Goal: Task Accomplishment & Management: Manage account settings

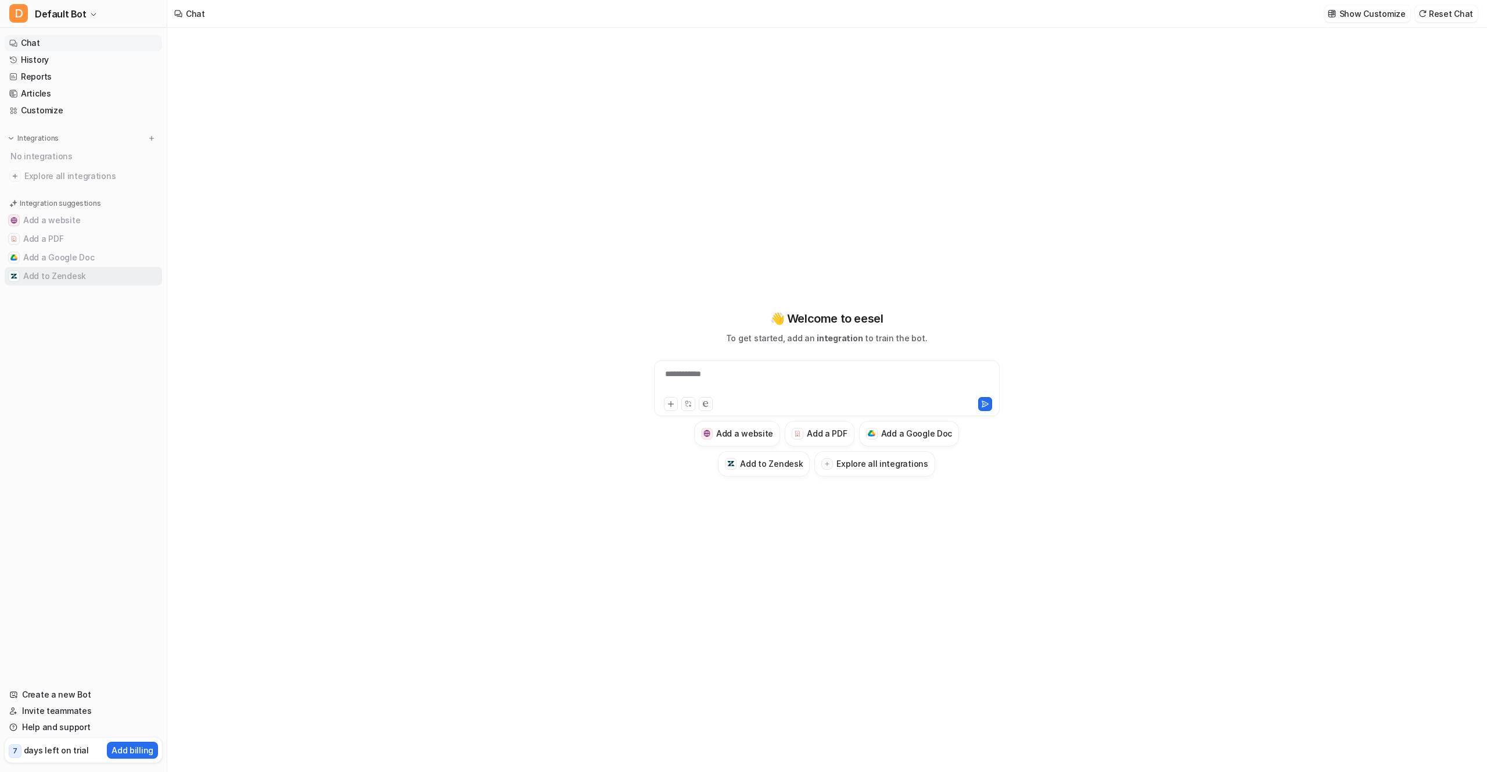
click at [60, 278] on button "Add to Zendesk" at bounding box center [83, 276] width 157 height 19
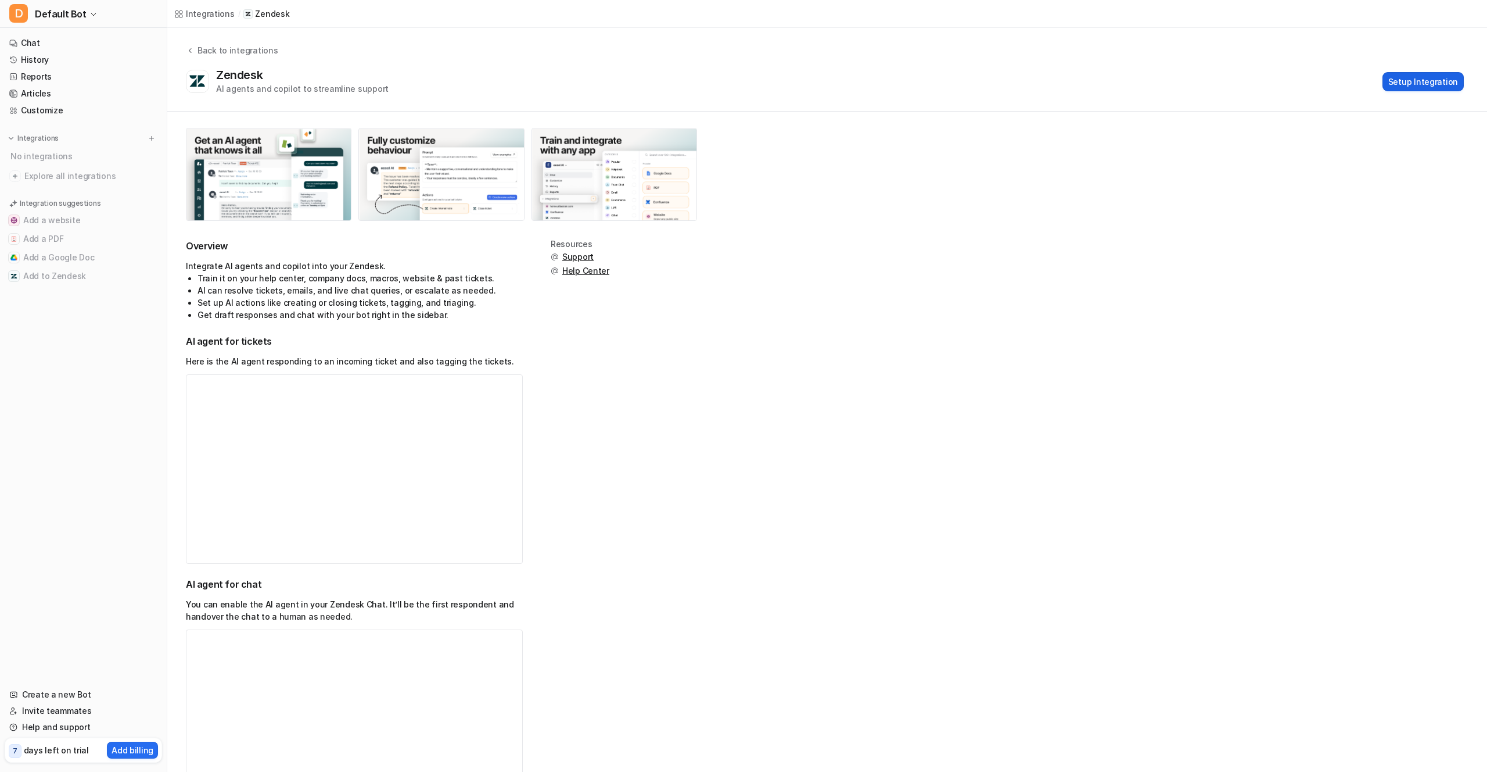
click at [1003, 81] on button "Setup Integration" at bounding box center [1423, 81] width 81 height 19
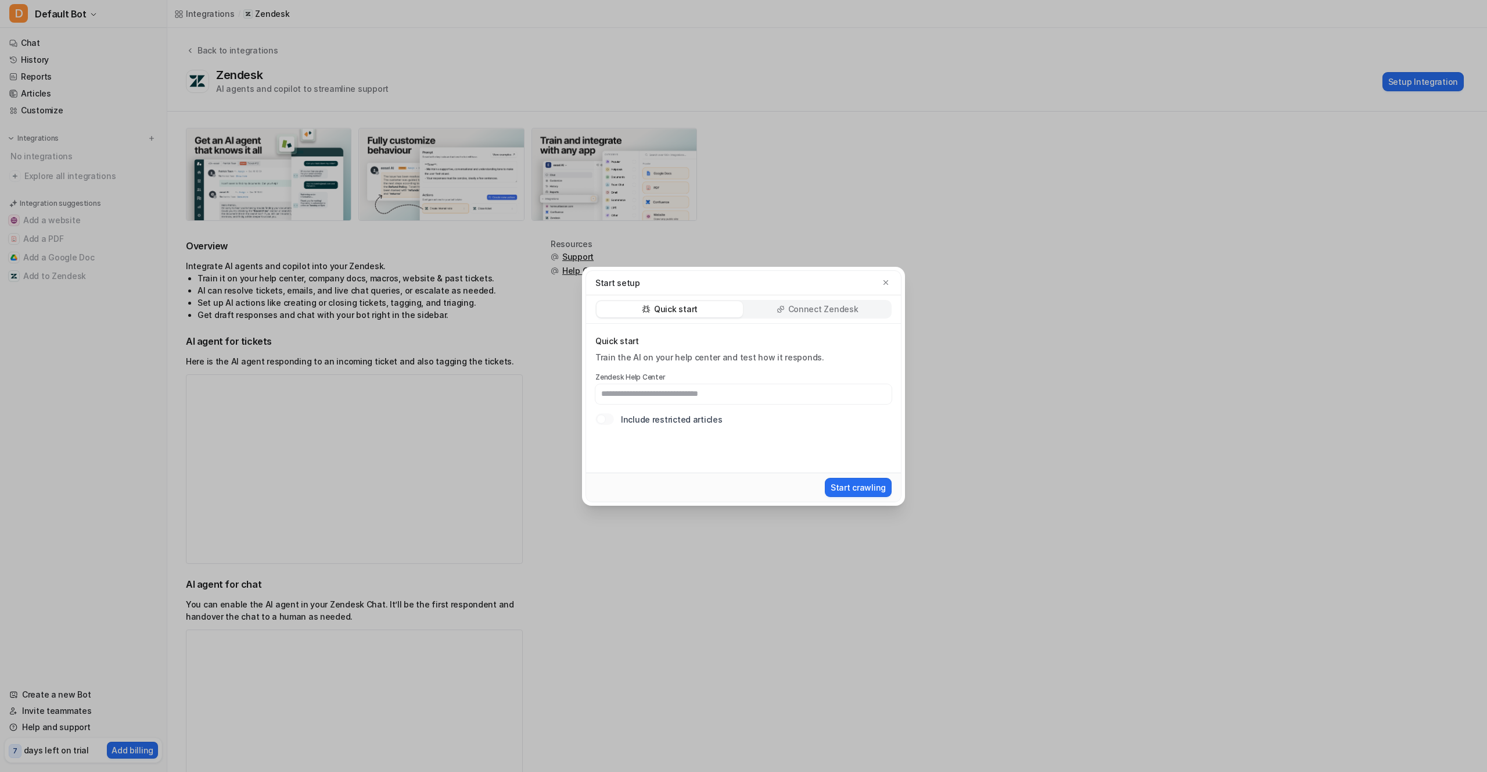
click at [680, 306] on p "Quick start" at bounding box center [676, 309] width 44 height 12
click at [646, 395] on input "text" at bounding box center [744, 394] width 296 height 20
paste input "**********"
type input "**********"
click at [851, 488] on button "Start crawling" at bounding box center [858, 487] width 67 height 19
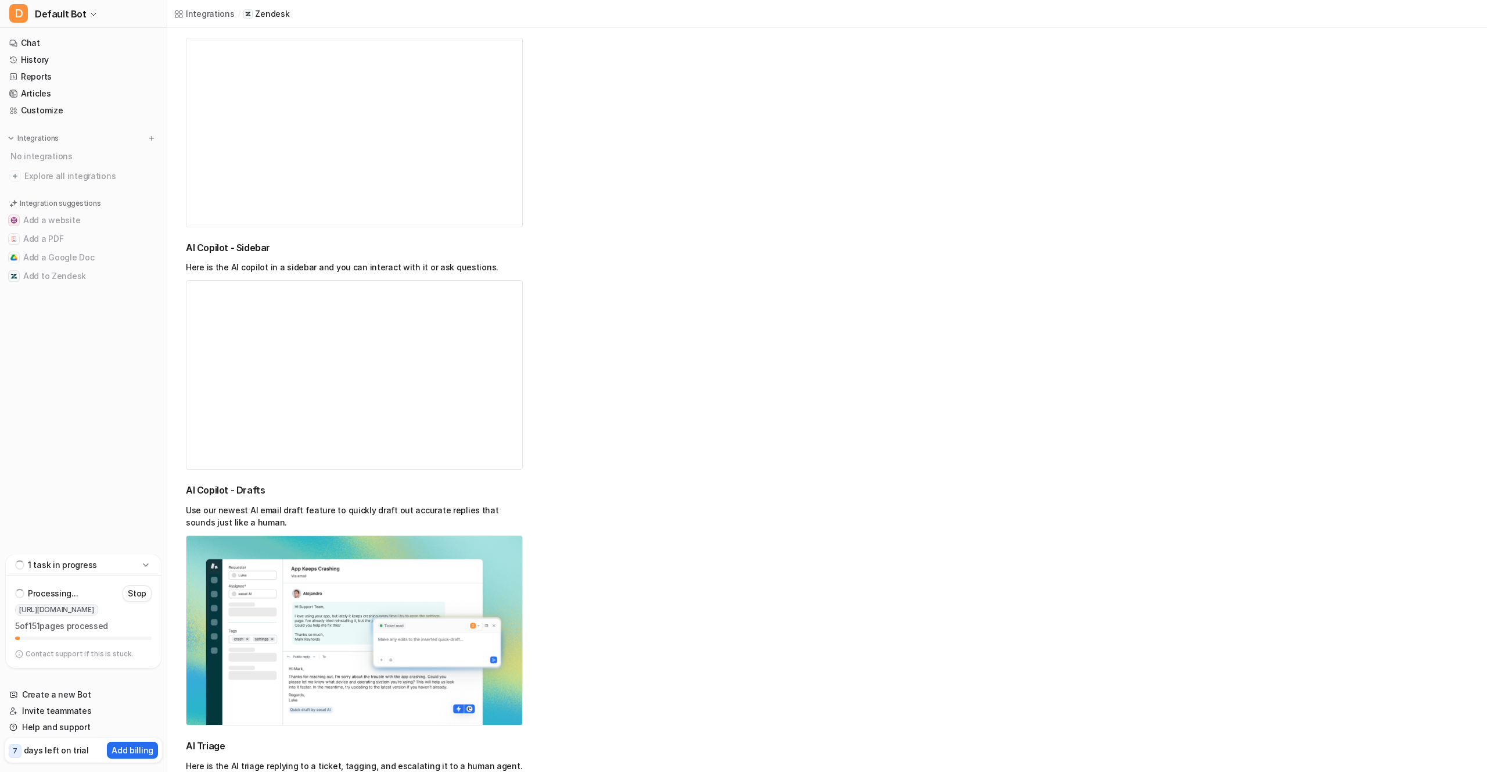
scroll to position [818, 0]
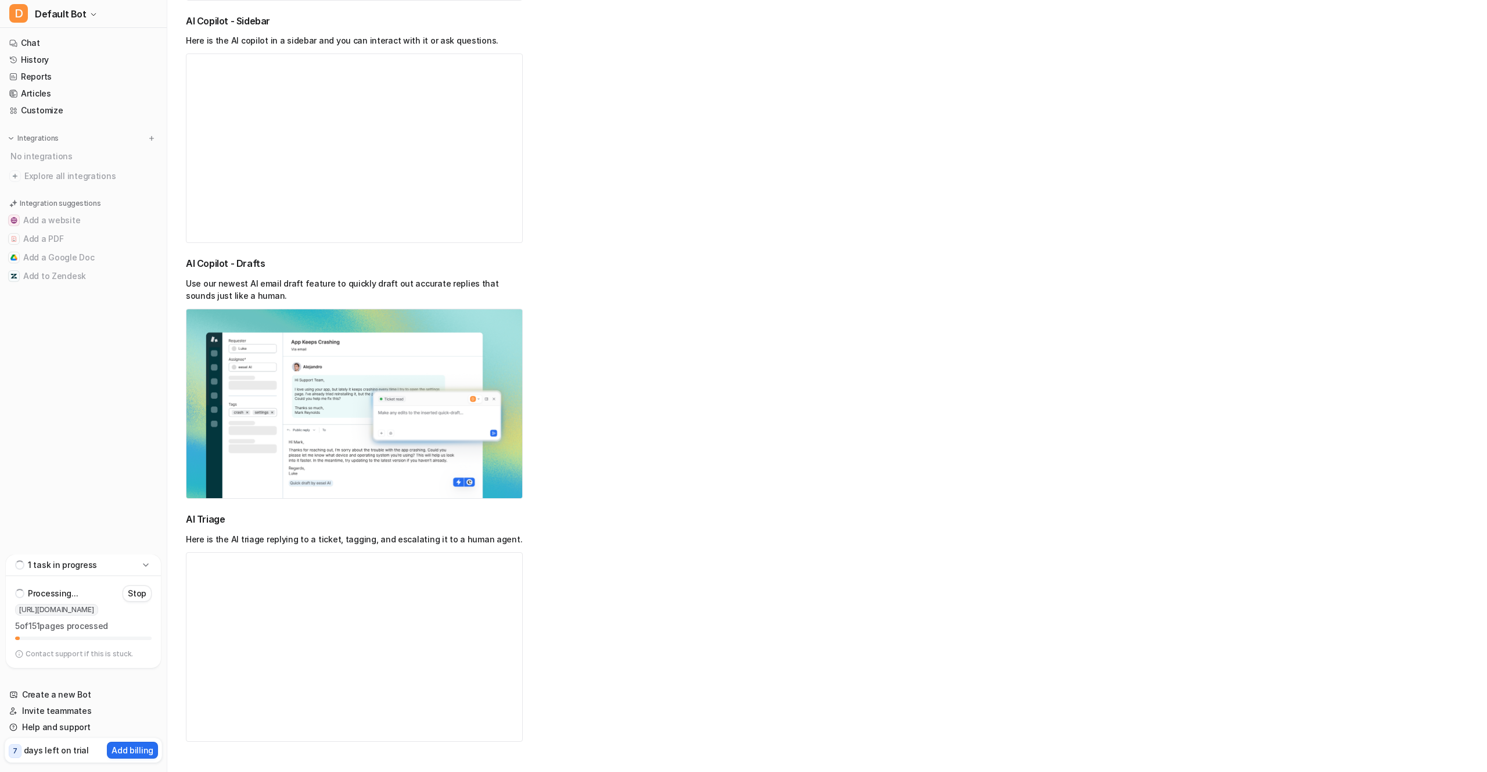
click at [146, 532] on icon at bounding box center [146, 565] width 12 height 12
click at [148, 532] on icon at bounding box center [146, 657] width 12 height 12
click at [26, 273] on button "Add to Zendesk" at bounding box center [83, 276] width 157 height 19
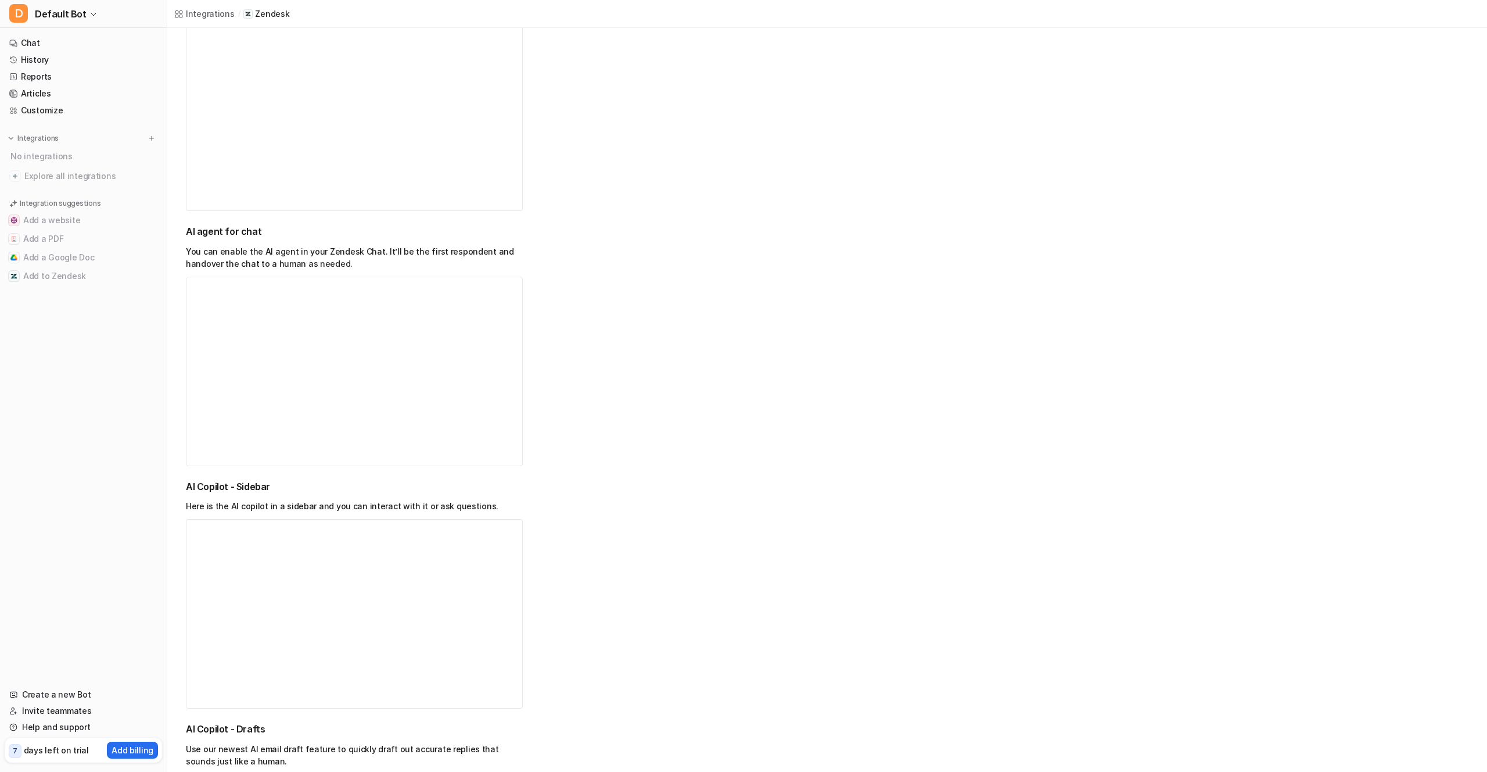
scroll to position [0, 0]
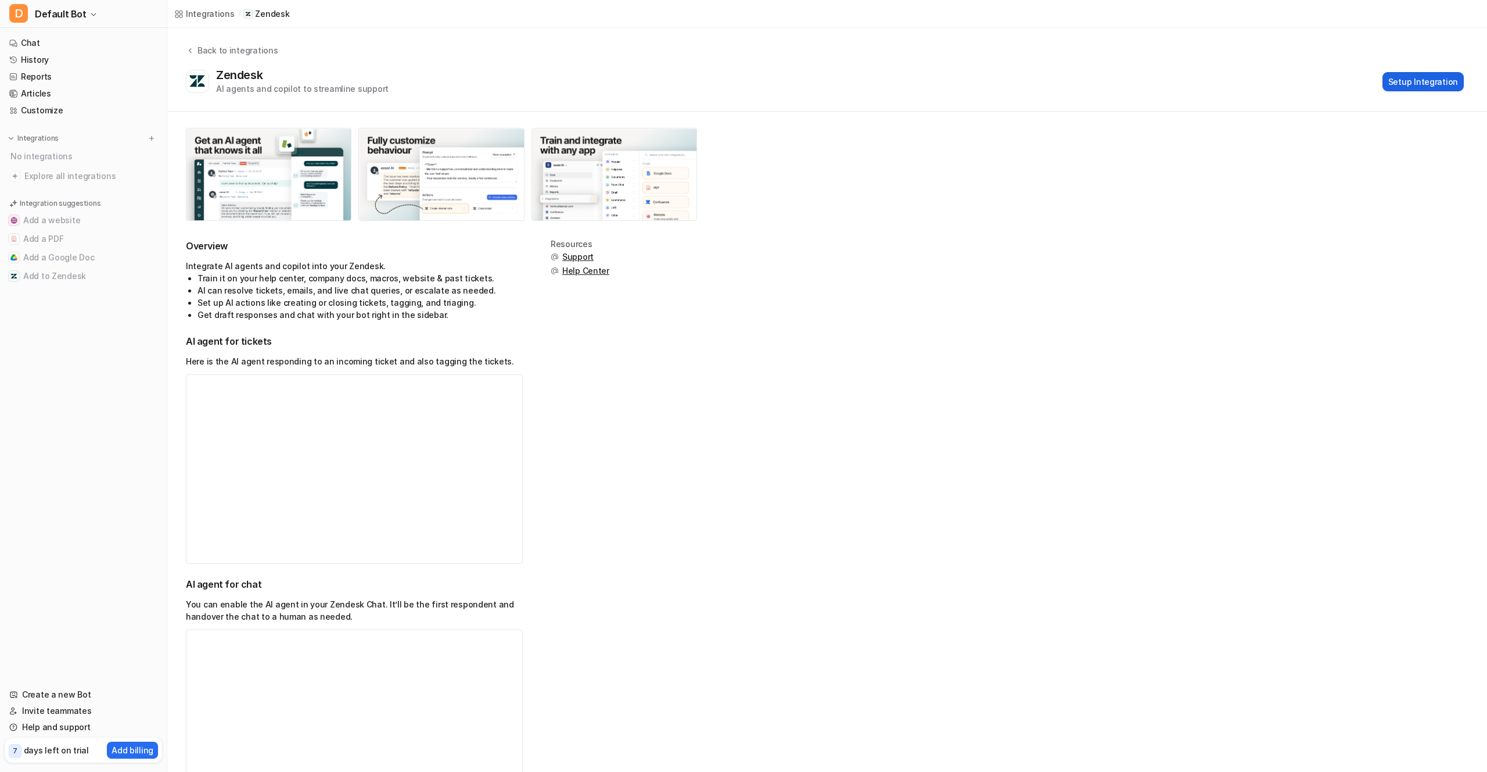
click at [1003, 80] on button "Setup Integration" at bounding box center [1423, 81] width 81 height 19
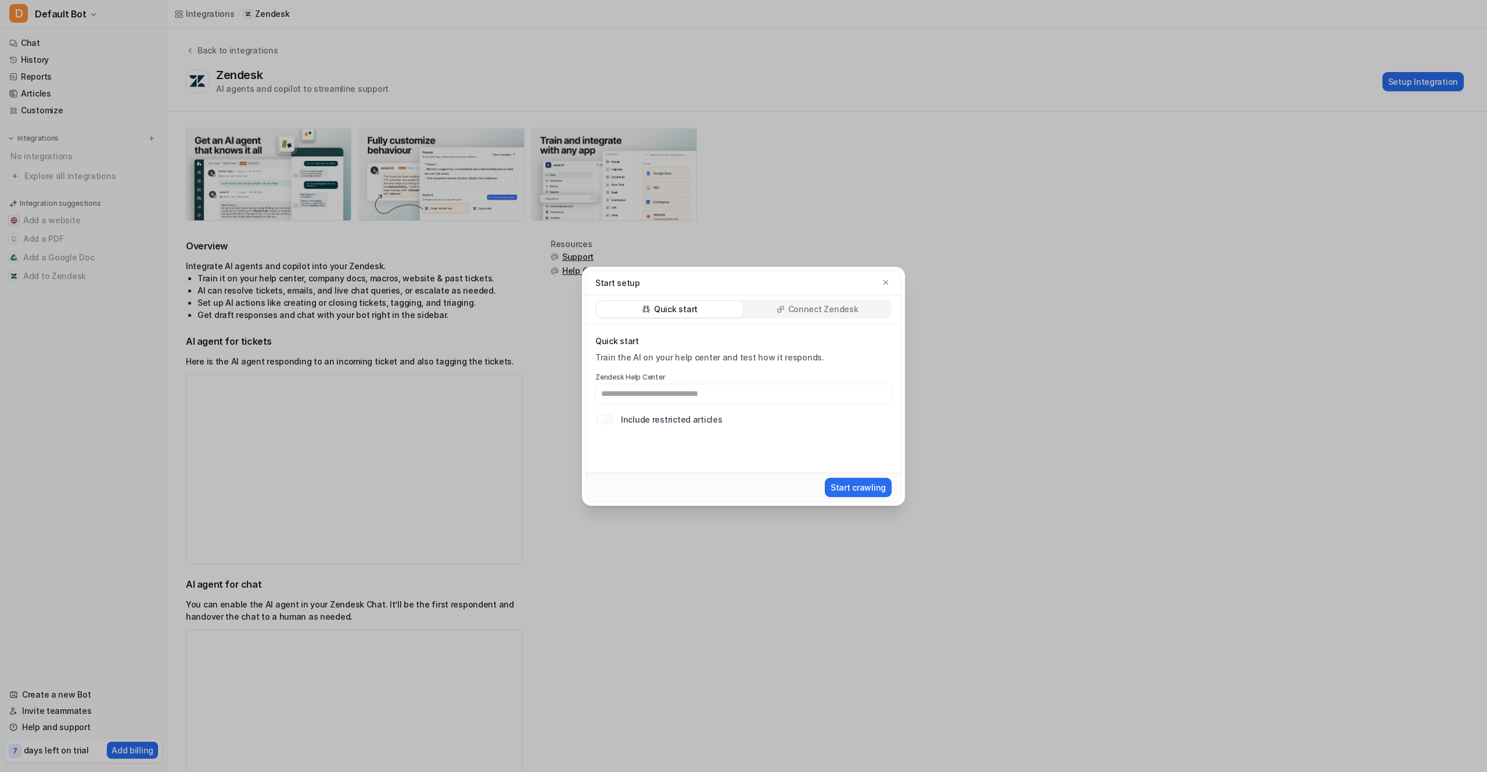
click at [803, 309] on p "Connect Zendesk" at bounding box center [823, 309] width 70 height 12
type input "**********"
click at [846, 492] on button "Connect Zendesk" at bounding box center [851, 487] width 82 height 19
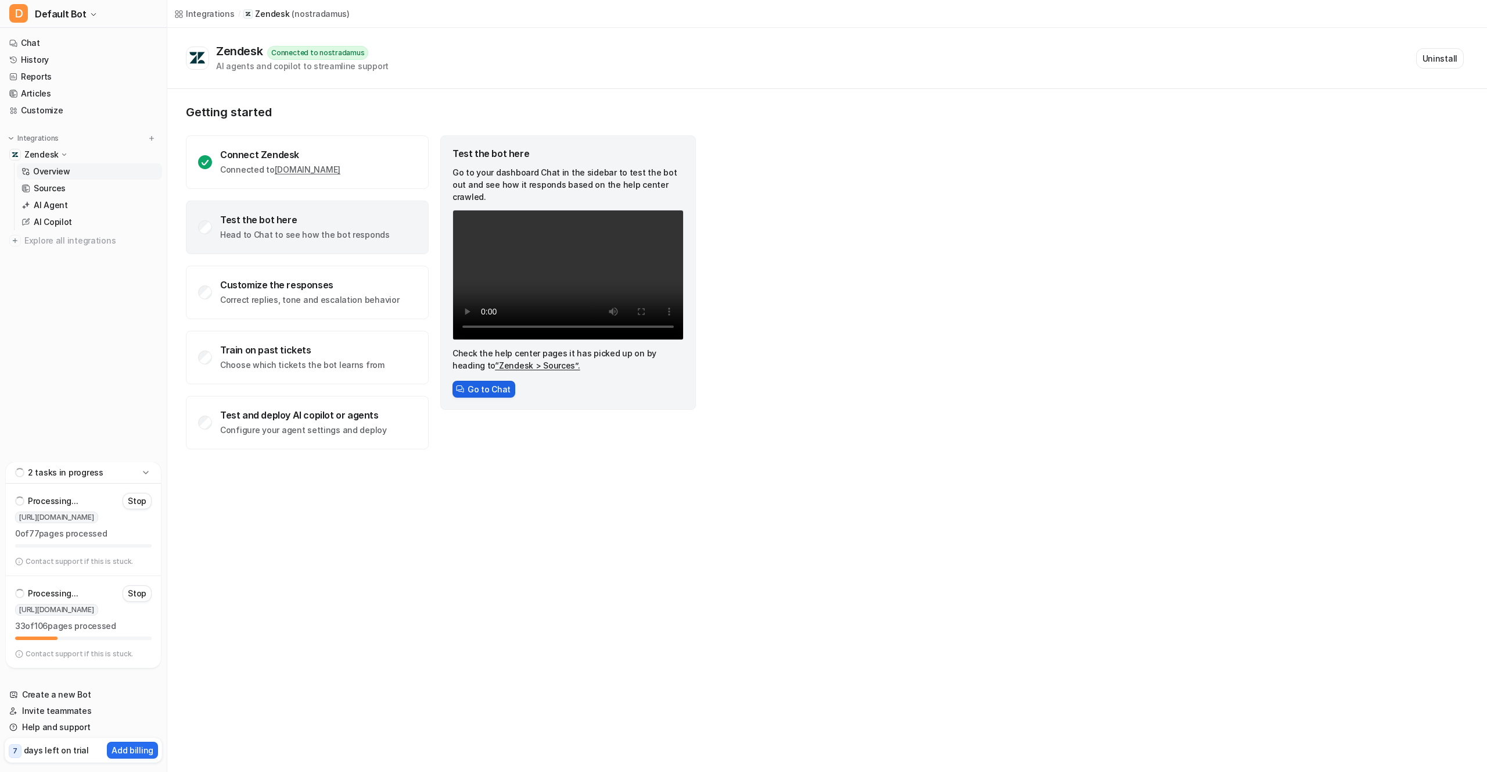
click at [476, 381] on button "Go to Chat" at bounding box center [484, 389] width 63 height 17
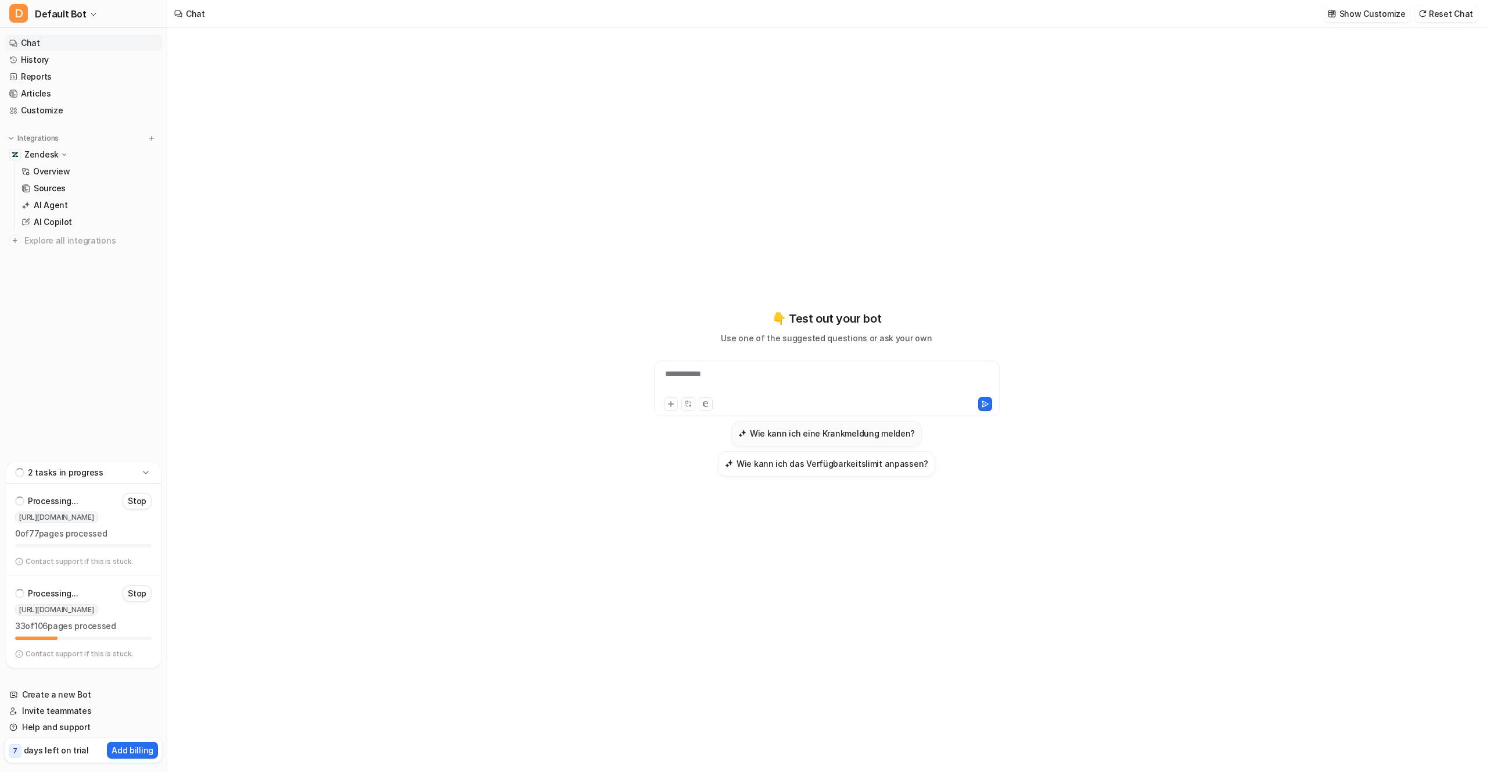
click at [814, 433] on h3 "Wie kann ich eine Krankmeldung melden?" at bounding box center [832, 433] width 165 height 12
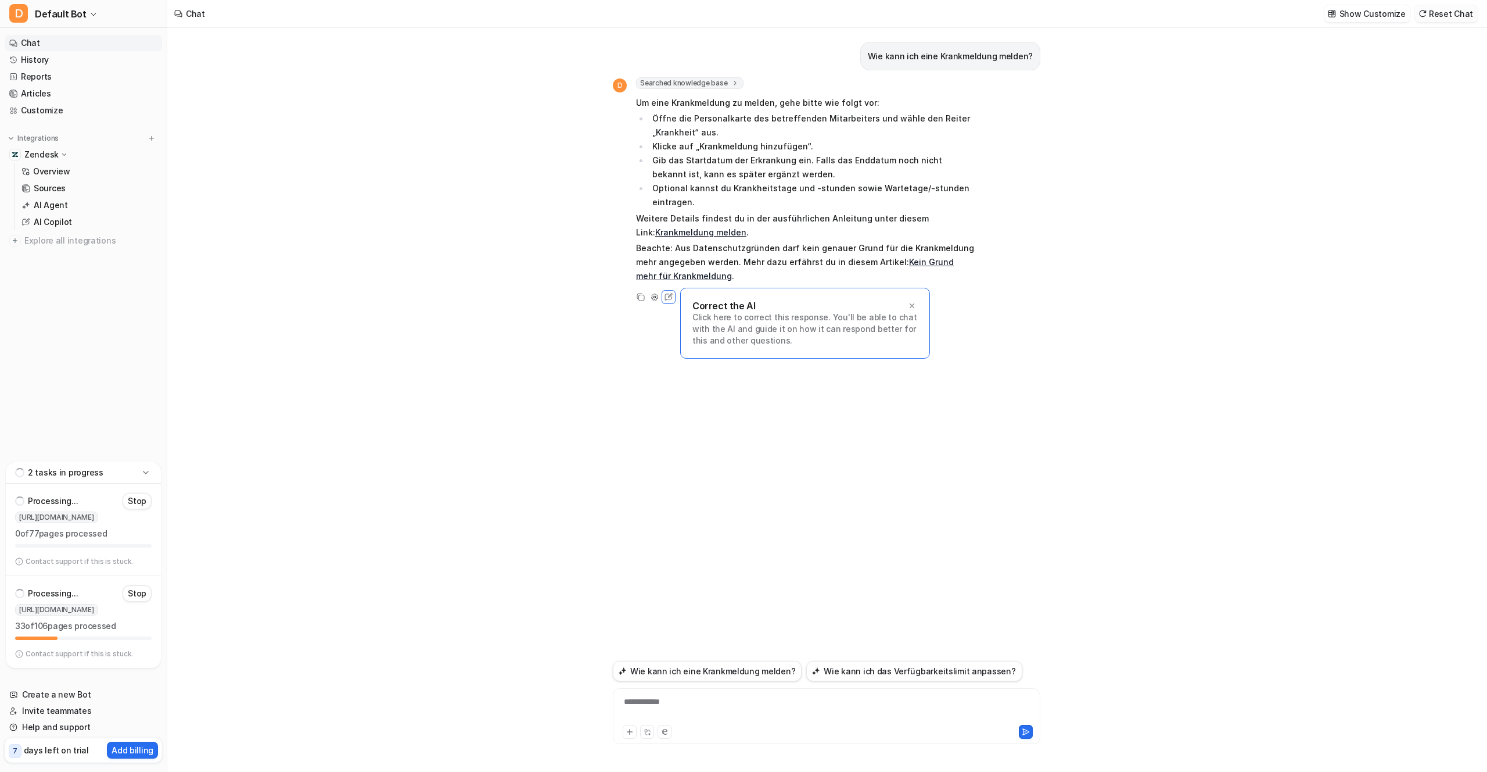
click at [1453, 15] on button "Reset Chat" at bounding box center [1446, 13] width 63 height 17
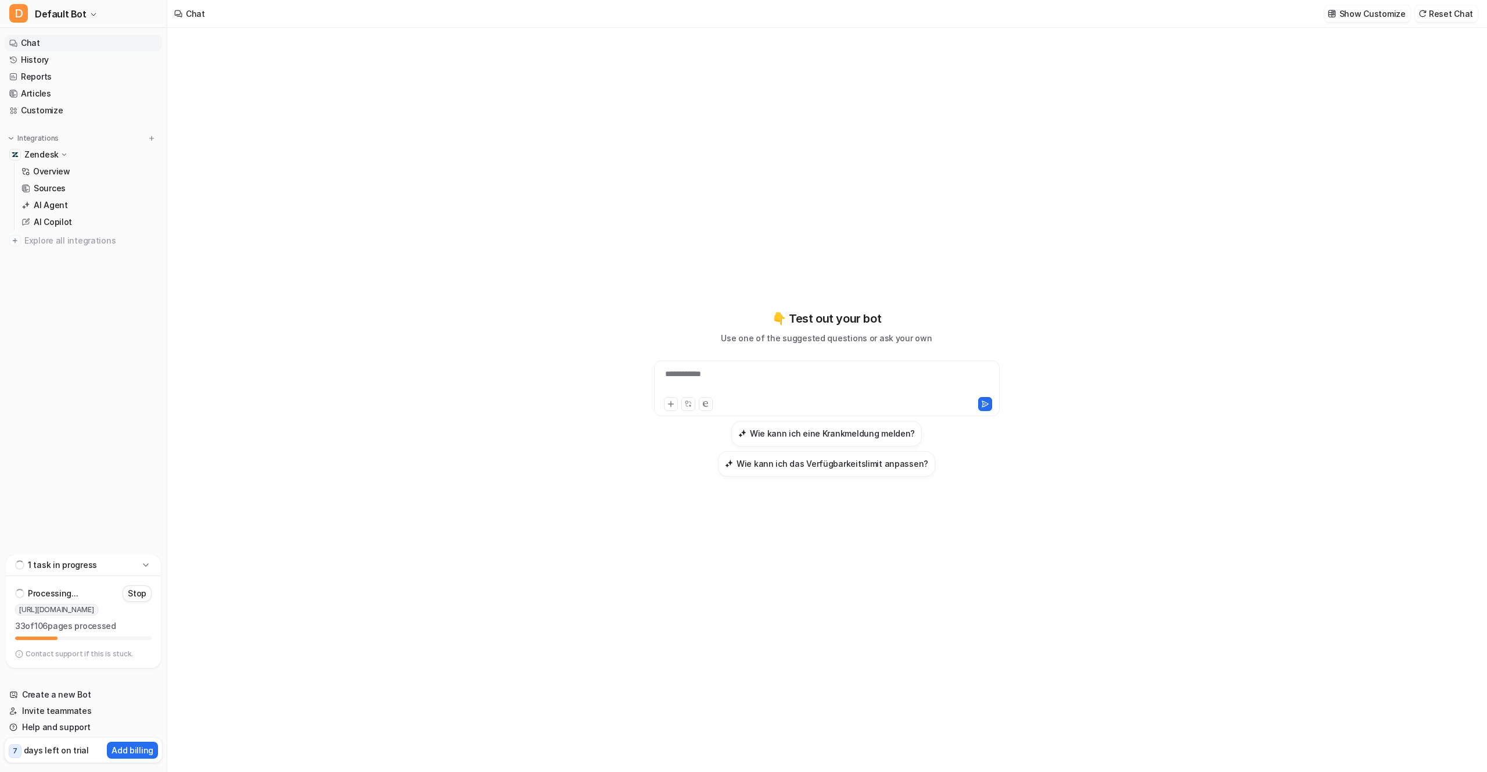
drag, startPoint x: 145, startPoint y: 563, endPoint x: 146, endPoint y: 550, distance: 13.4
click at [145, 563] on icon at bounding box center [146, 565] width 12 height 12
click at [841, 437] on h3 "Wie kann ich eine Krankmeldung melden?" at bounding box center [832, 433] width 165 height 12
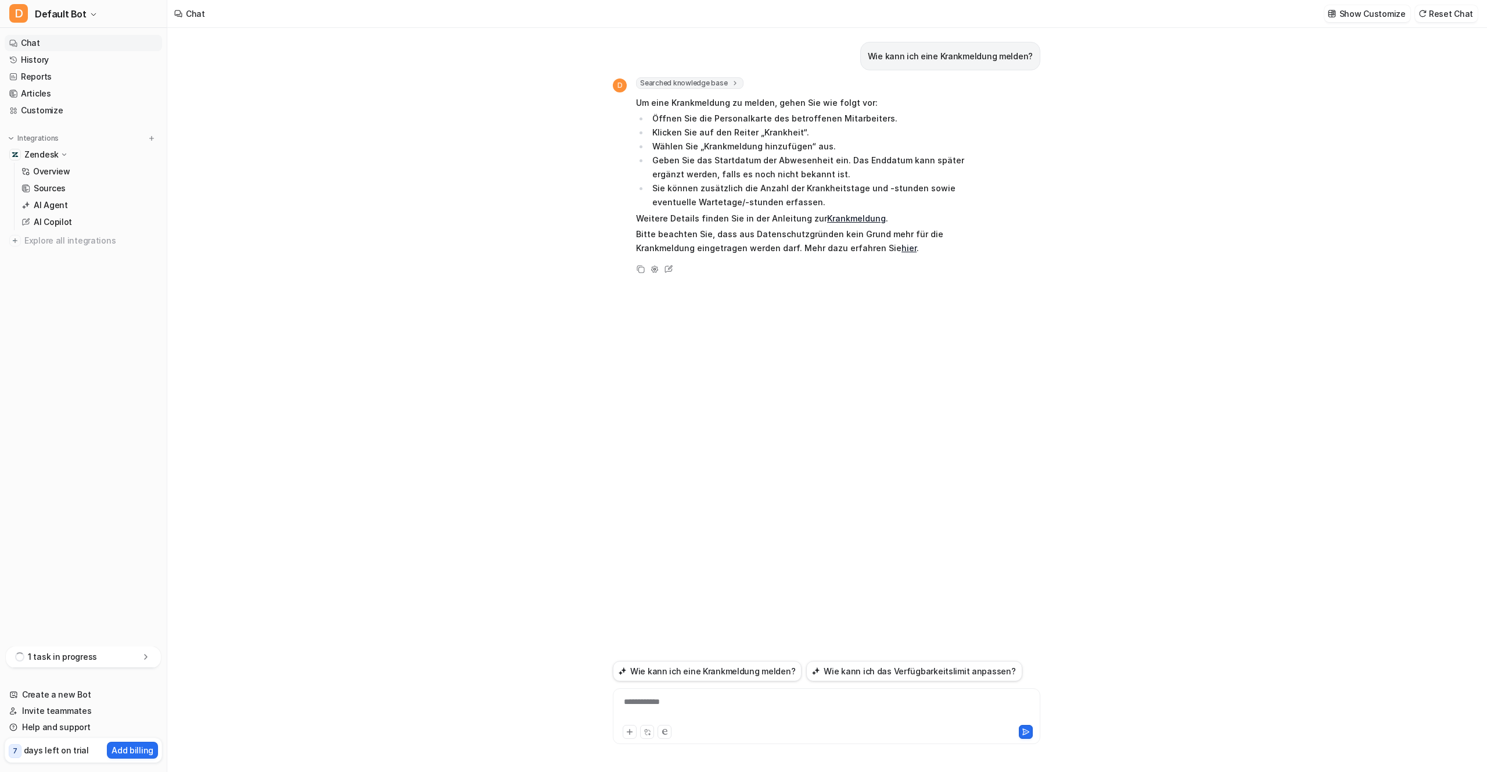
click at [902, 249] on link "hier" at bounding box center [909, 248] width 15 height 10
click at [62, 153] on icon at bounding box center [64, 154] width 9 height 8
click at [63, 153] on icon at bounding box center [64, 154] width 2 height 4
click at [58, 204] on p "AI Agent" at bounding box center [51, 205] width 34 height 12
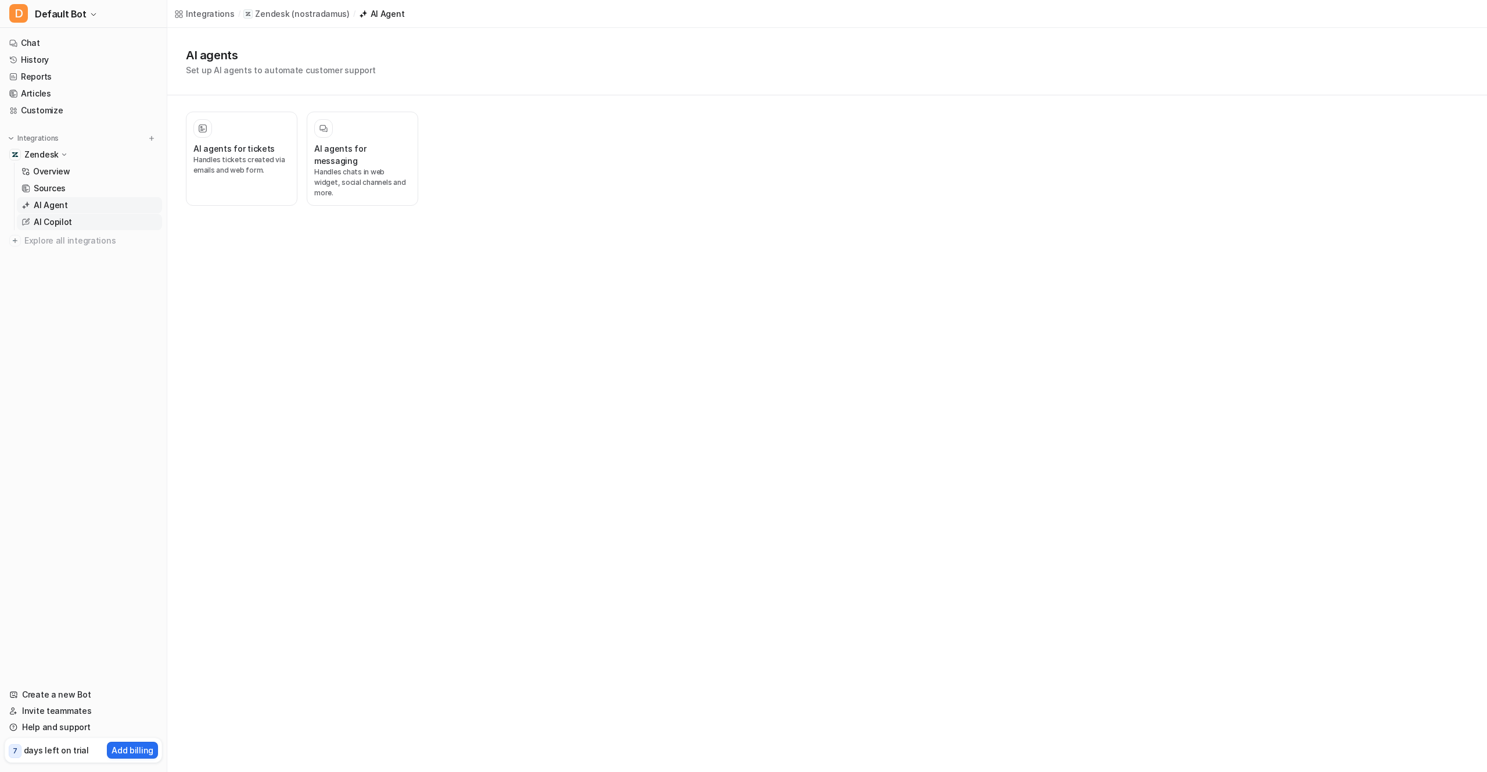
click at [67, 221] on p "AI Copilot" at bounding box center [53, 222] width 38 height 12
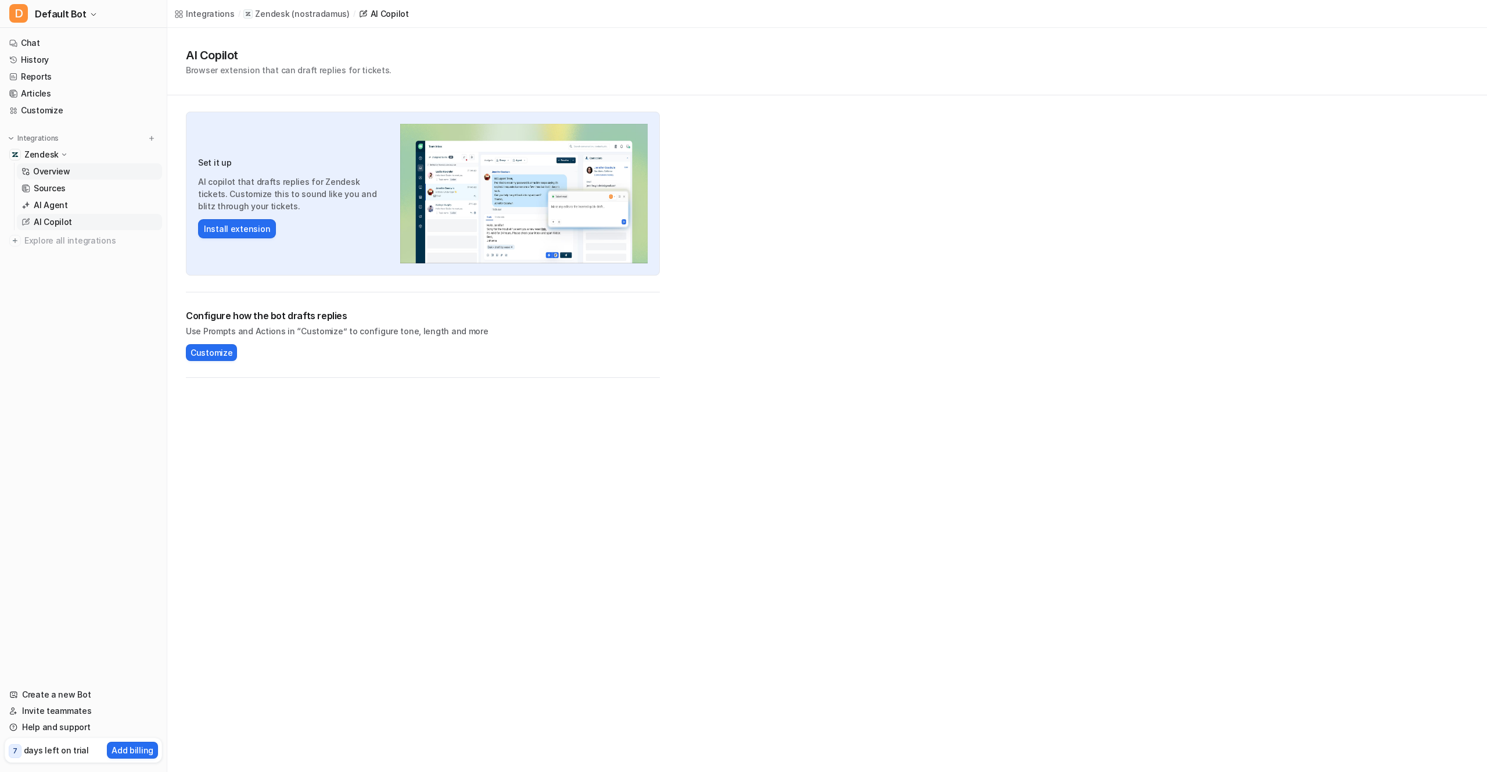
drag, startPoint x: 57, startPoint y: 173, endPoint x: 64, endPoint y: 171, distance: 7.8
click at [57, 173] on p "Overview" at bounding box center [51, 172] width 37 height 12
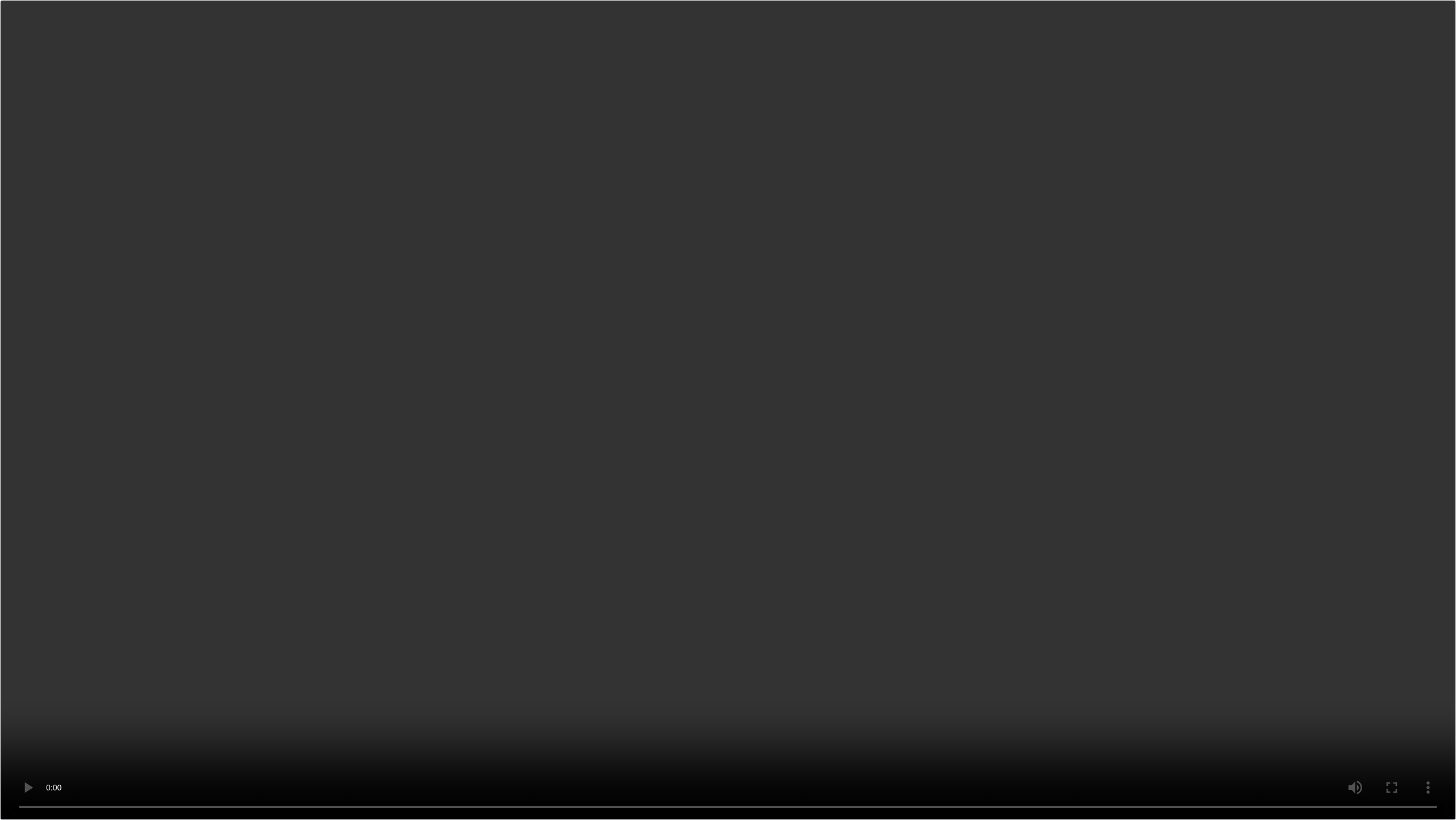
click at [1, 755] on video "Your browser does not support the video tag." at bounding box center [728, 410] width 1456 height 820
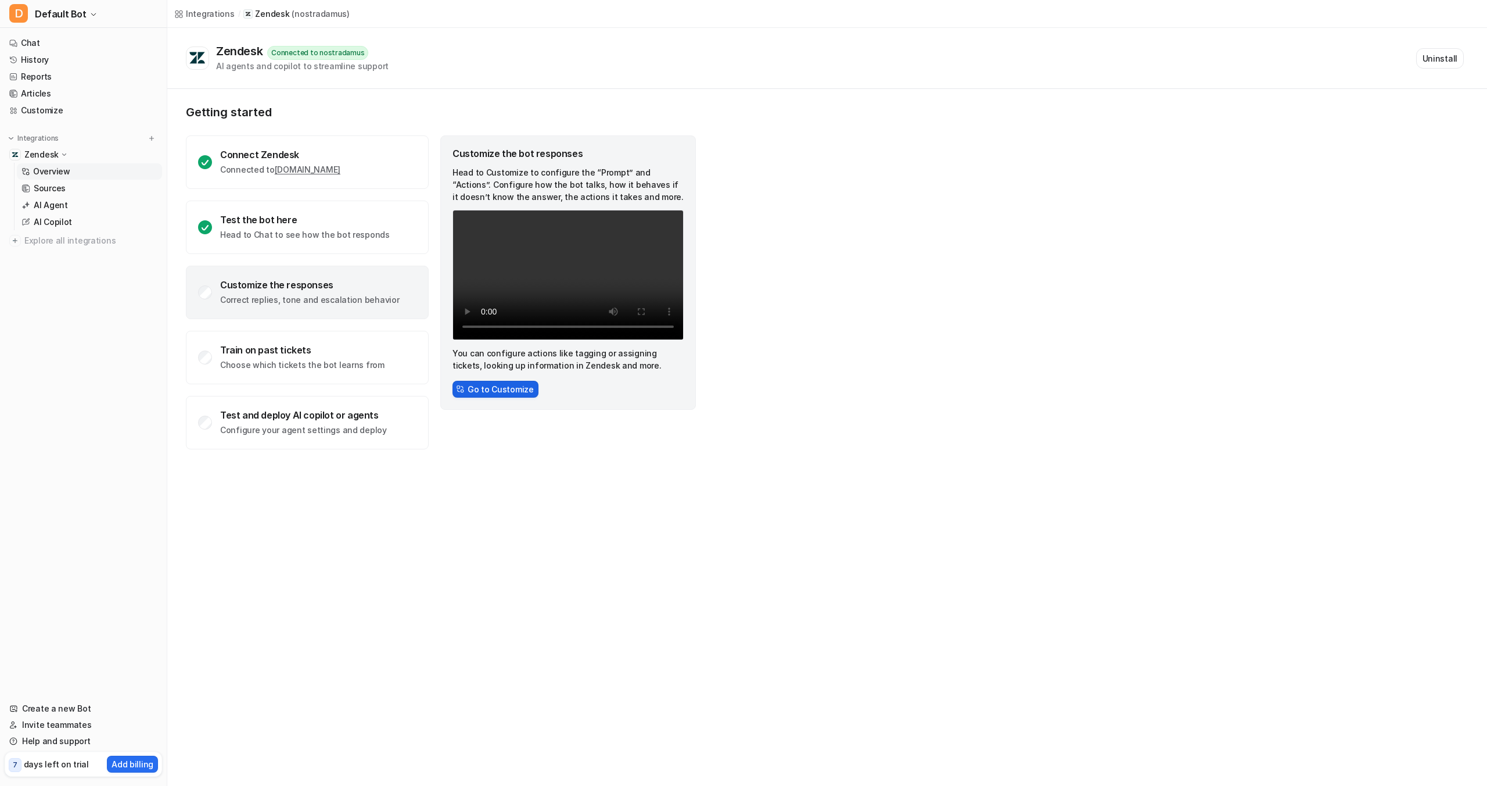
click at [512, 389] on button "Go to Customize" at bounding box center [496, 389] width 86 height 17
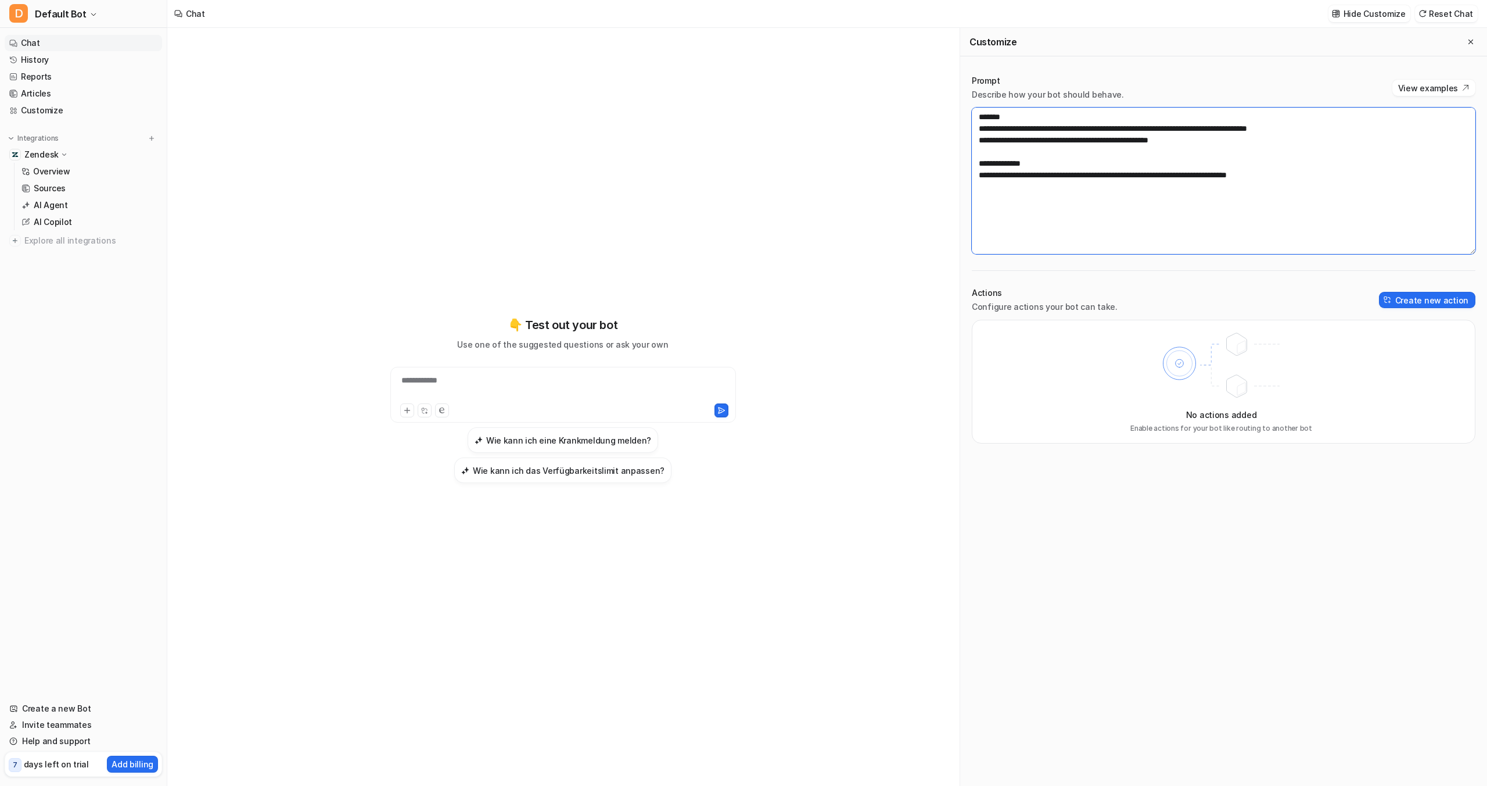
click at [1211, 140] on textarea "**********" at bounding box center [1224, 180] width 504 height 146
drag, startPoint x: 1124, startPoint y: 127, endPoint x: 1145, endPoint y: 138, distance: 22.9
click at [1127, 128] on textarea "**********" at bounding box center [1224, 180] width 504 height 146
click at [1218, 145] on textarea "**********" at bounding box center [1224, 180] width 504 height 146
click at [1187, 267] on div "**********" at bounding box center [1223, 259] width 527 height 392
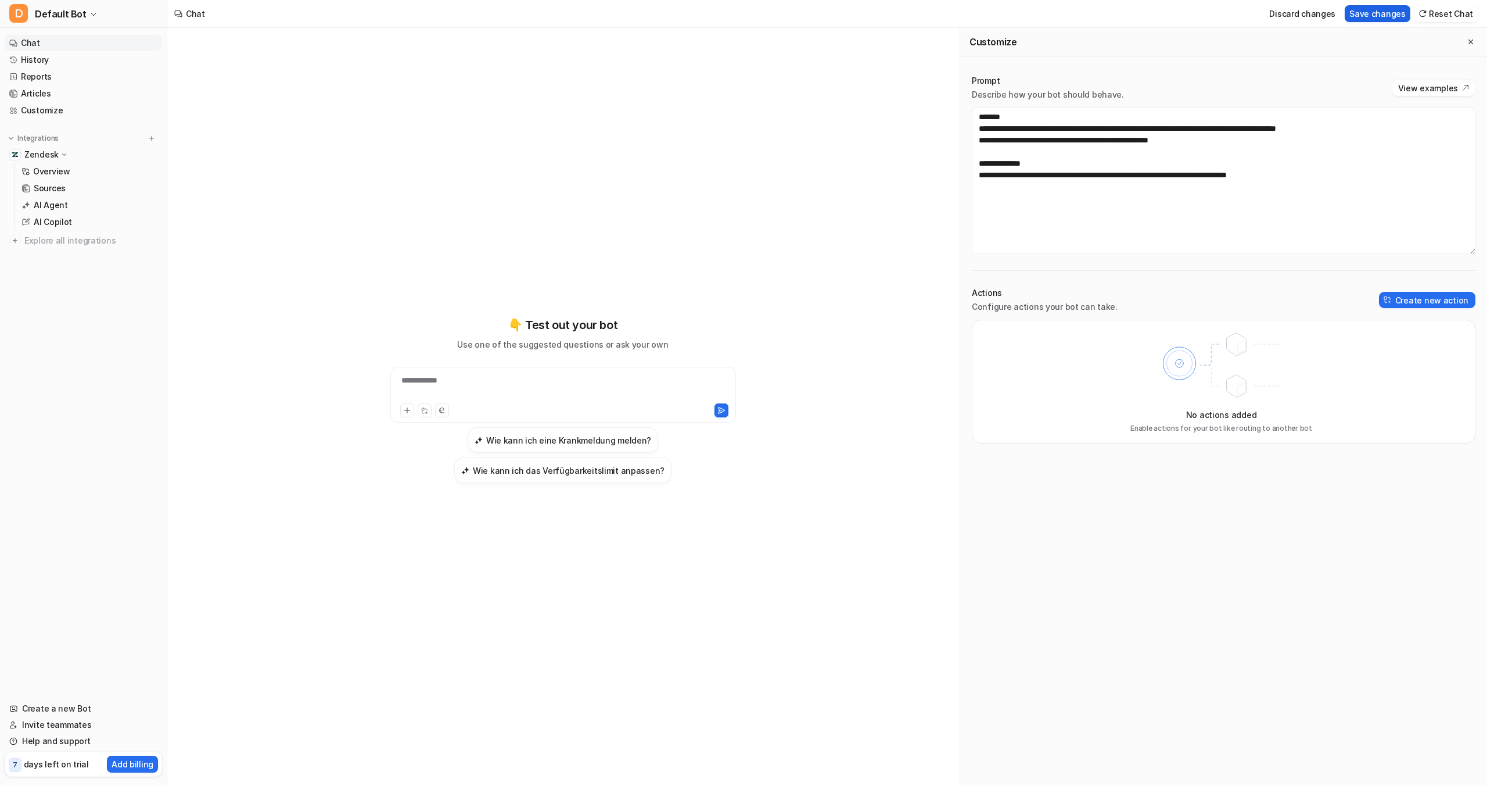
click at [1385, 14] on button "Save changes" at bounding box center [1378, 13] width 66 height 17
click at [1162, 126] on textarea "**********" at bounding box center [1224, 180] width 504 height 146
type textarea "**********"
click at [1380, 10] on button "Save changes" at bounding box center [1378, 13] width 66 height 17
click at [1424, 90] on button "View examples" at bounding box center [1434, 88] width 83 height 16
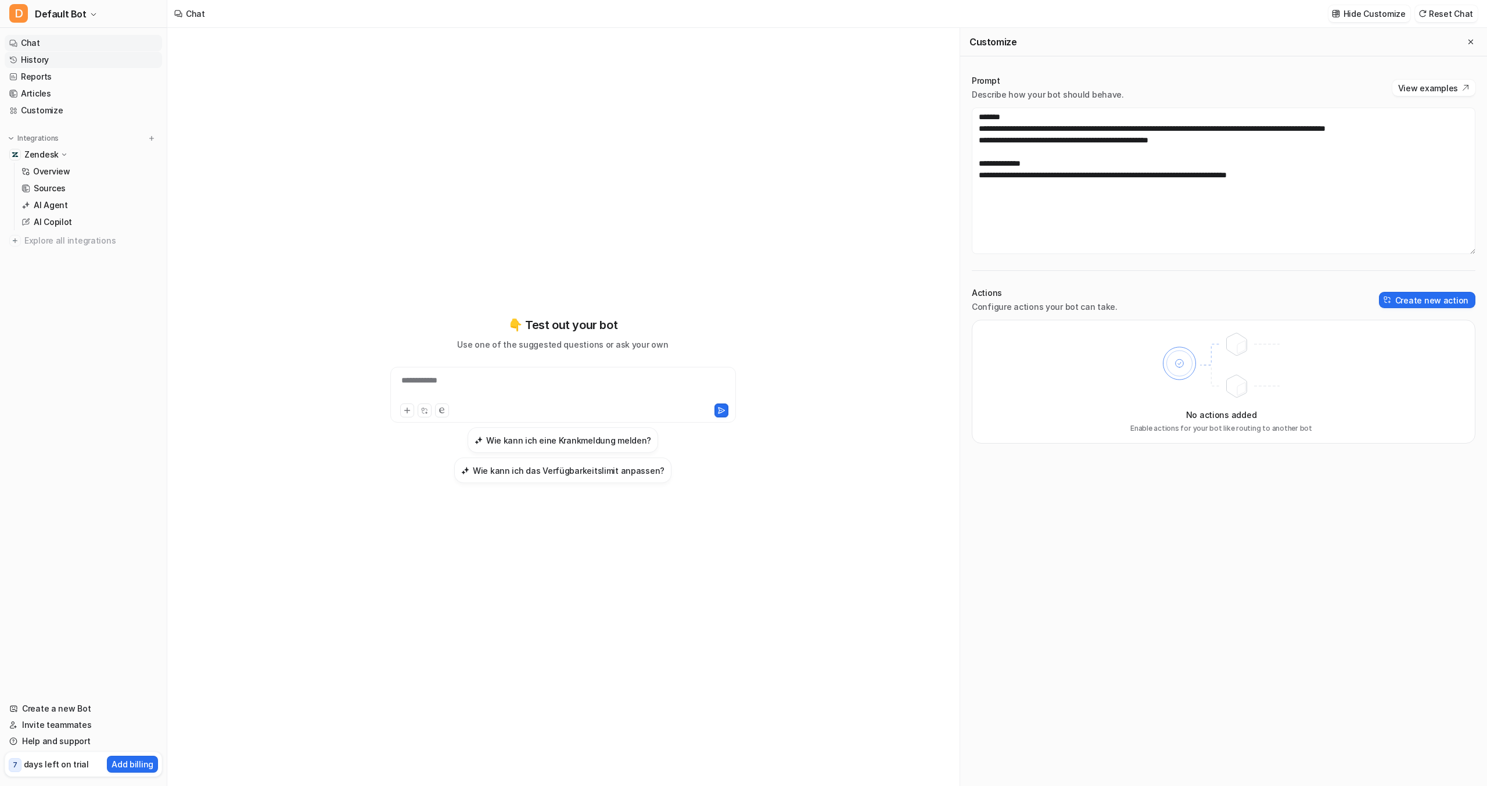
click at [46, 60] on link "History" at bounding box center [83, 60] width 157 height 16
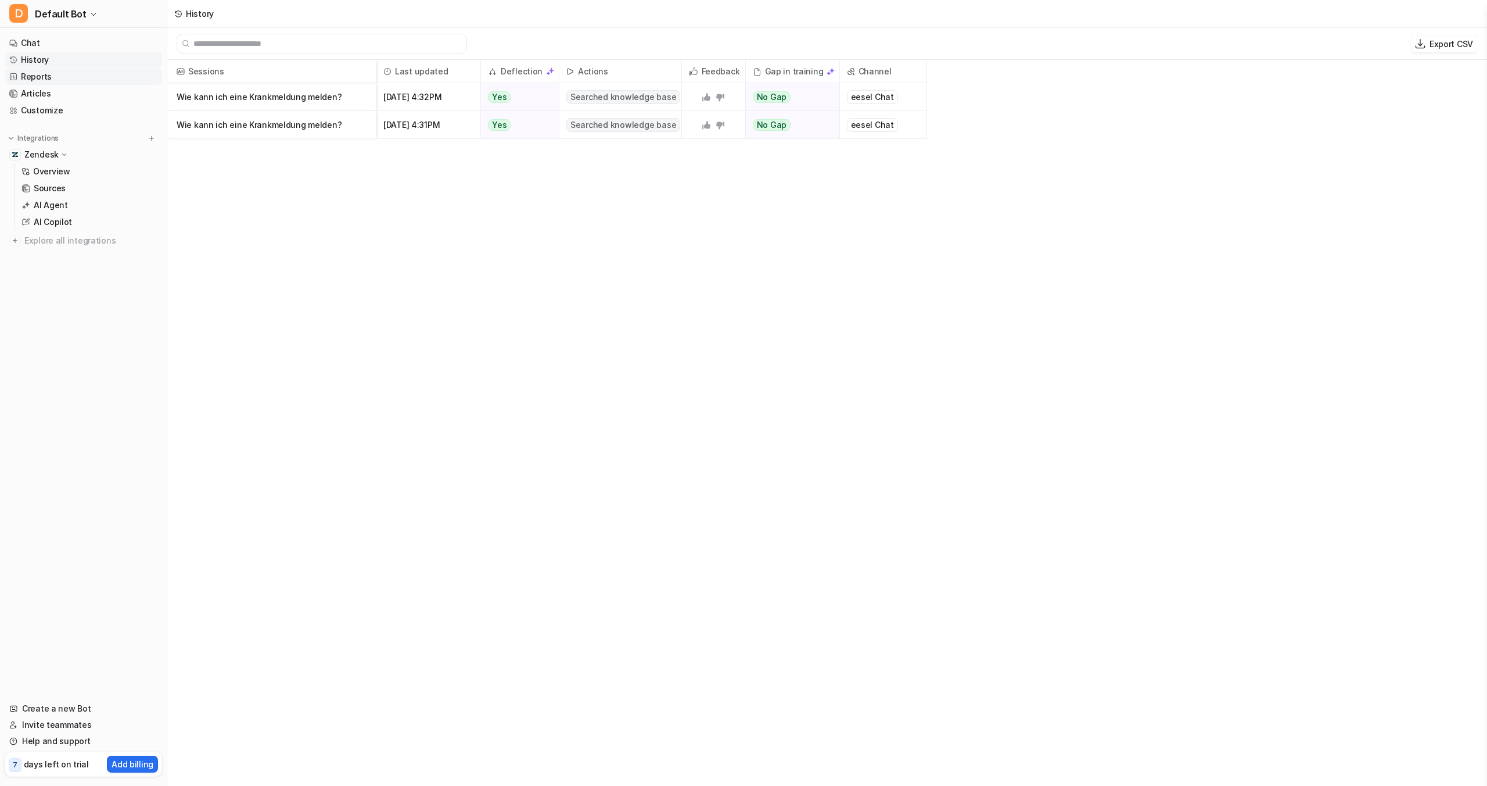
click at [46, 75] on link "Reports" at bounding box center [83, 77] width 157 height 16
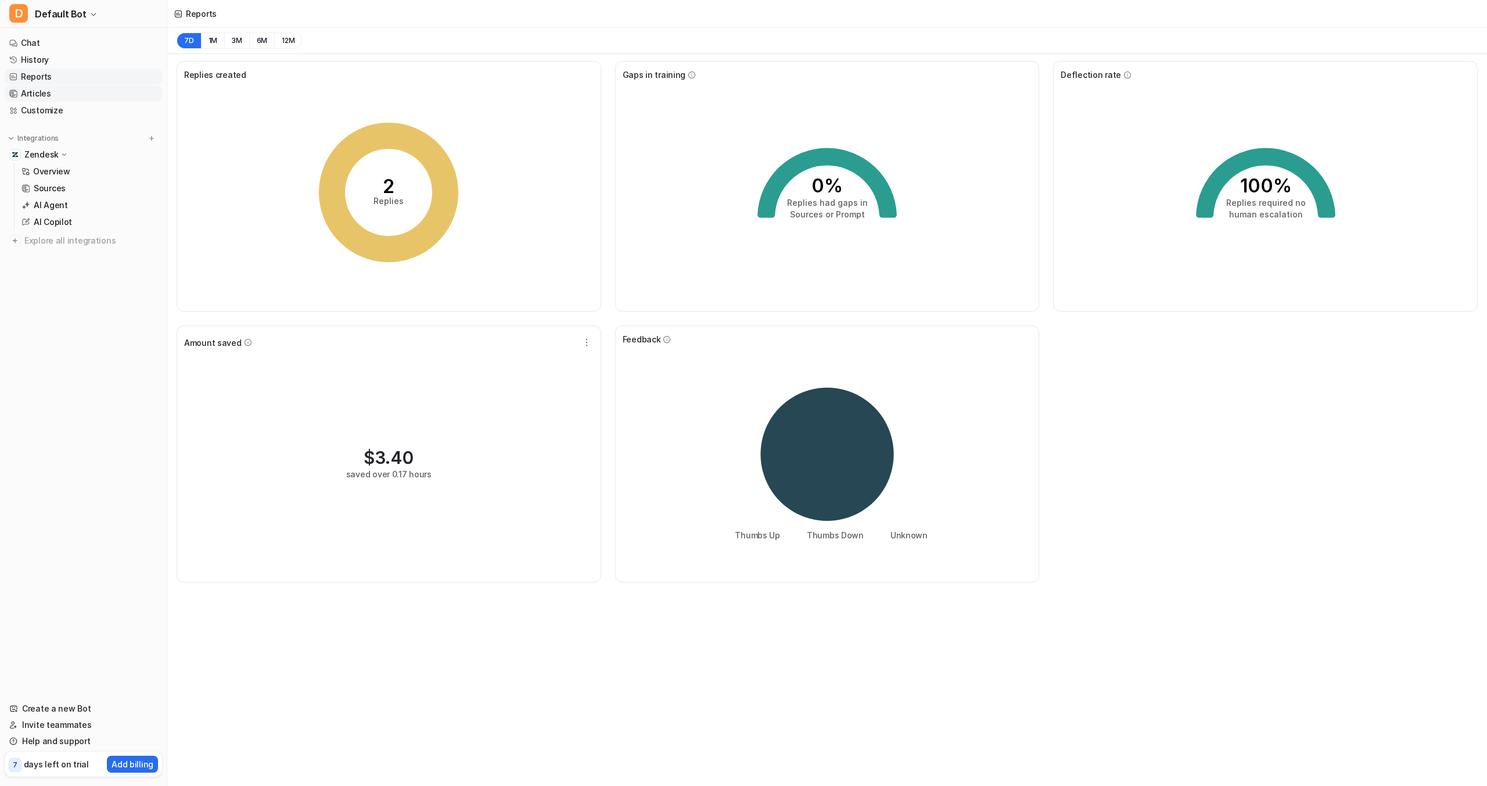
click at [41, 94] on link "Articles" at bounding box center [83, 93] width 157 height 16
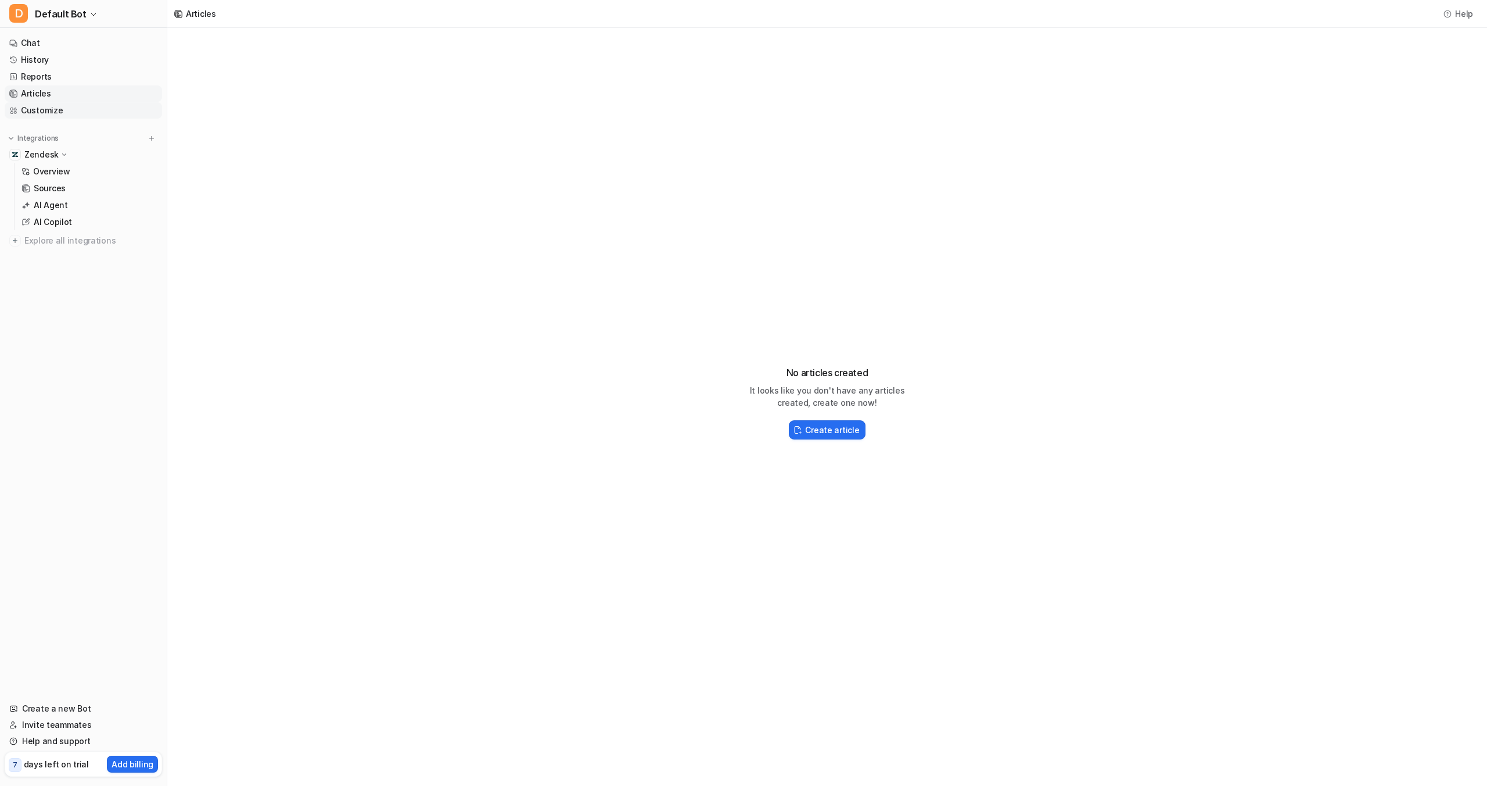
click at [39, 108] on link "Customize" at bounding box center [83, 110] width 157 height 16
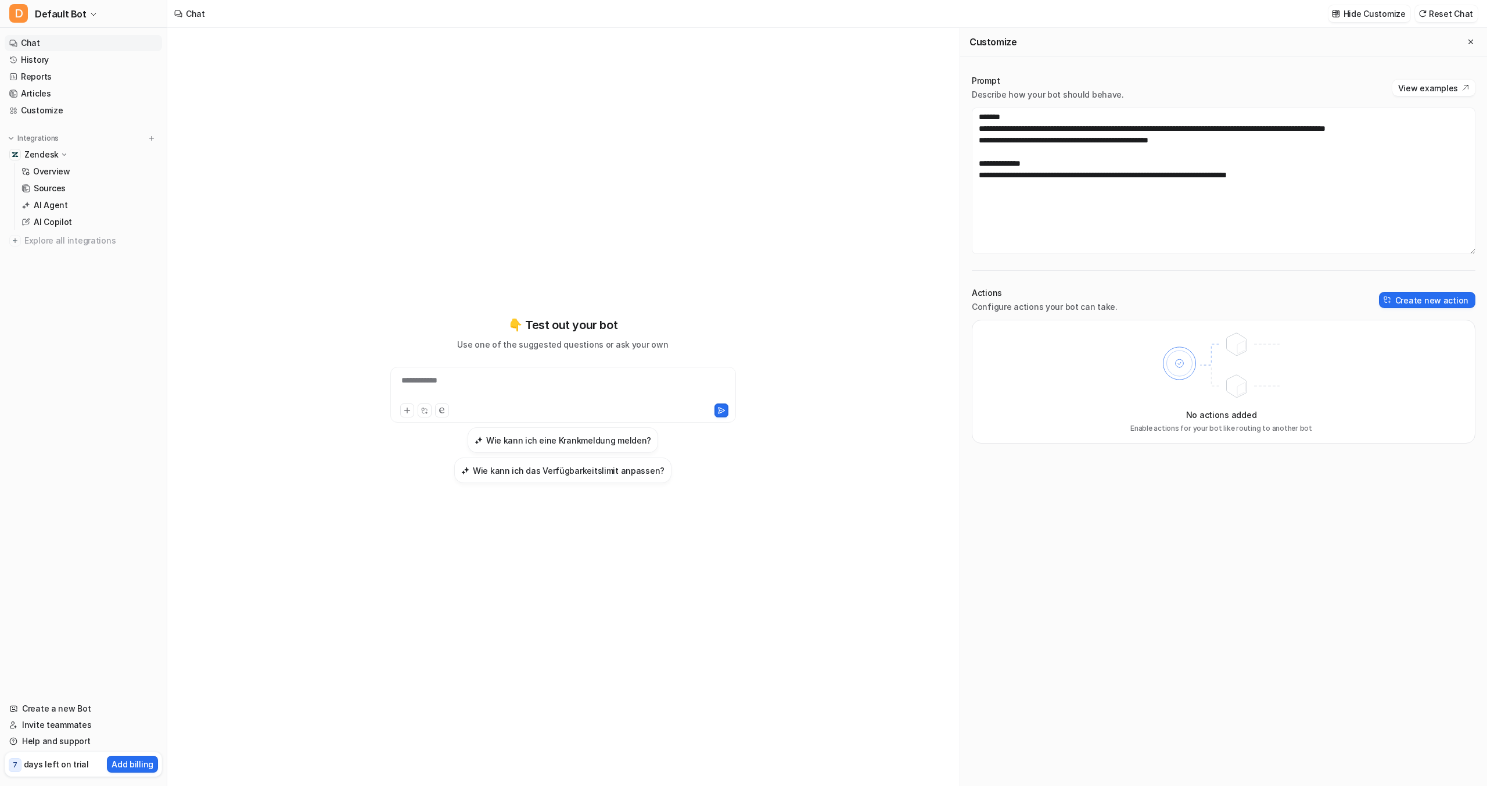
click at [50, 40] on link "Chat" at bounding box center [83, 43] width 157 height 16
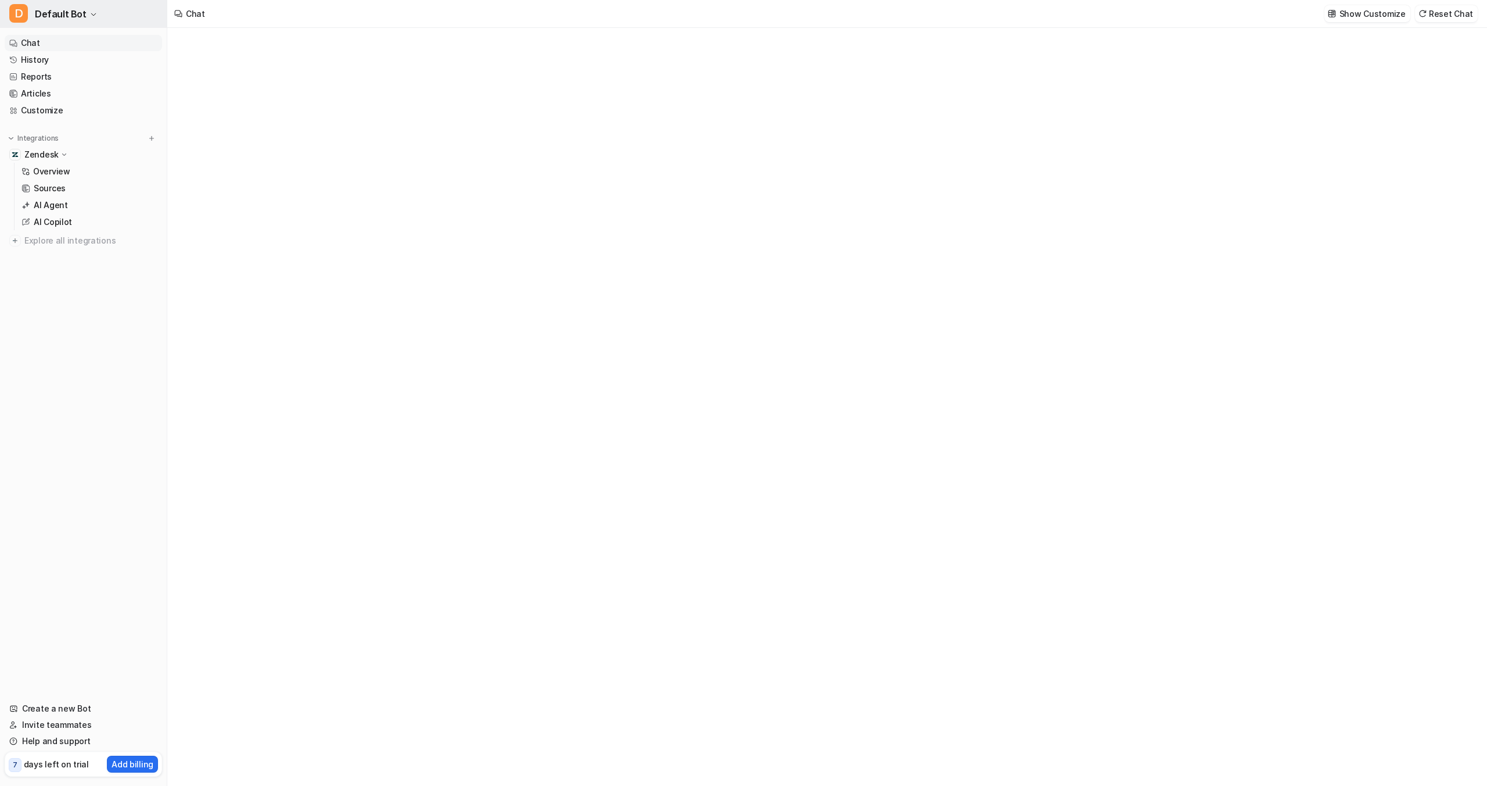
click at [73, 19] on span "Default Bot" at bounding box center [61, 14] width 52 height 16
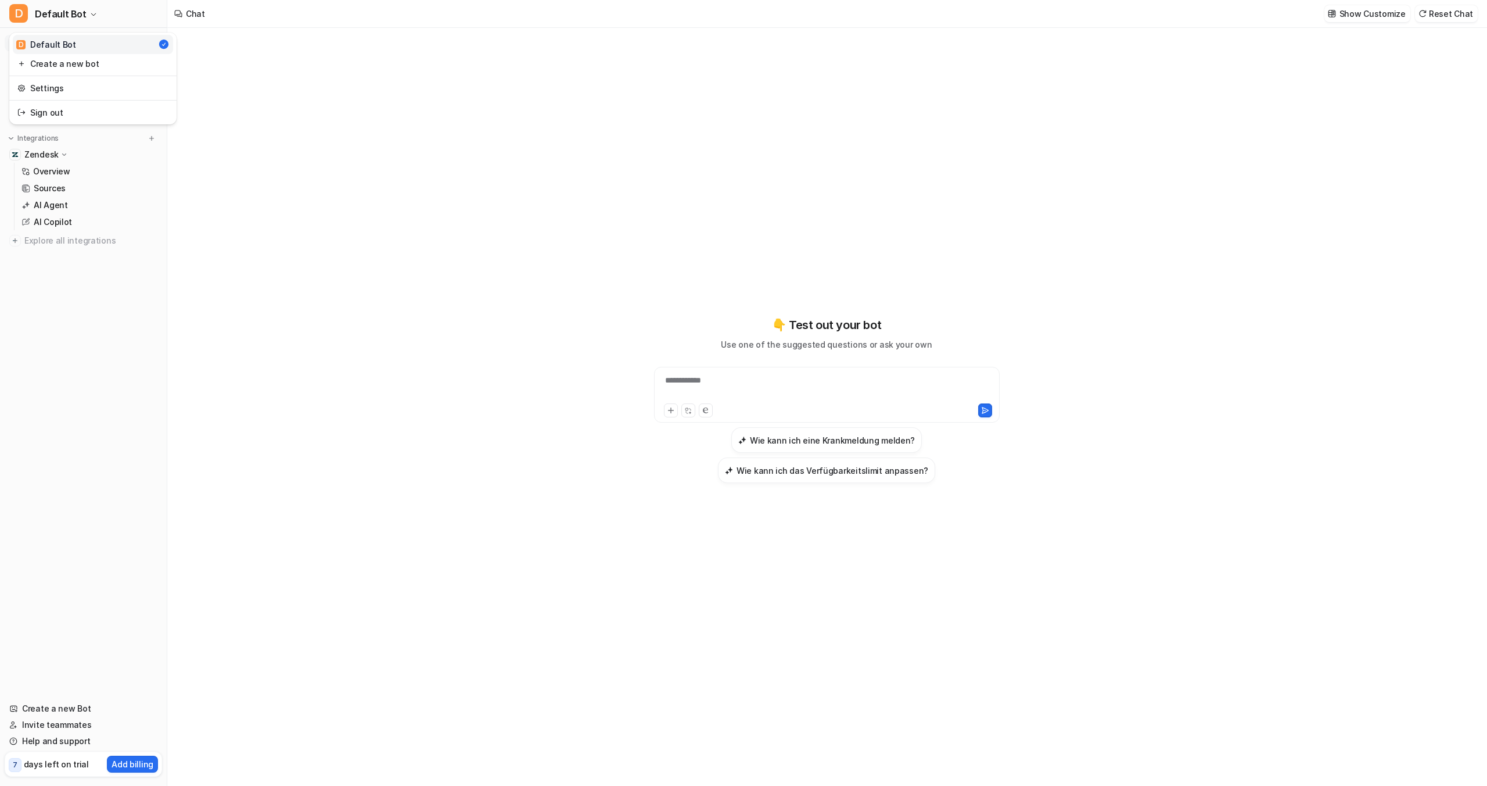
click at [67, 364] on div "D Default Bot D Default Bot Create a new bot Settings Sign out Chat History Rep…" at bounding box center [83, 393] width 167 height 786
click at [42, 154] on p "Zendesk" at bounding box center [41, 155] width 34 height 12
click at [60, 155] on icon at bounding box center [64, 154] width 8 height 9
click at [59, 175] on p "Overview" at bounding box center [51, 172] width 37 height 12
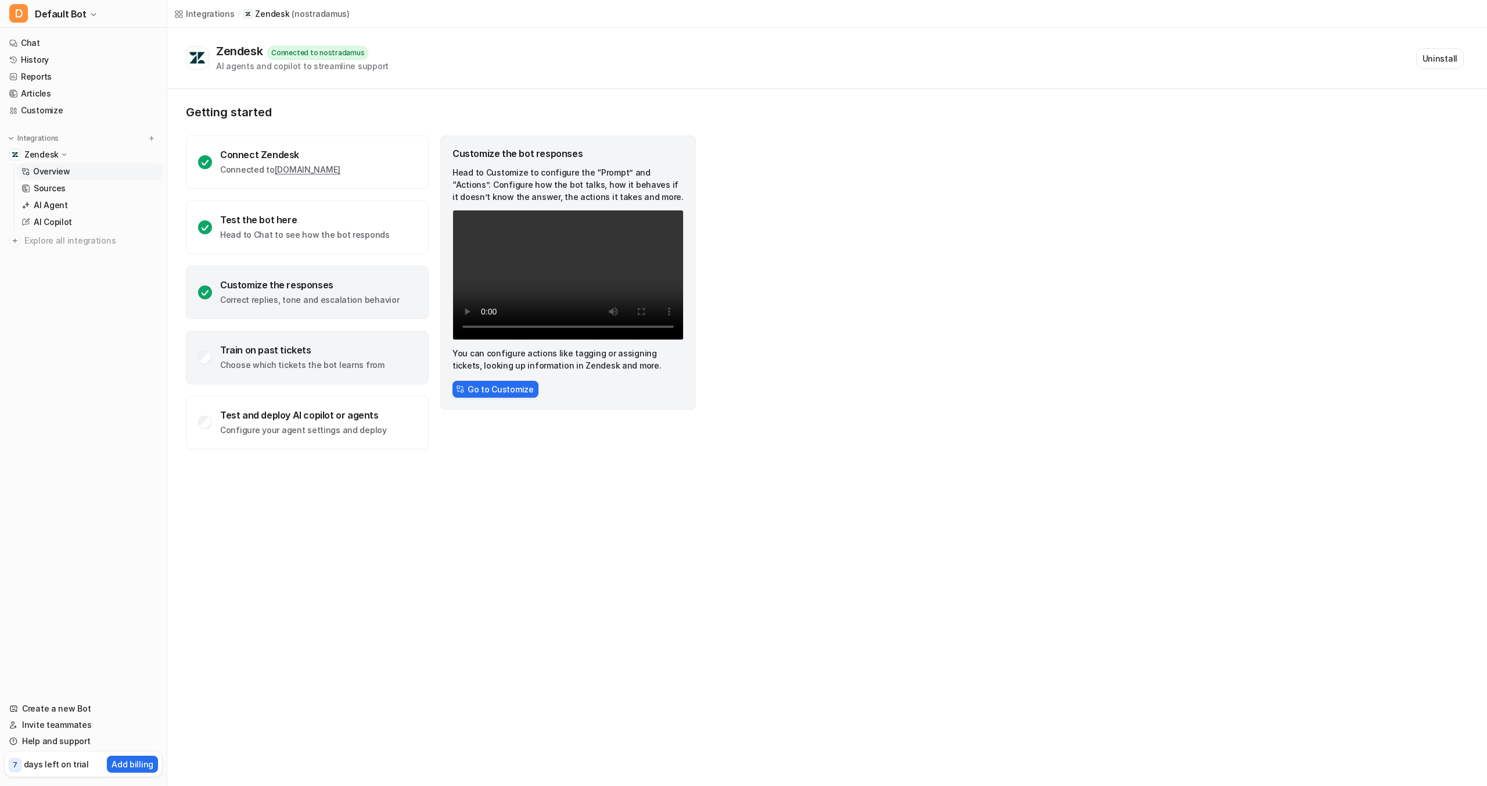
click at [355, 349] on div "Train on past tickets" at bounding box center [302, 350] width 164 height 12
click at [494, 389] on button "Go to Tickets" at bounding box center [489, 389] width 73 height 17
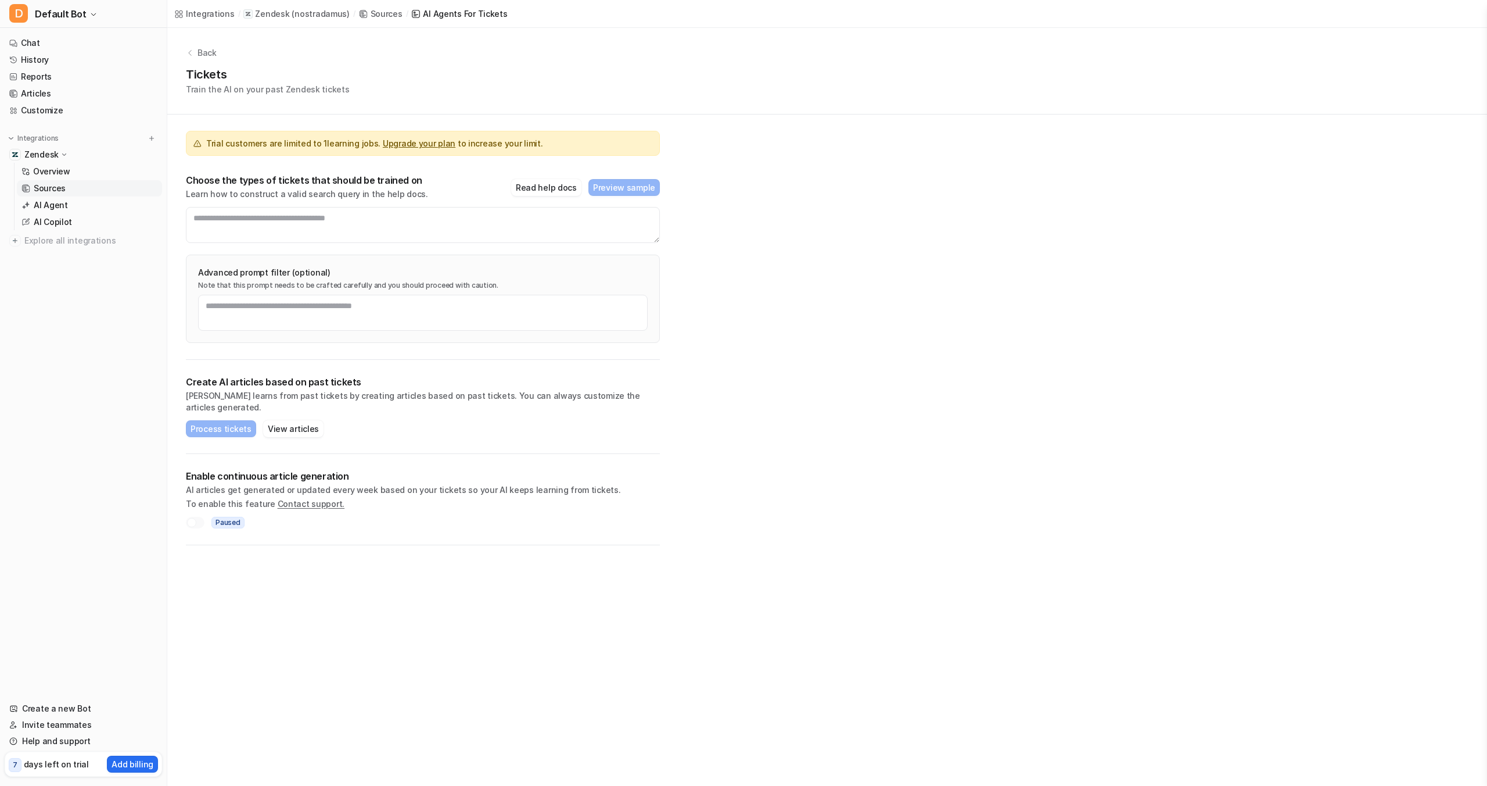
click at [35, 188] on p "Sources" at bounding box center [50, 188] width 32 height 12
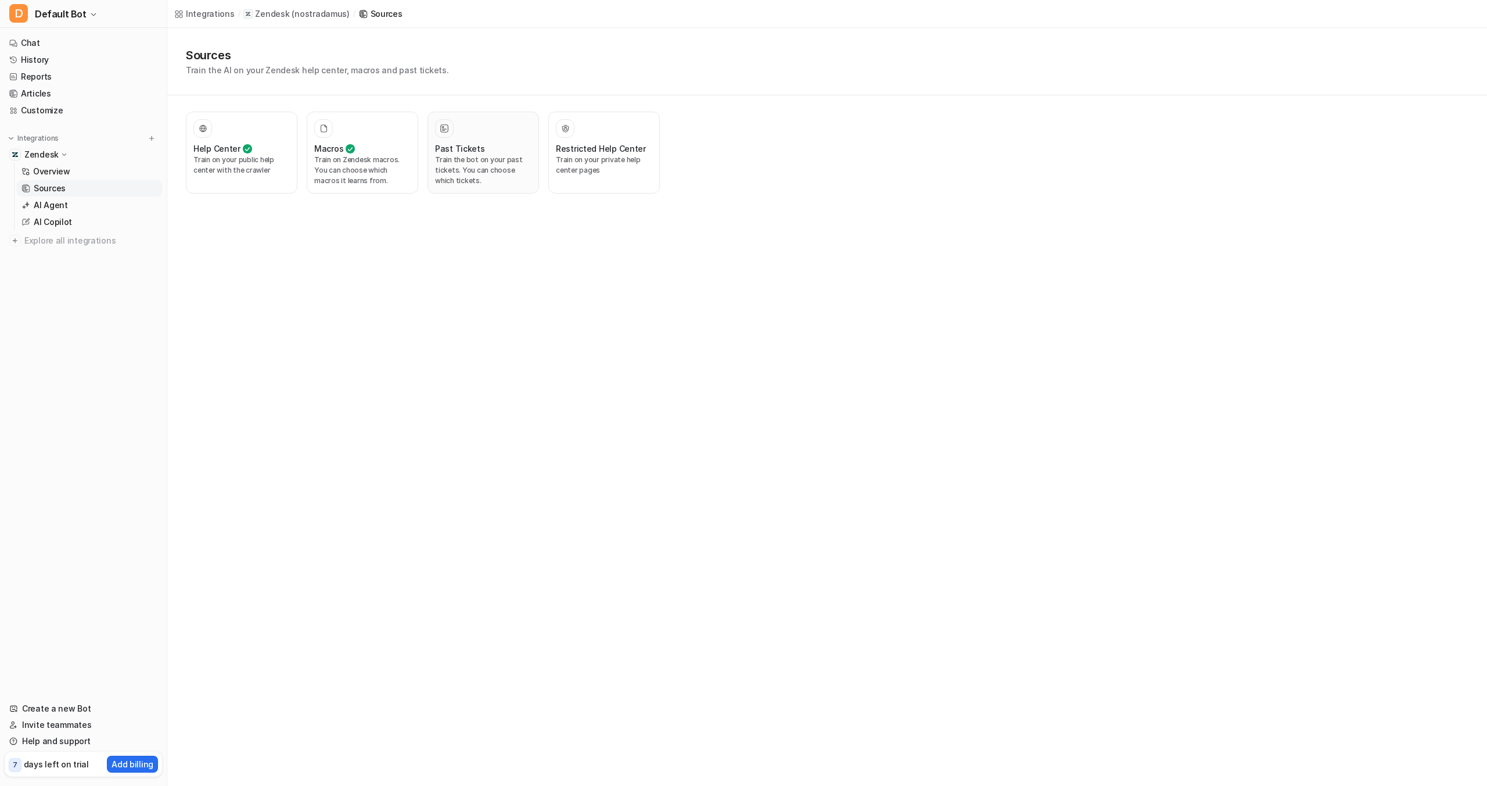
click at [500, 149] on div "Past Tickets" at bounding box center [483, 148] width 96 height 12
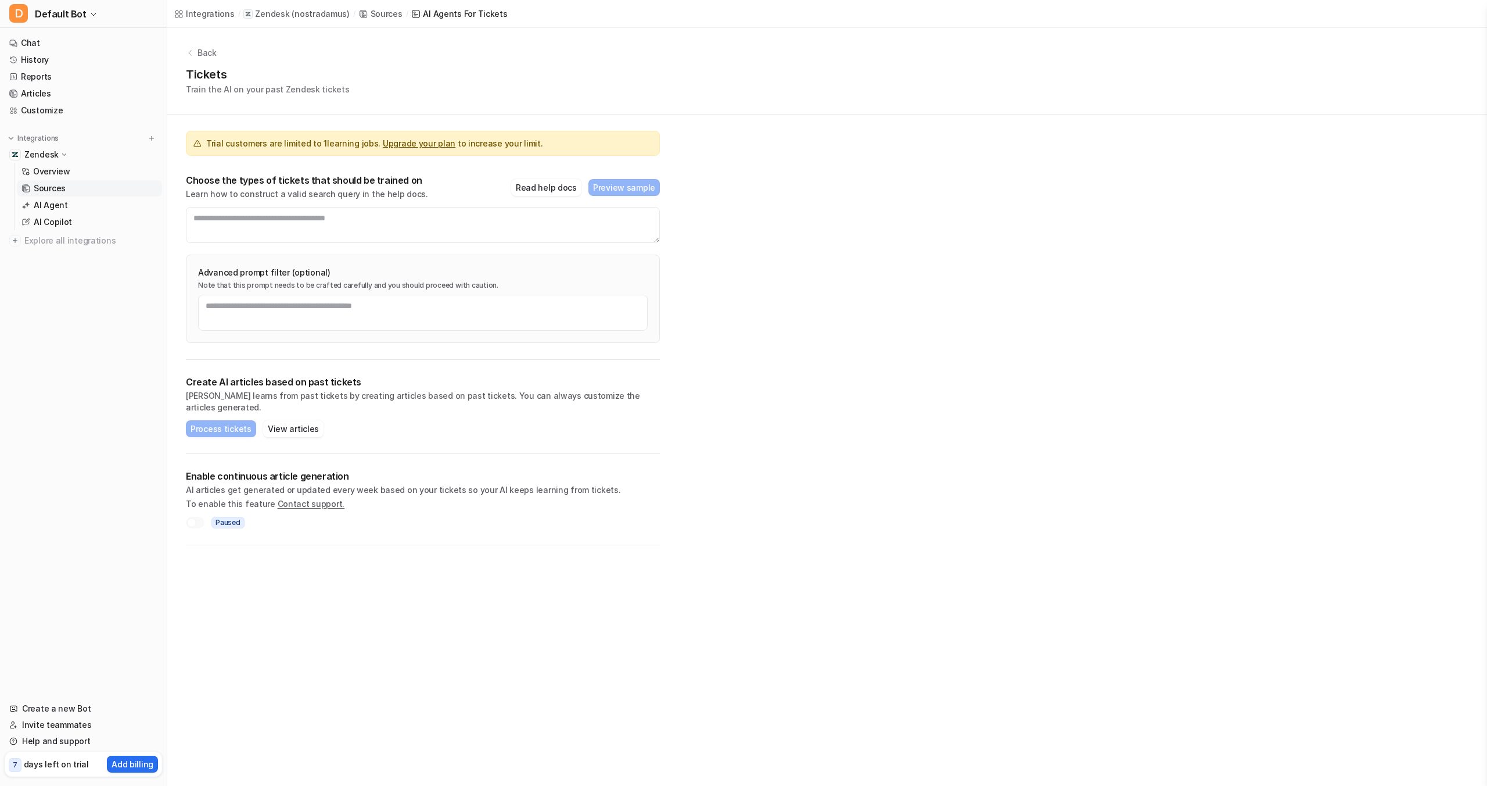
click at [188, 53] on icon at bounding box center [190, 53] width 8 height 8
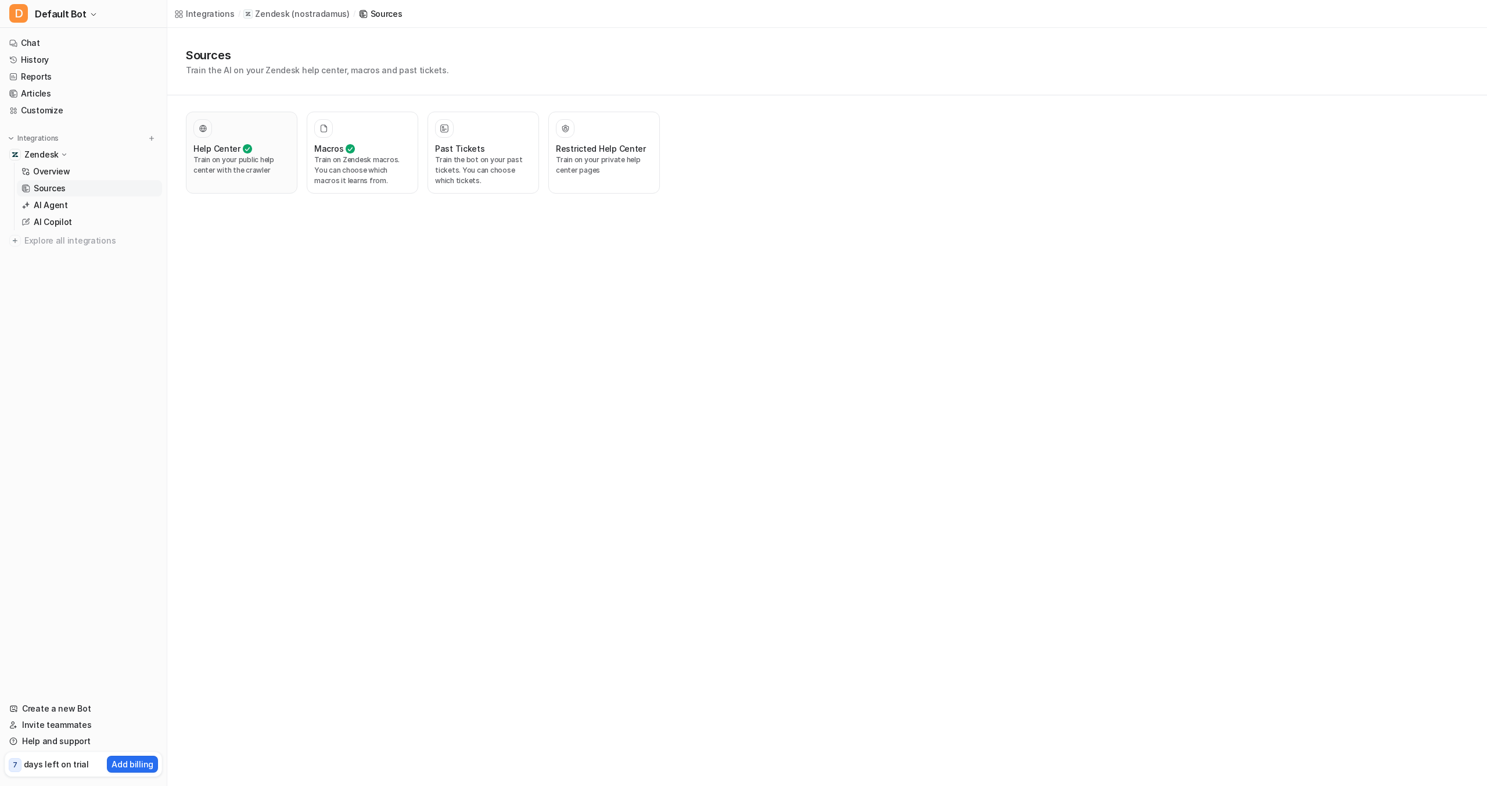
click at [220, 155] on p "Train on your public help center with the crawler" at bounding box center [241, 165] width 96 height 21
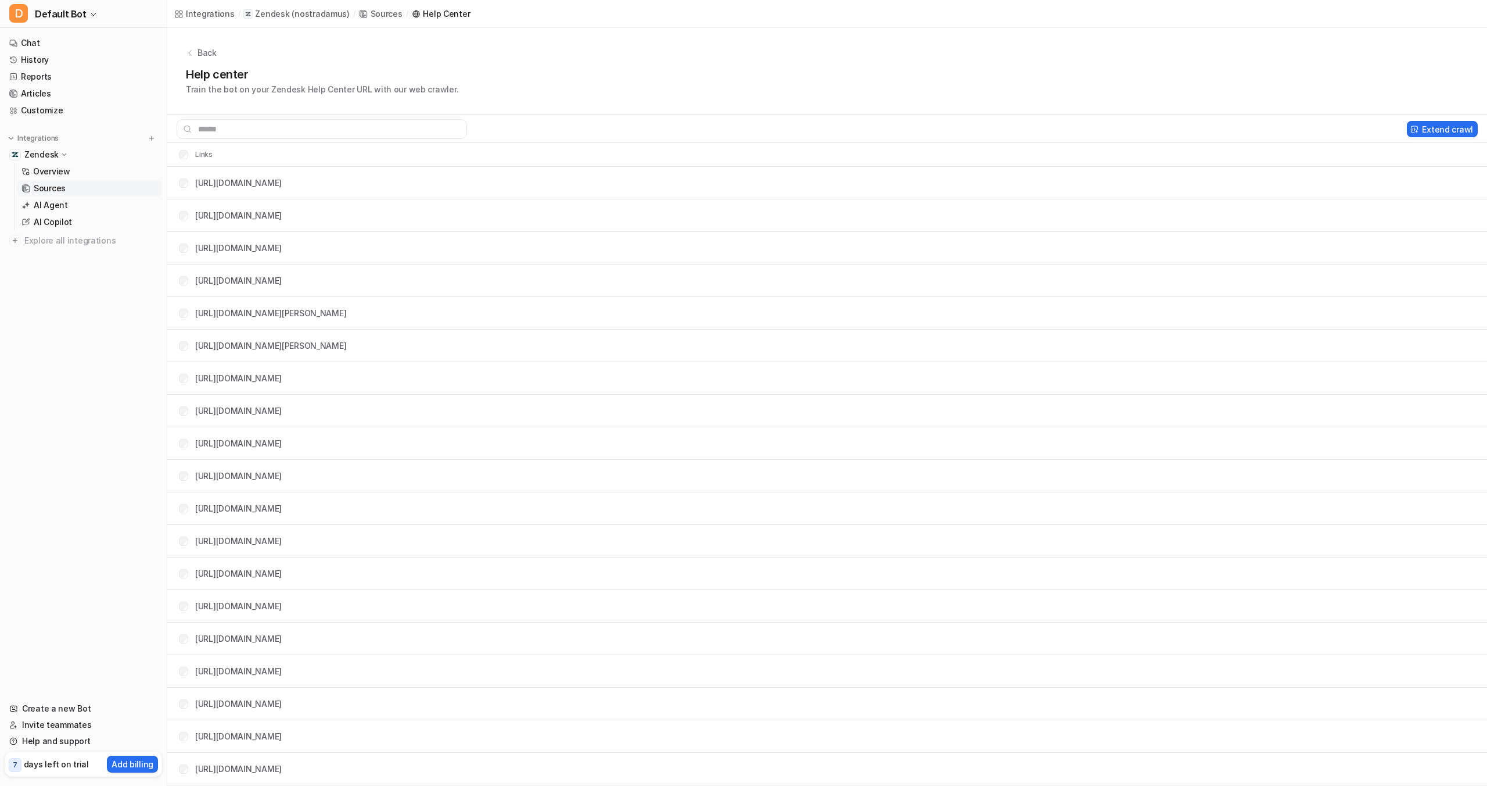
click at [371, 13] on div "Sources" at bounding box center [387, 14] width 32 height 12
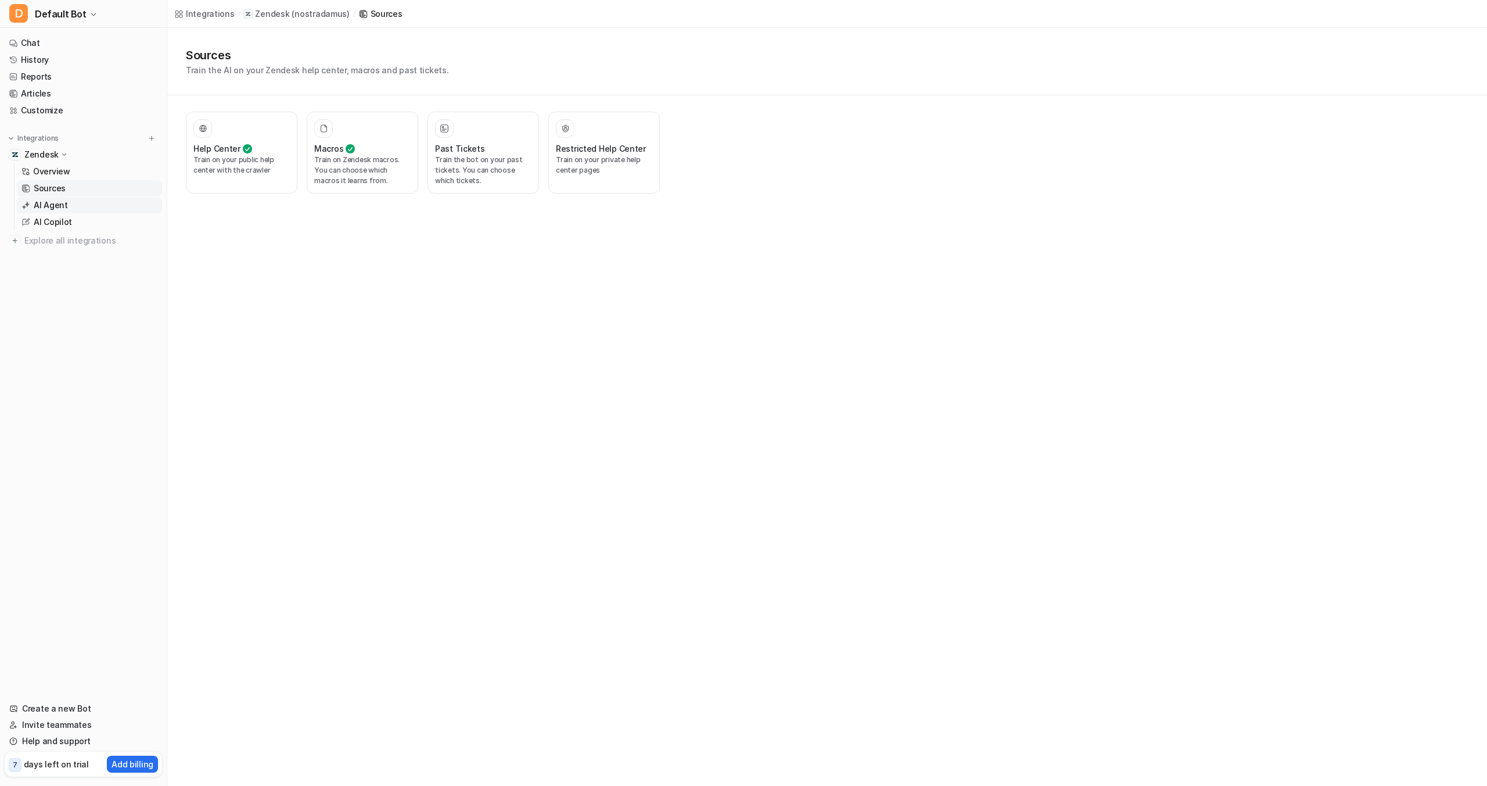
click at [32, 206] on link "AI Agent" at bounding box center [89, 205] width 145 height 16
click at [64, 216] on p "AI Copilot" at bounding box center [53, 222] width 38 height 12
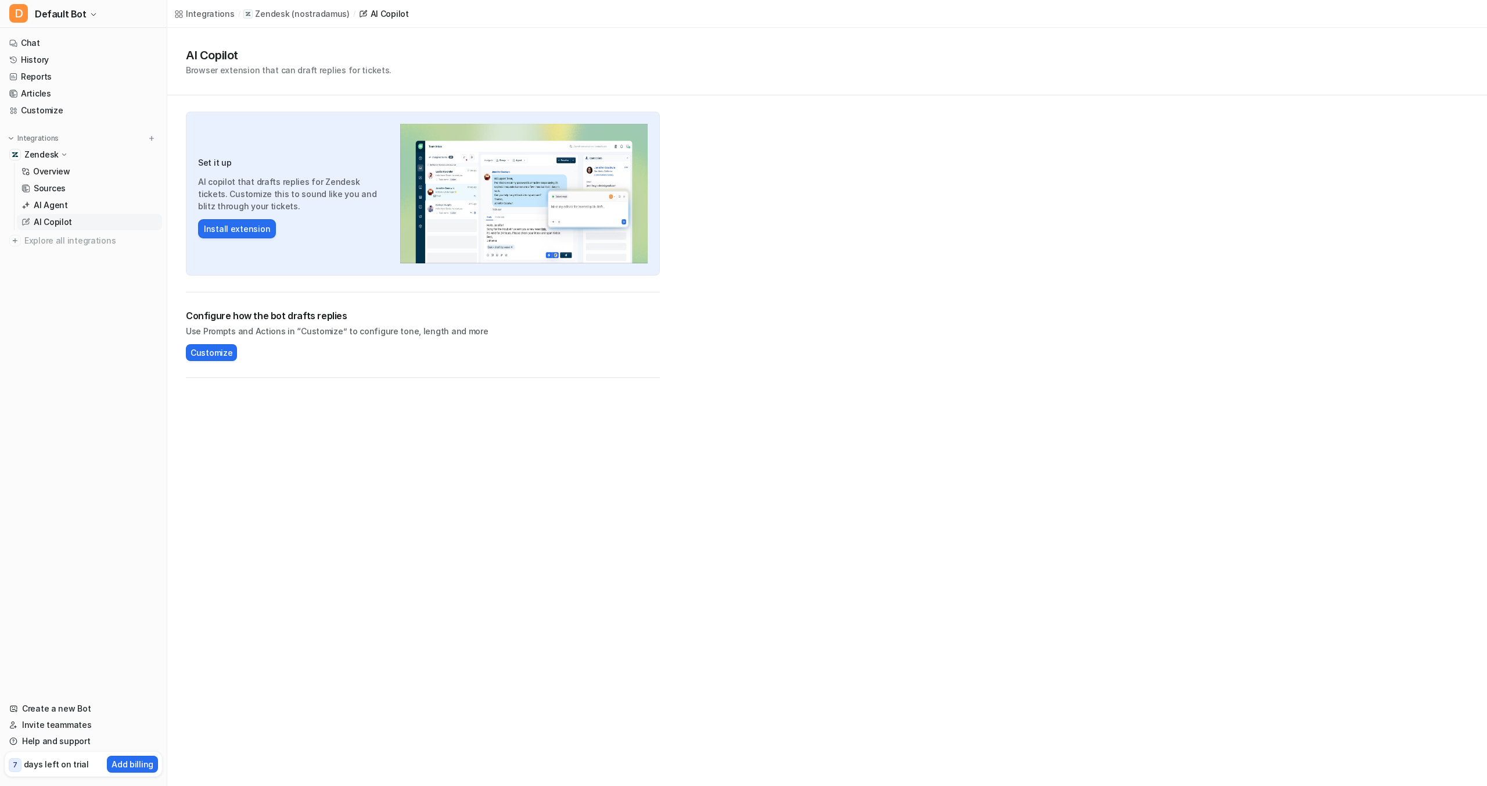
click at [206, 13] on div "Integrations" at bounding box center [210, 14] width 49 height 12
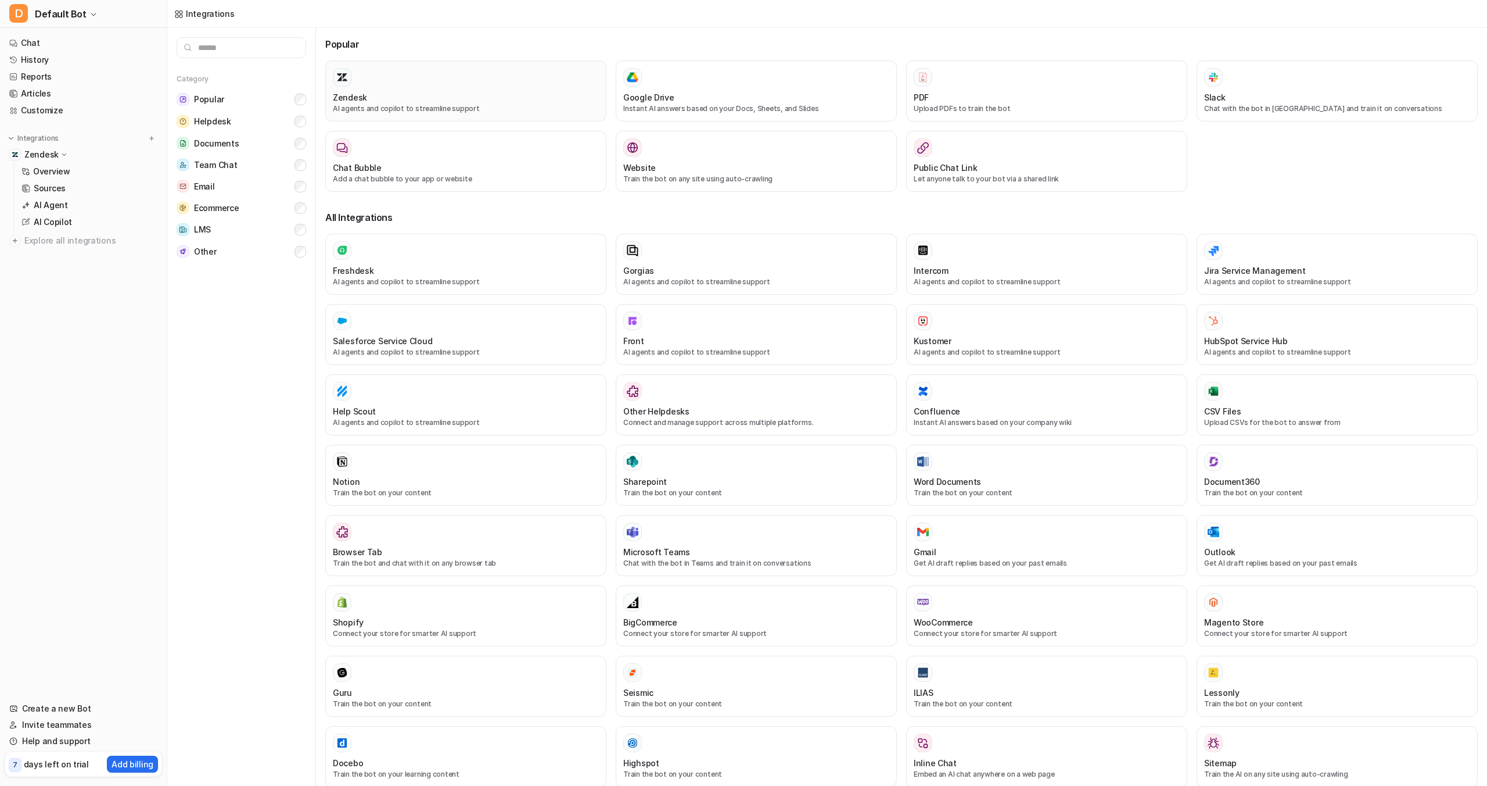
click at [426, 82] on div at bounding box center [466, 77] width 266 height 19
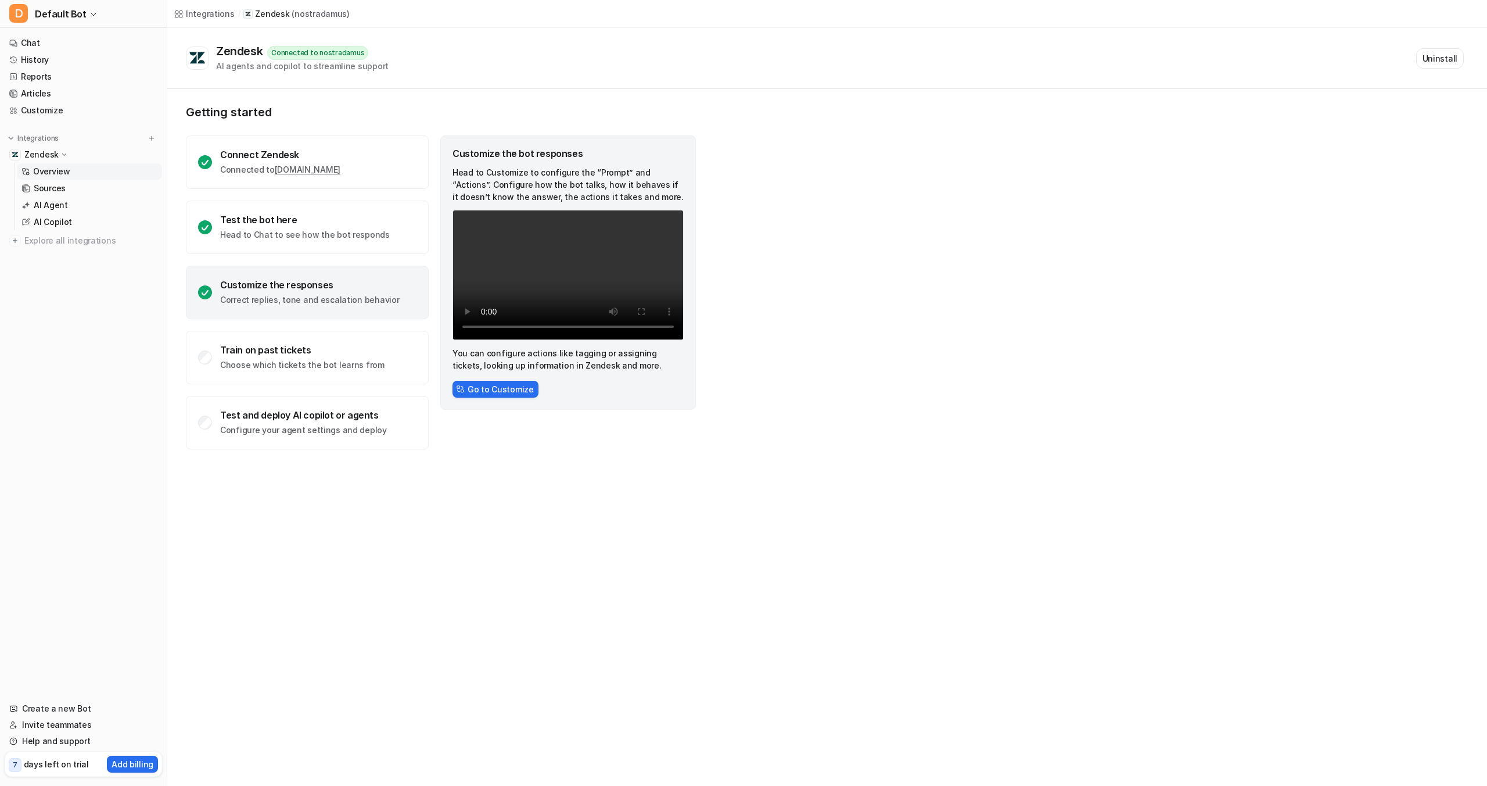
click at [17, 153] on img at bounding box center [15, 154] width 7 height 7
click at [17, 134] on p "Integrations" at bounding box center [37, 138] width 41 height 9
click at [16, 135] on button "Integrations" at bounding box center [34, 138] width 58 height 12
click at [25, 155] on p "Zendesk" at bounding box center [41, 155] width 34 height 12
drag, startPoint x: 70, startPoint y: 238, endPoint x: 94, endPoint y: 255, distance: 29.5
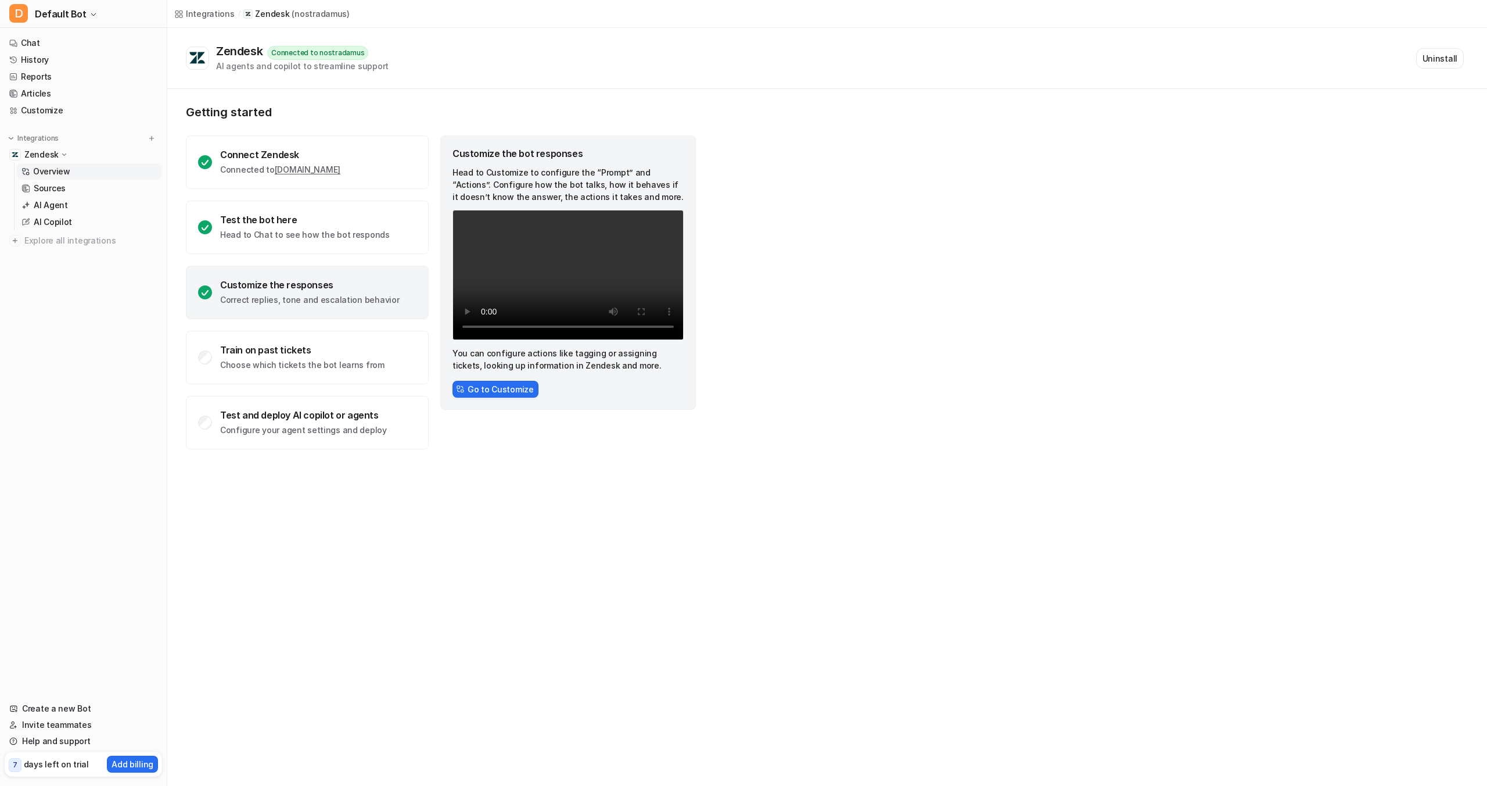
click at [70, 238] on span "Explore all integrations" at bounding box center [90, 240] width 133 height 19
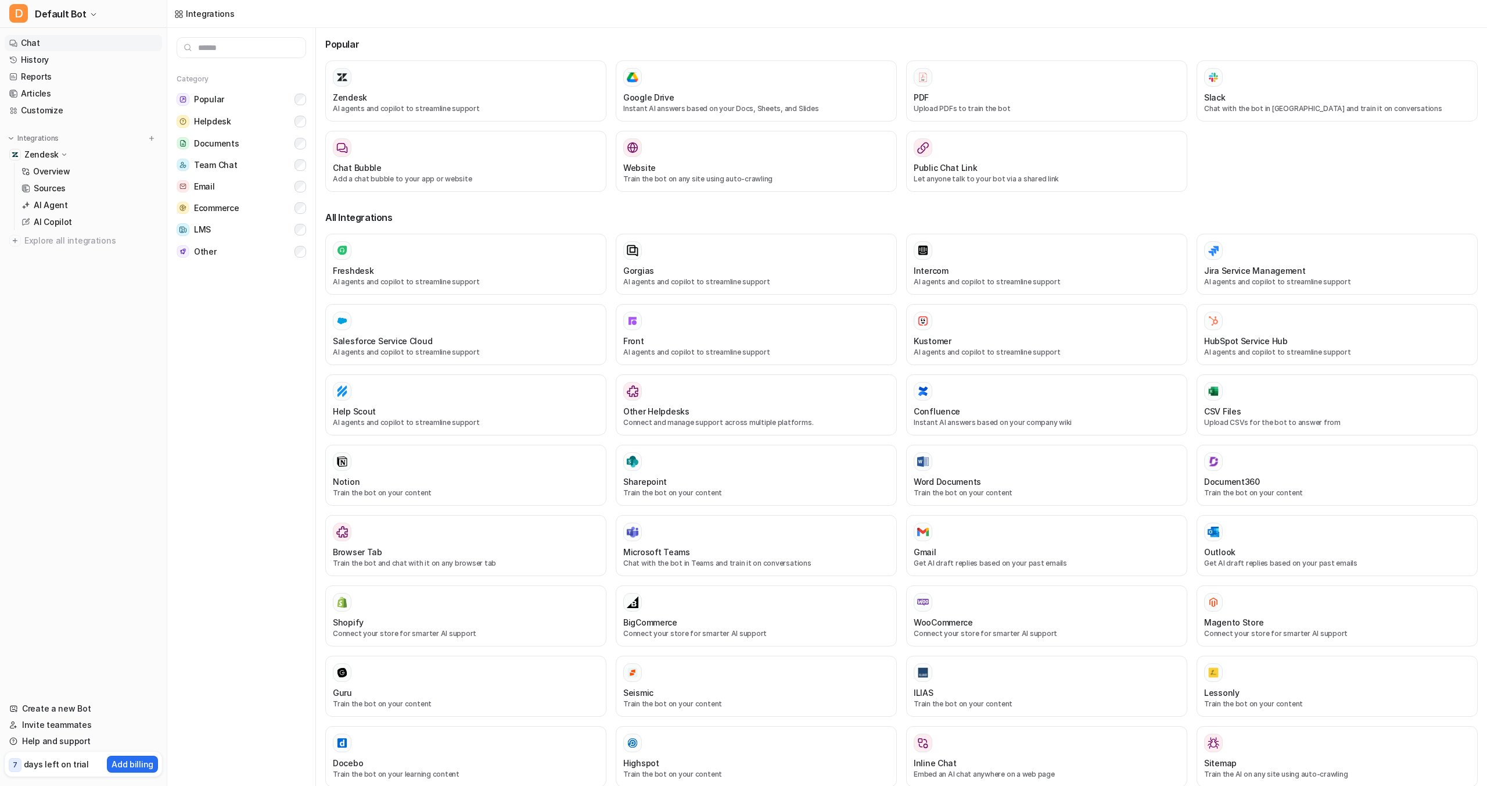
click at [33, 41] on link "Chat" at bounding box center [83, 43] width 157 height 16
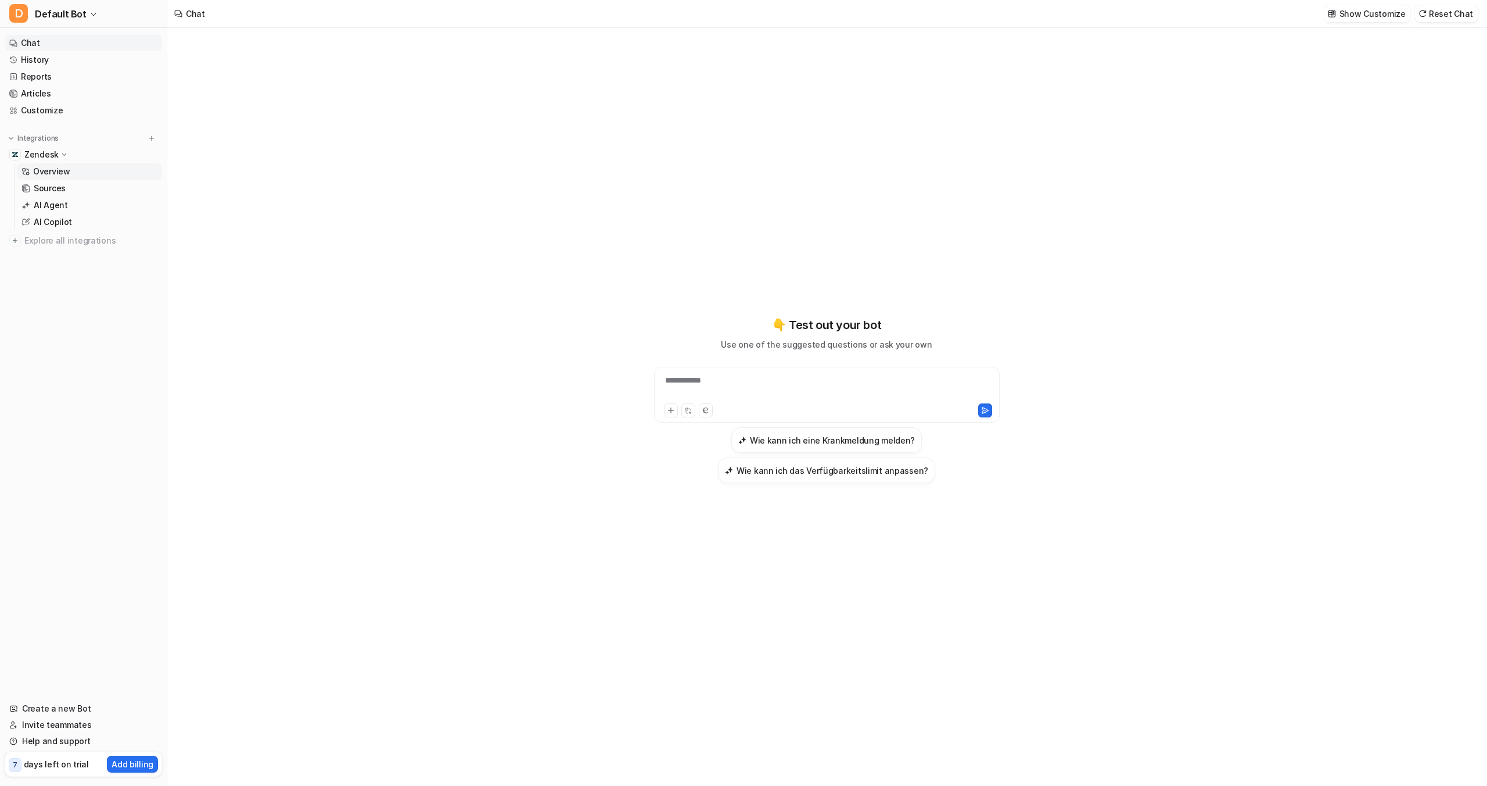
click at [62, 167] on p "Overview" at bounding box center [51, 172] width 37 height 12
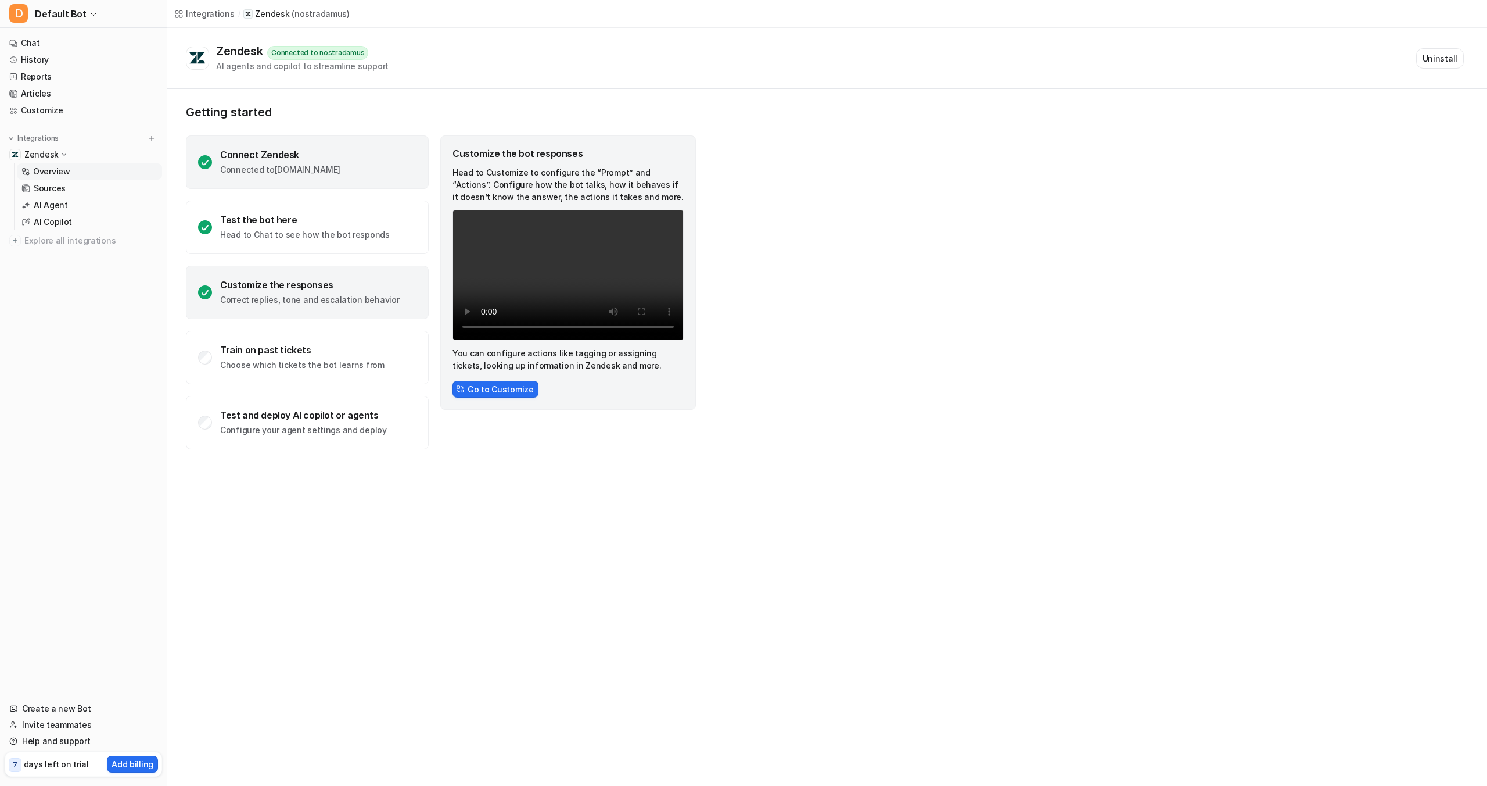
click at [293, 155] on div "Connect Zendesk" at bounding box center [280, 155] width 120 height 12
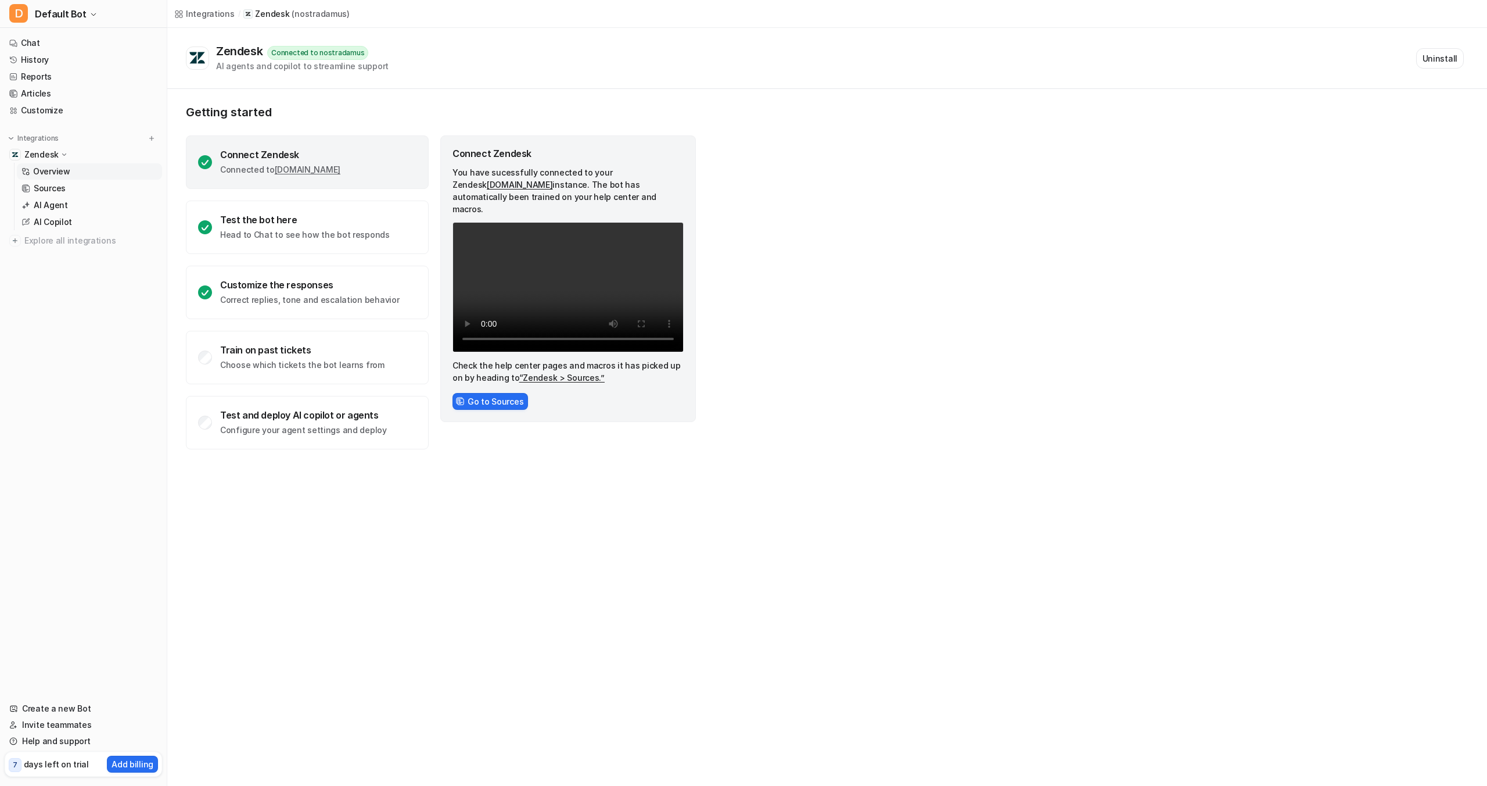
click at [557, 372] on link "“Zendesk > Sources.”" at bounding box center [561, 377] width 85 height 10
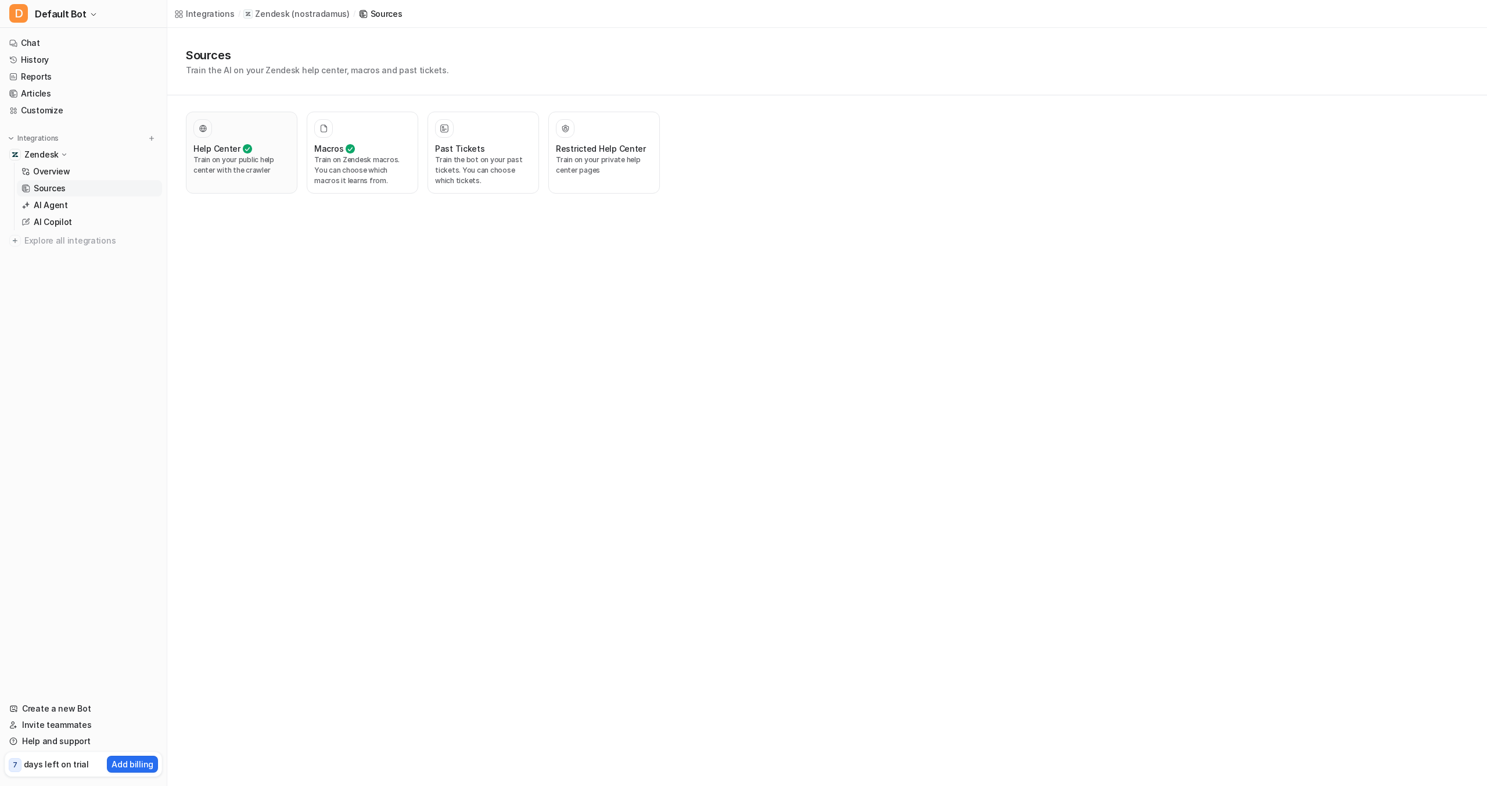
click at [246, 171] on p "Train on your public help center with the crawler" at bounding box center [241, 165] width 96 height 21
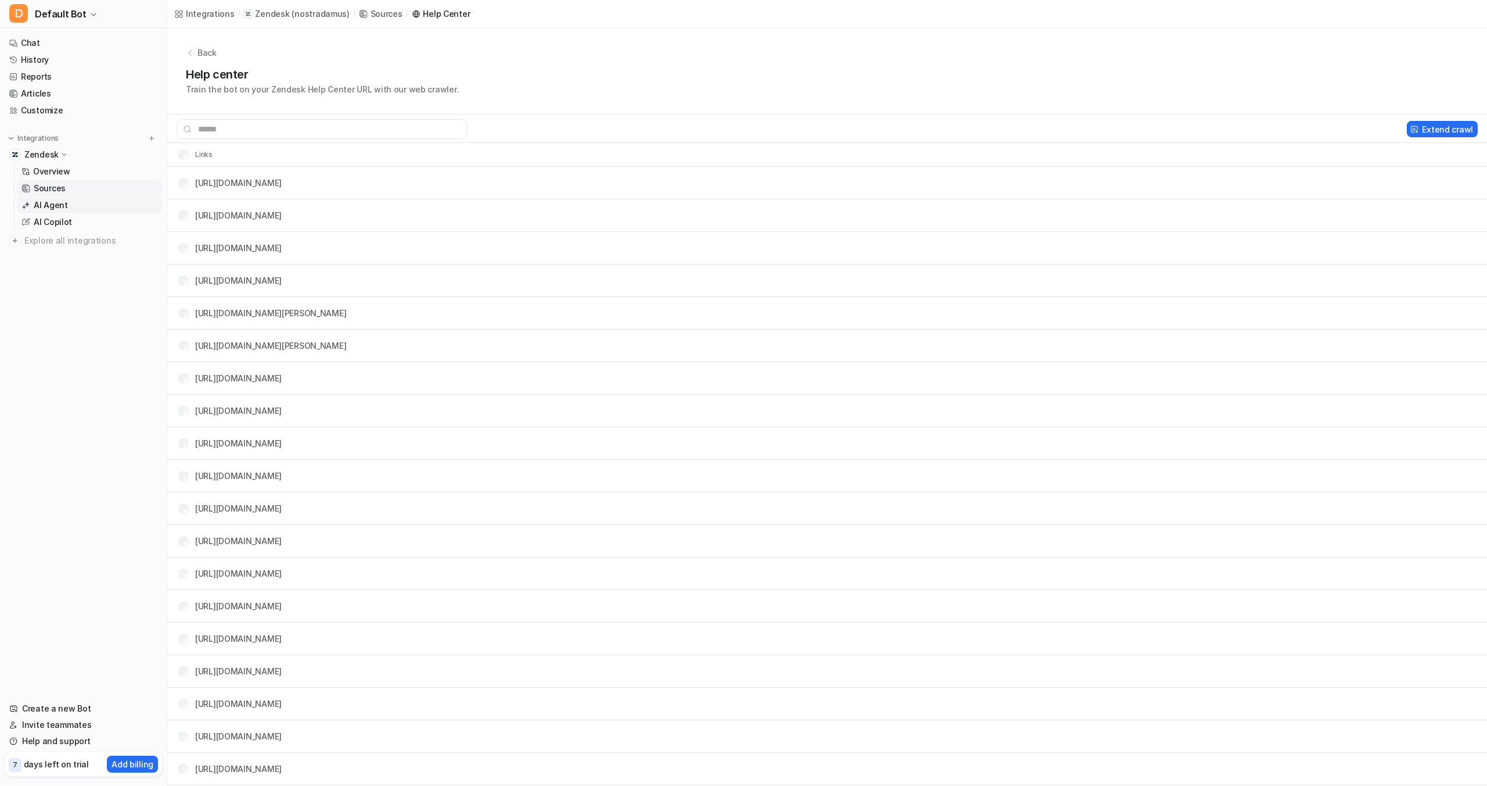
click at [62, 198] on link "AI Agent" at bounding box center [89, 205] width 145 height 16
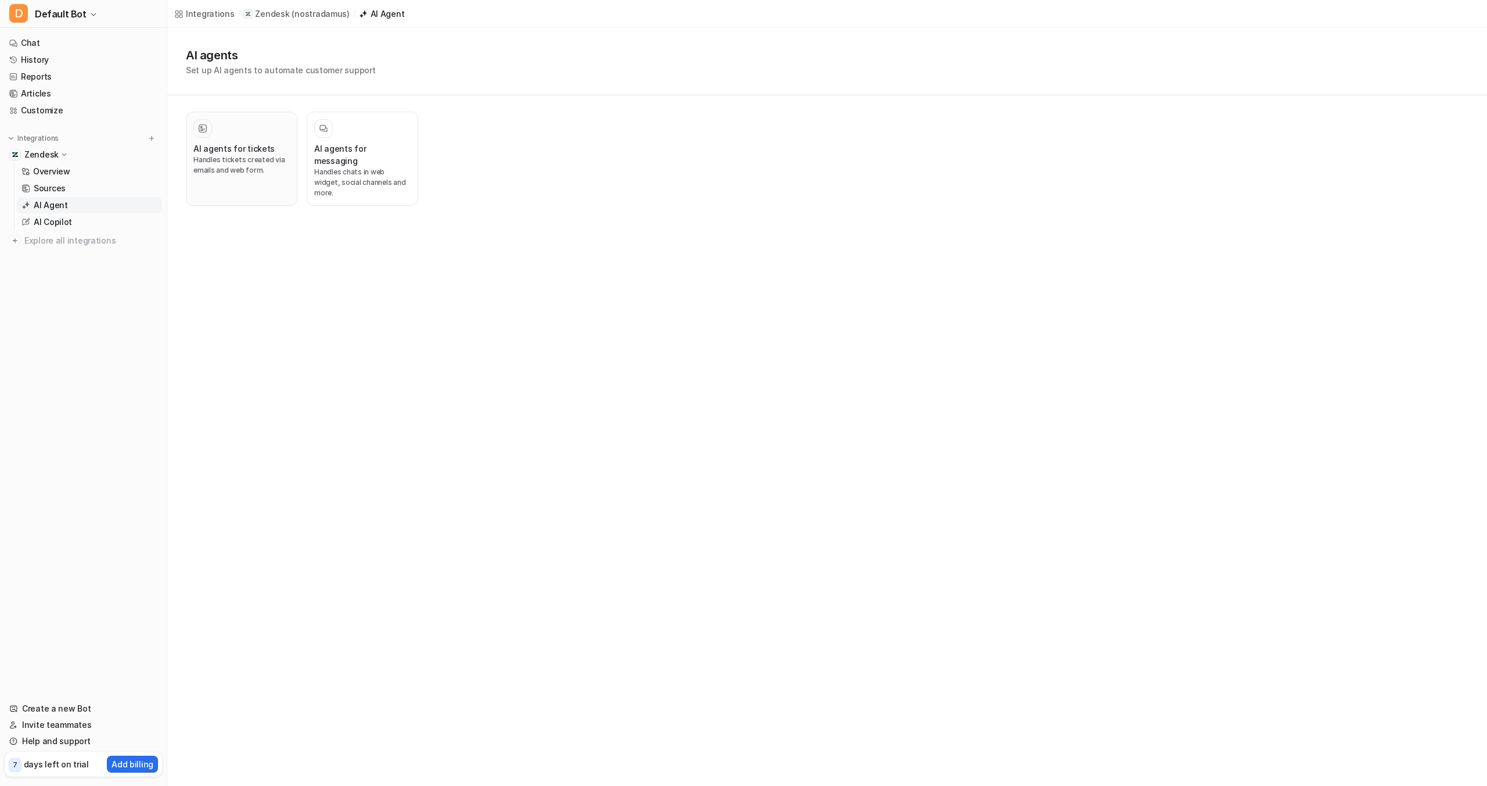
click at [239, 148] on h3 "AI agents for tickets" at bounding box center [233, 148] width 81 height 12
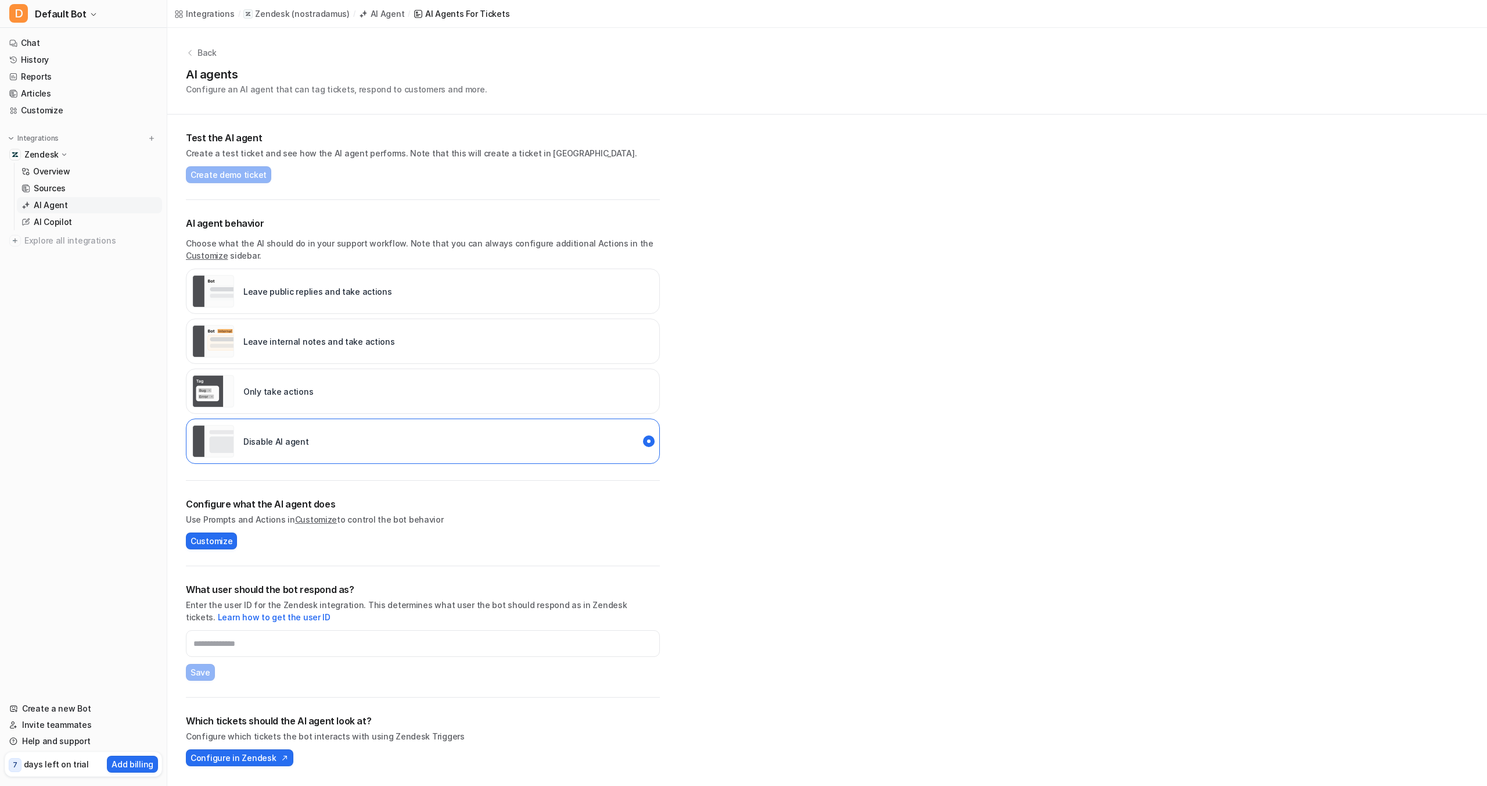
click at [377, 345] on p "Leave internal notes and take actions" at bounding box center [319, 341] width 152 height 12
click at [200, 645] on input "text" at bounding box center [423, 643] width 474 height 27
click at [249, 616] on link "Learn how to get the user ID" at bounding box center [274, 617] width 113 height 10
click at [326, 646] on input "text" at bounding box center [423, 643] width 474 height 27
paste input "**********"
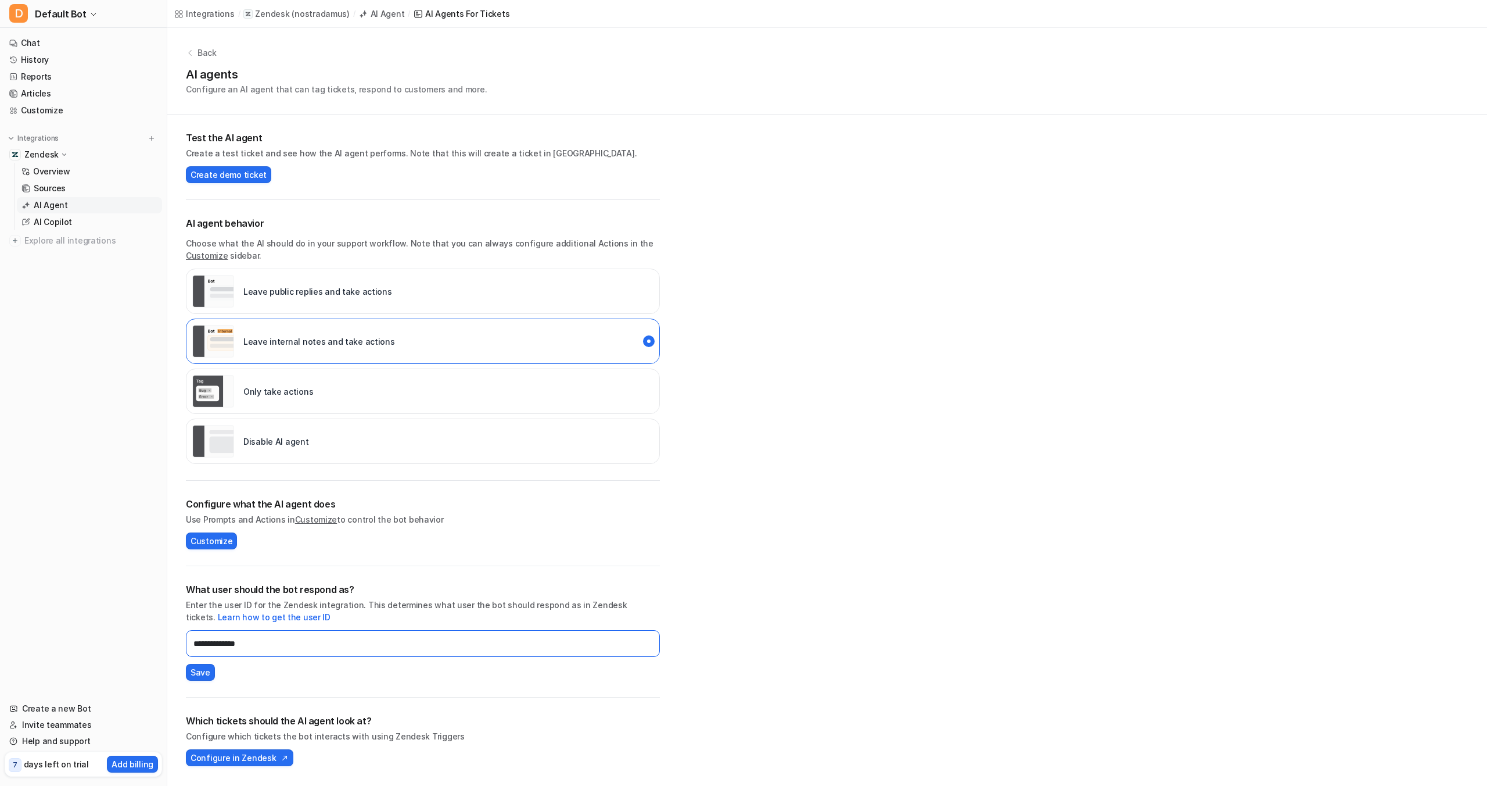
type input "**********"
drag, startPoint x: 741, startPoint y: 622, endPoint x: 676, endPoint y: 622, distance: 65.1
click at [732, 622] on div "**********" at bounding box center [827, 405] width 1320 height 754
click at [210, 671] on button "Save" at bounding box center [200, 672] width 29 height 17
click at [245, 173] on span "Create demo ticket" at bounding box center [229, 175] width 76 height 12
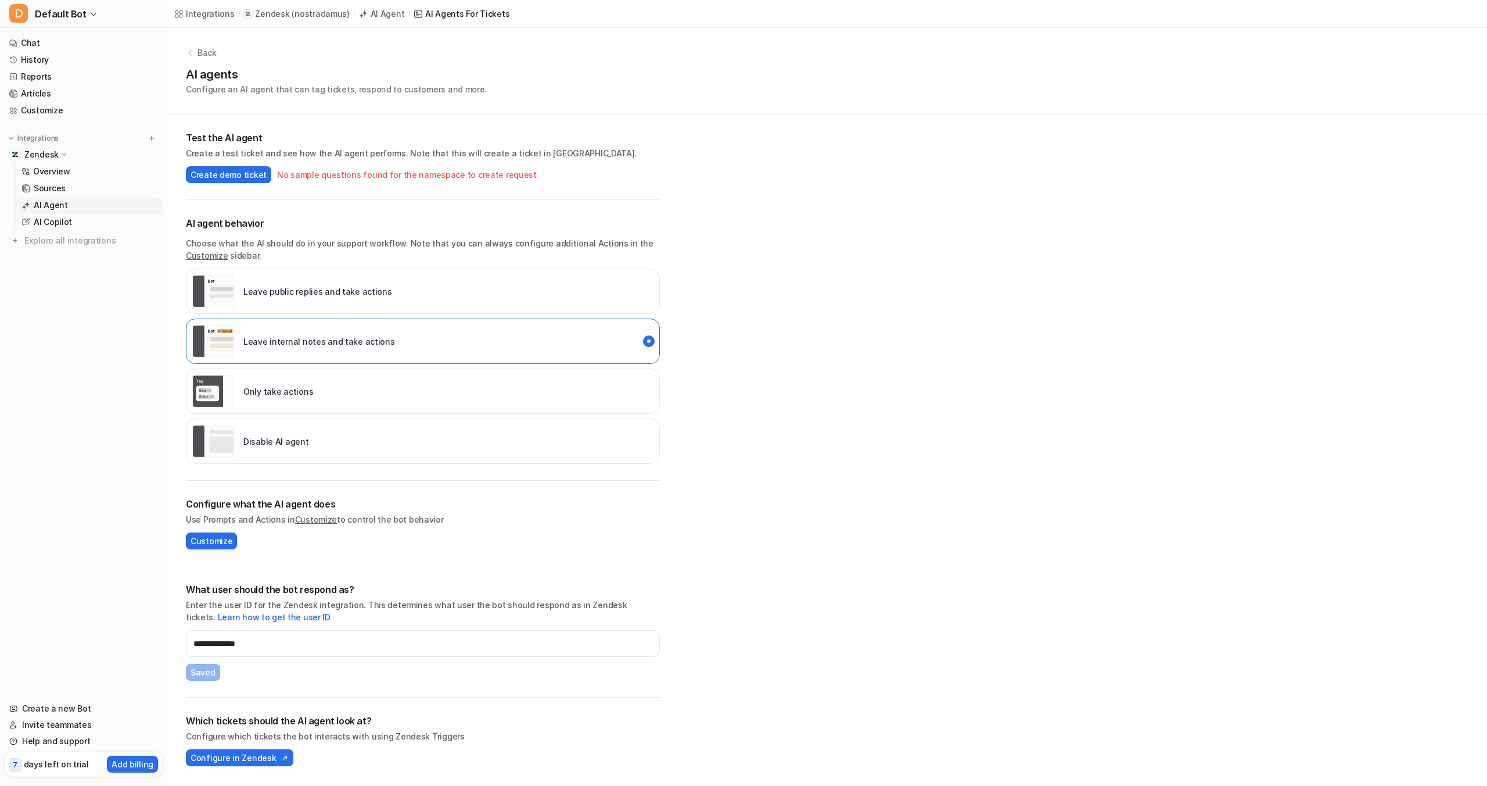
click at [605, 158] on p "Create a test ticket and see how the AI agent performs. Note that this will cre…" at bounding box center [423, 153] width 474 height 12
drag, startPoint x: 367, startPoint y: 176, endPoint x: 332, endPoint y: 177, distance: 35.4
click at [365, 176] on div "No sample questions found for the namespace to create request" at bounding box center [407, 175] width 260 height 12
click at [49, 218] on p "AI Copilot" at bounding box center [53, 222] width 38 height 12
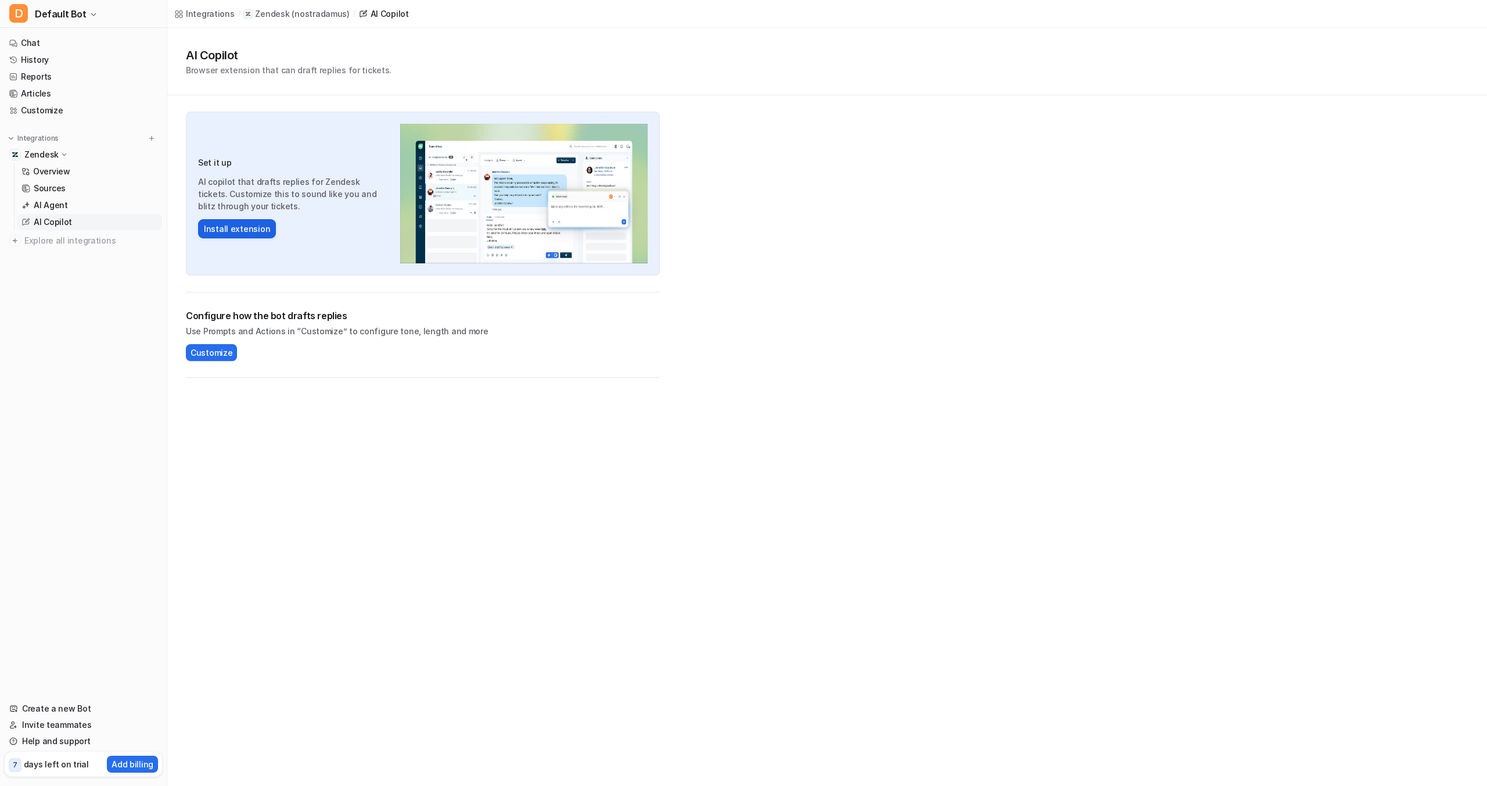
click at [244, 230] on button "Install extension" at bounding box center [237, 228] width 78 height 19
click at [55, 173] on p "Overview" at bounding box center [51, 172] width 37 height 12
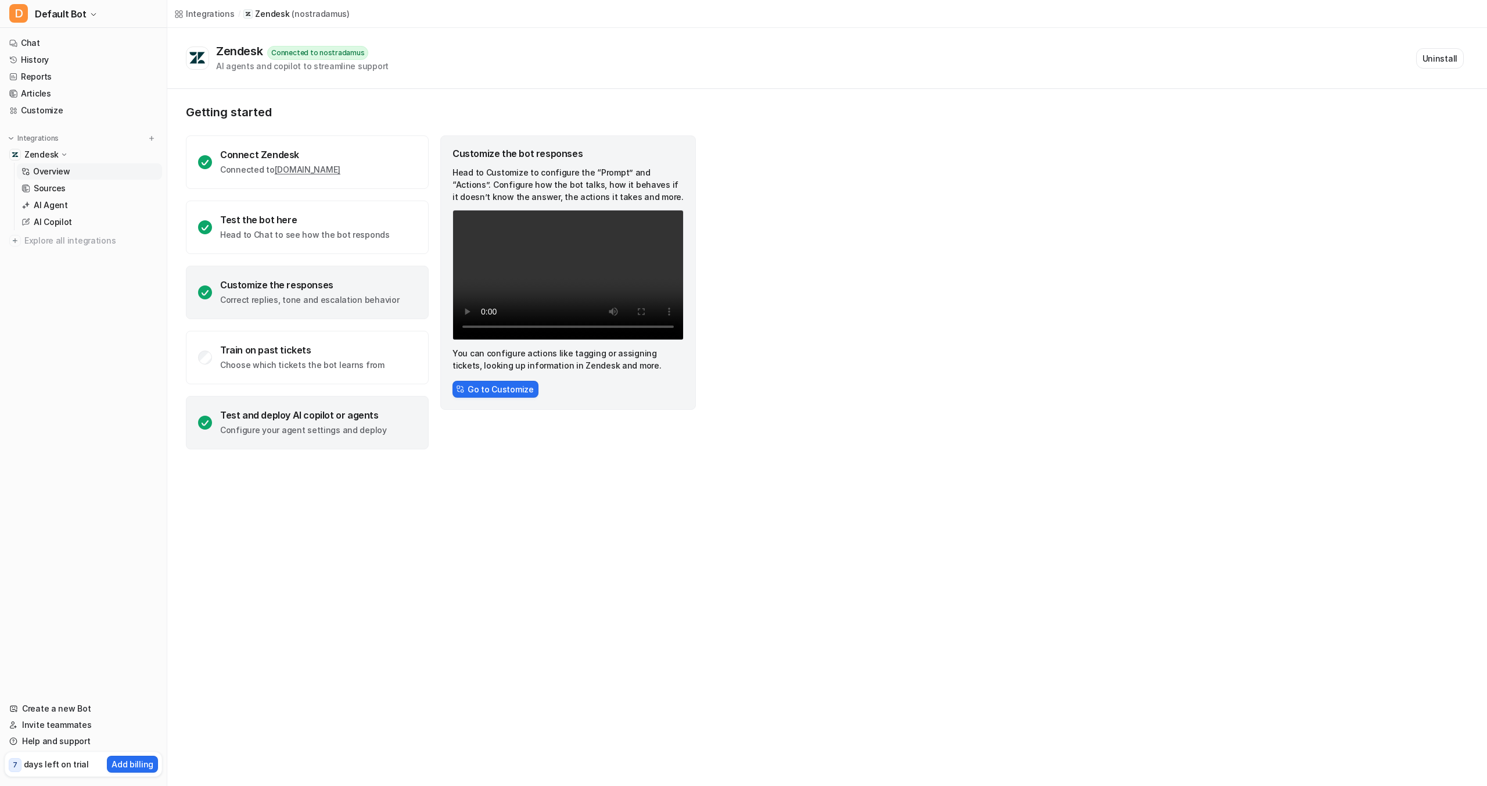
click at [316, 421] on div "Test and deploy AI copilot or agents Configure your agent settings and deploy" at bounding box center [303, 422] width 167 height 27
click at [61, 191] on p "Sources" at bounding box center [50, 188] width 32 height 12
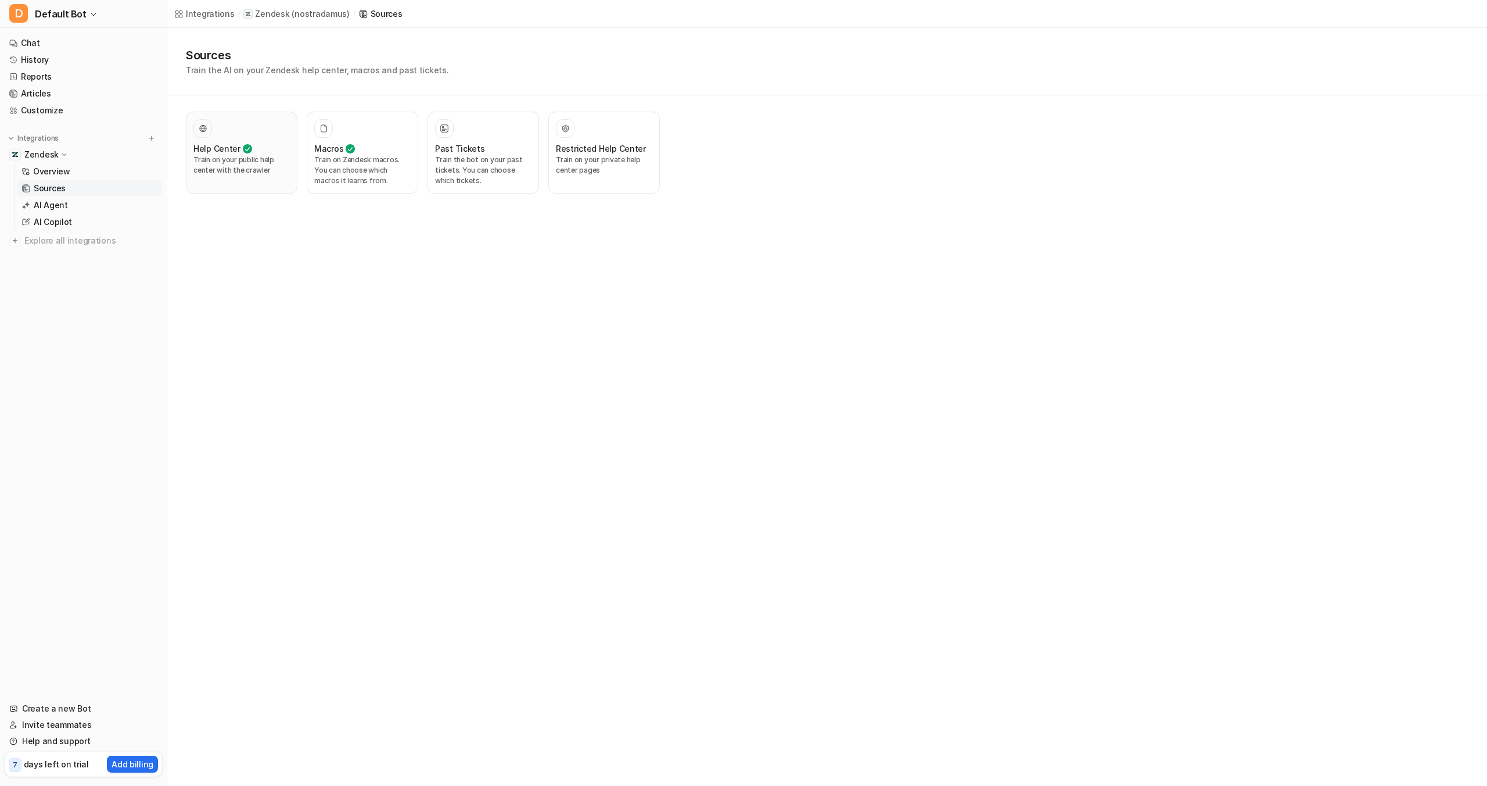
click at [288, 155] on p "Train on your public help center with the crawler" at bounding box center [241, 165] width 96 height 21
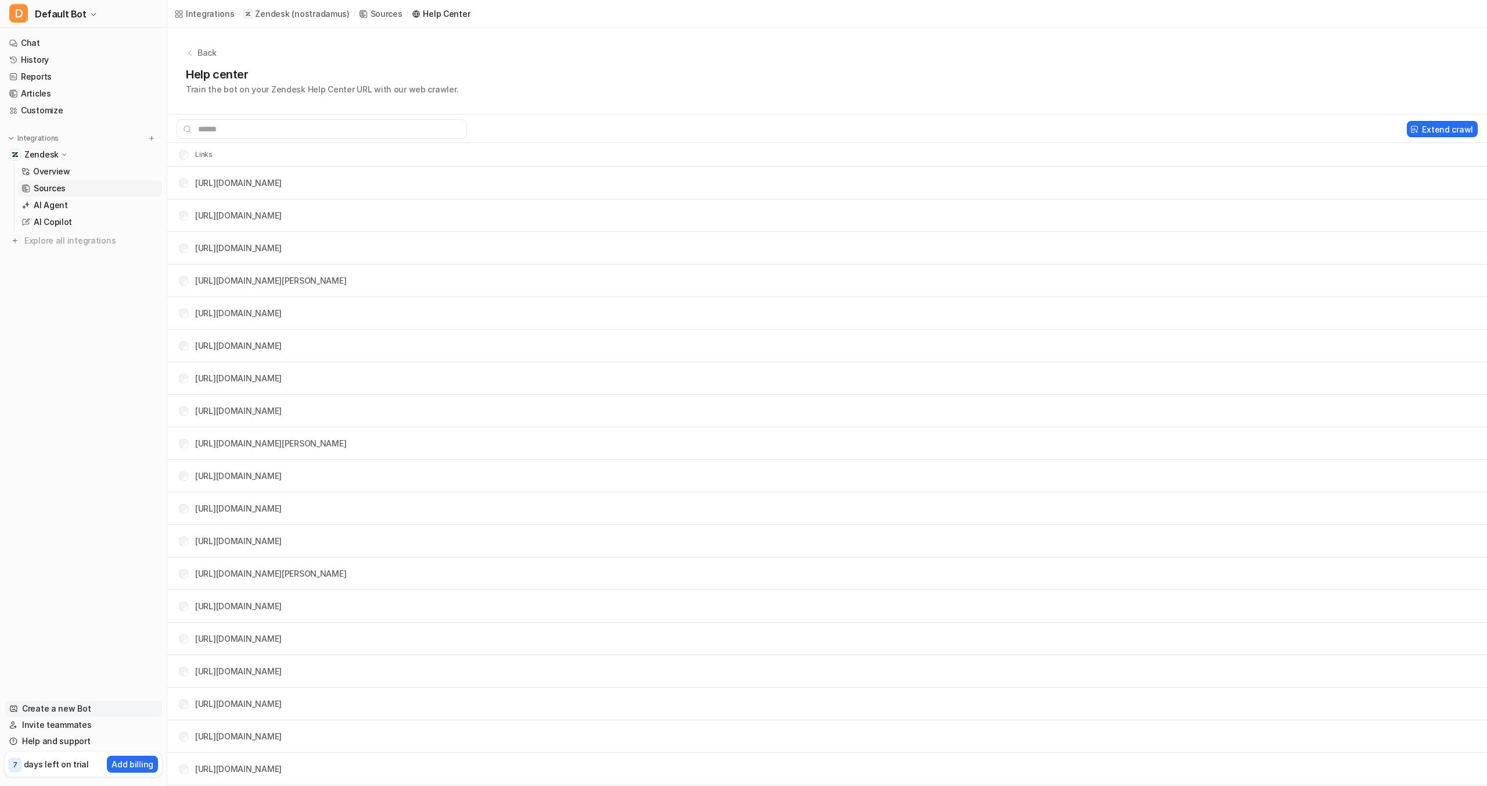
click at [35, 707] on link "Create a new Bot" at bounding box center [83, 708] width 157 height 16
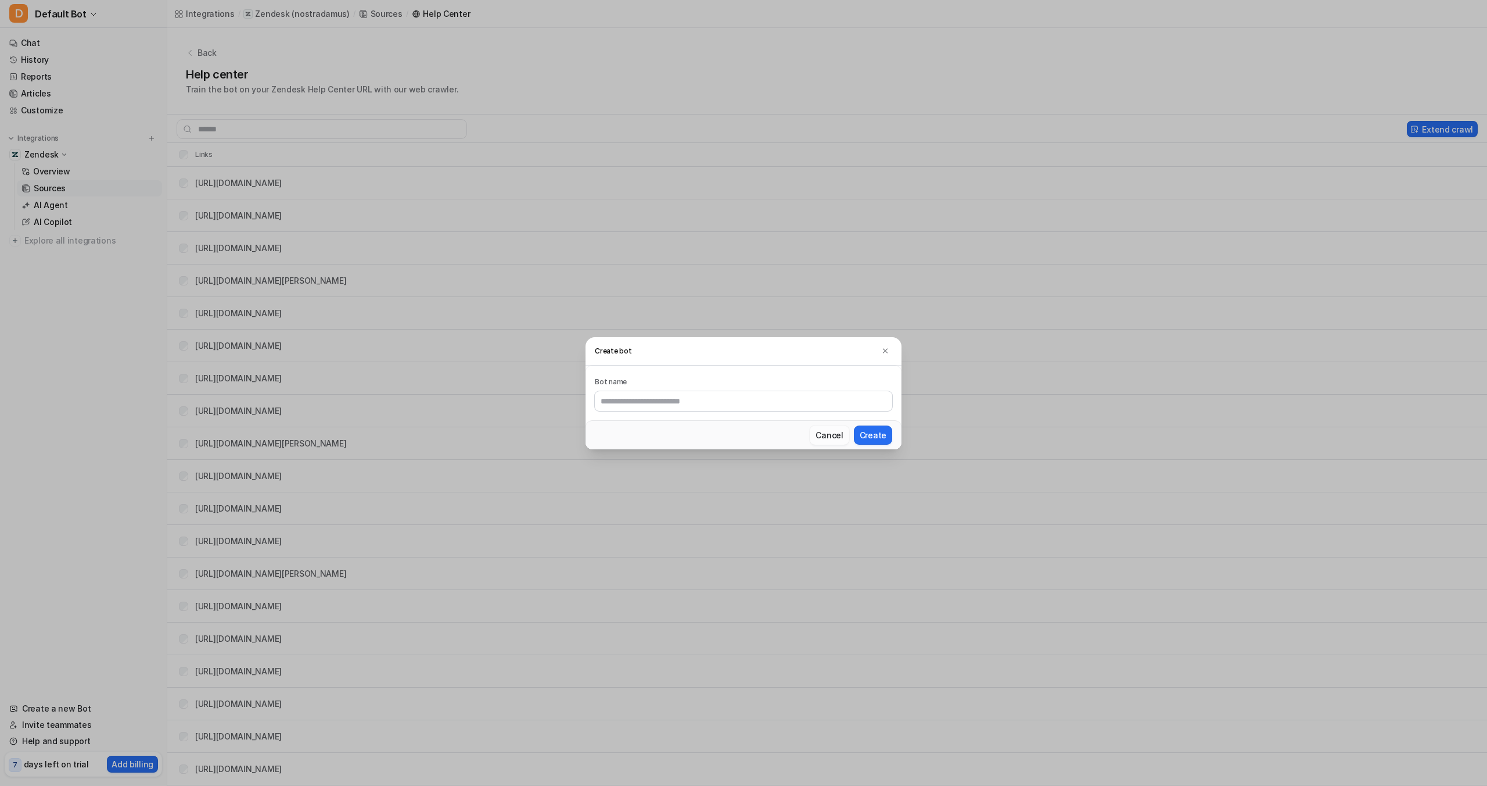
drag, startPoint x: 833, startPoint y: 434, endPoint x: 823, endPoint y: 429, distance: 10.9
click at [833, 434] on button "Cancel" at bounding box center [829, 434] width 39 height 19
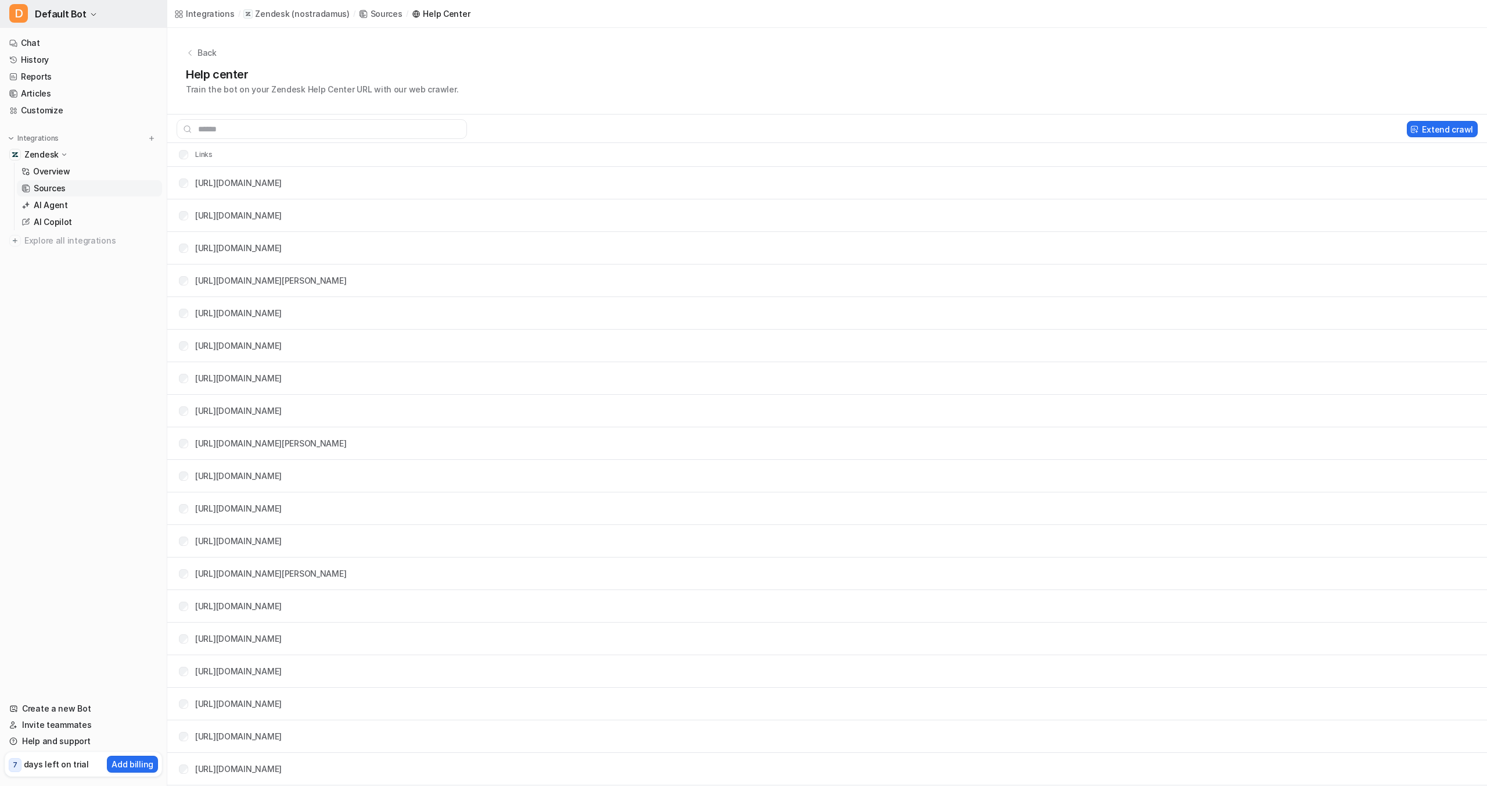
click at [63, 15] on span "Default Bot" at bounding box center [61, 14] width 52 height 16
click at [58, 89] on link "Settings" at bounding box center [93, 87] width 160 height 19
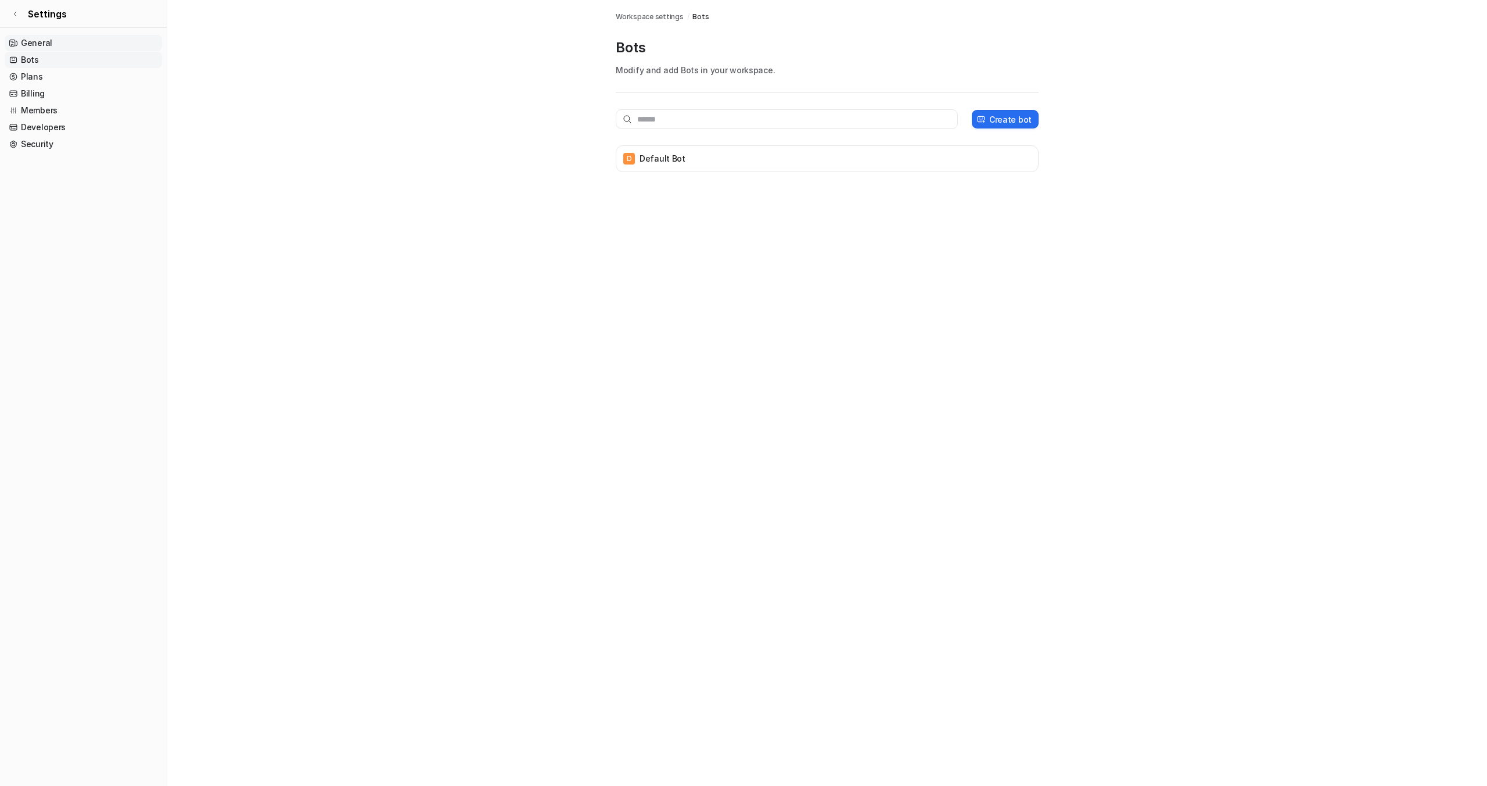
click at [51, 44] on link "General" at bounding box center [83, 43] width 157 height 16
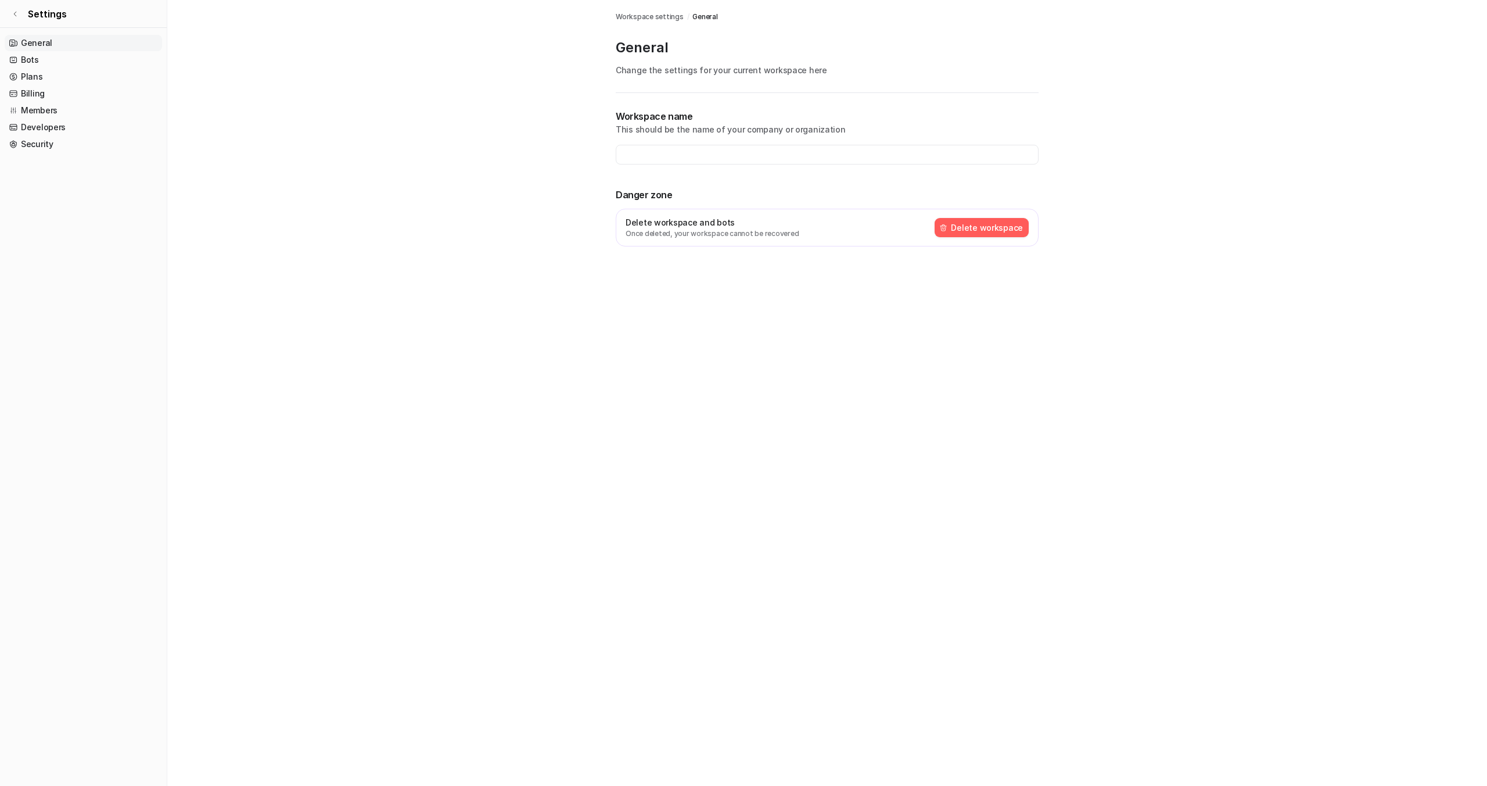
type input "**********"
click at [34, 65] on link "Bots" at bounding box center [83, 60] width 157 height 16
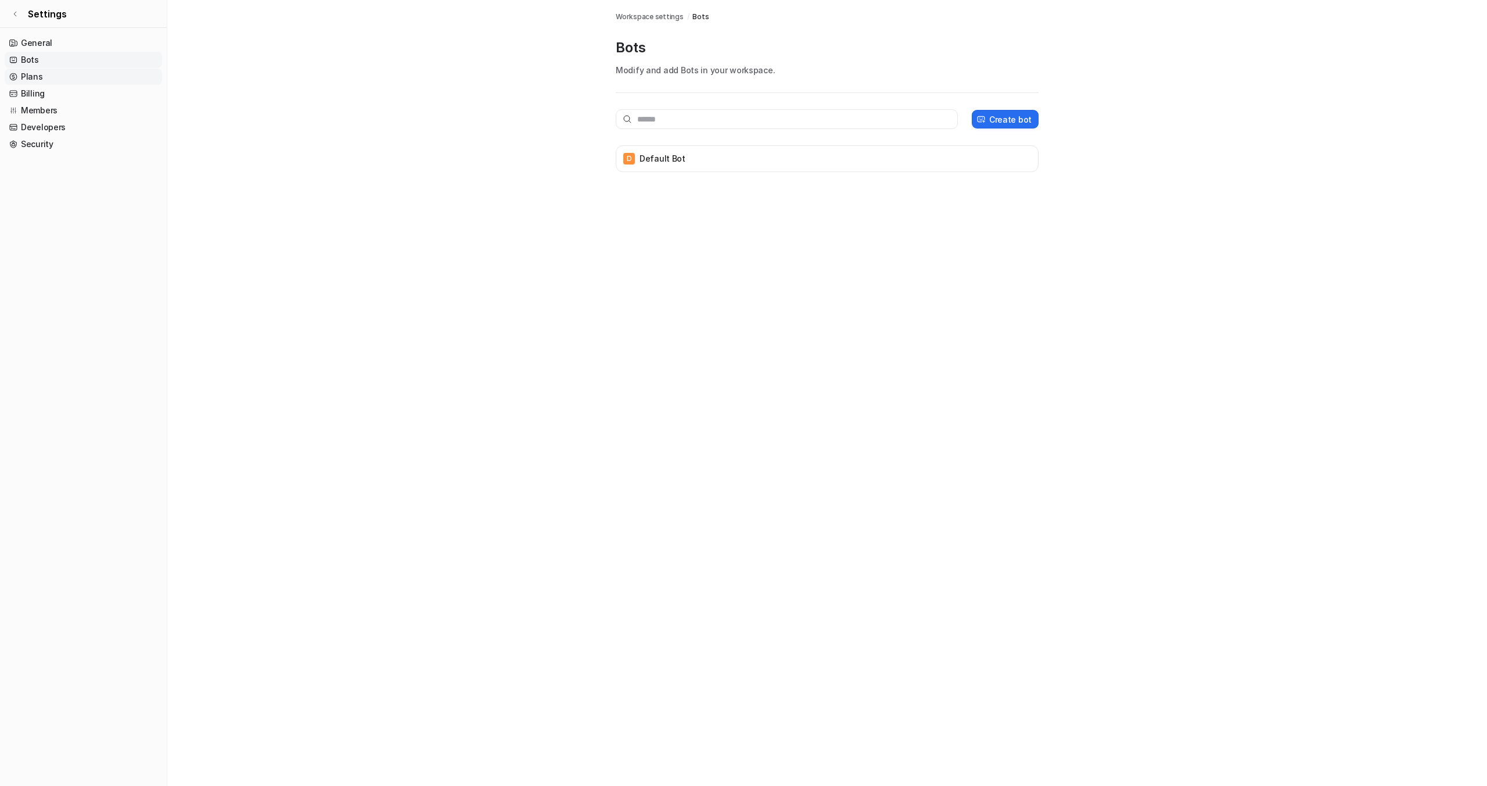
click at [31, 77] on link "Plans" at bounding box center [83, 77] width 157 height 16
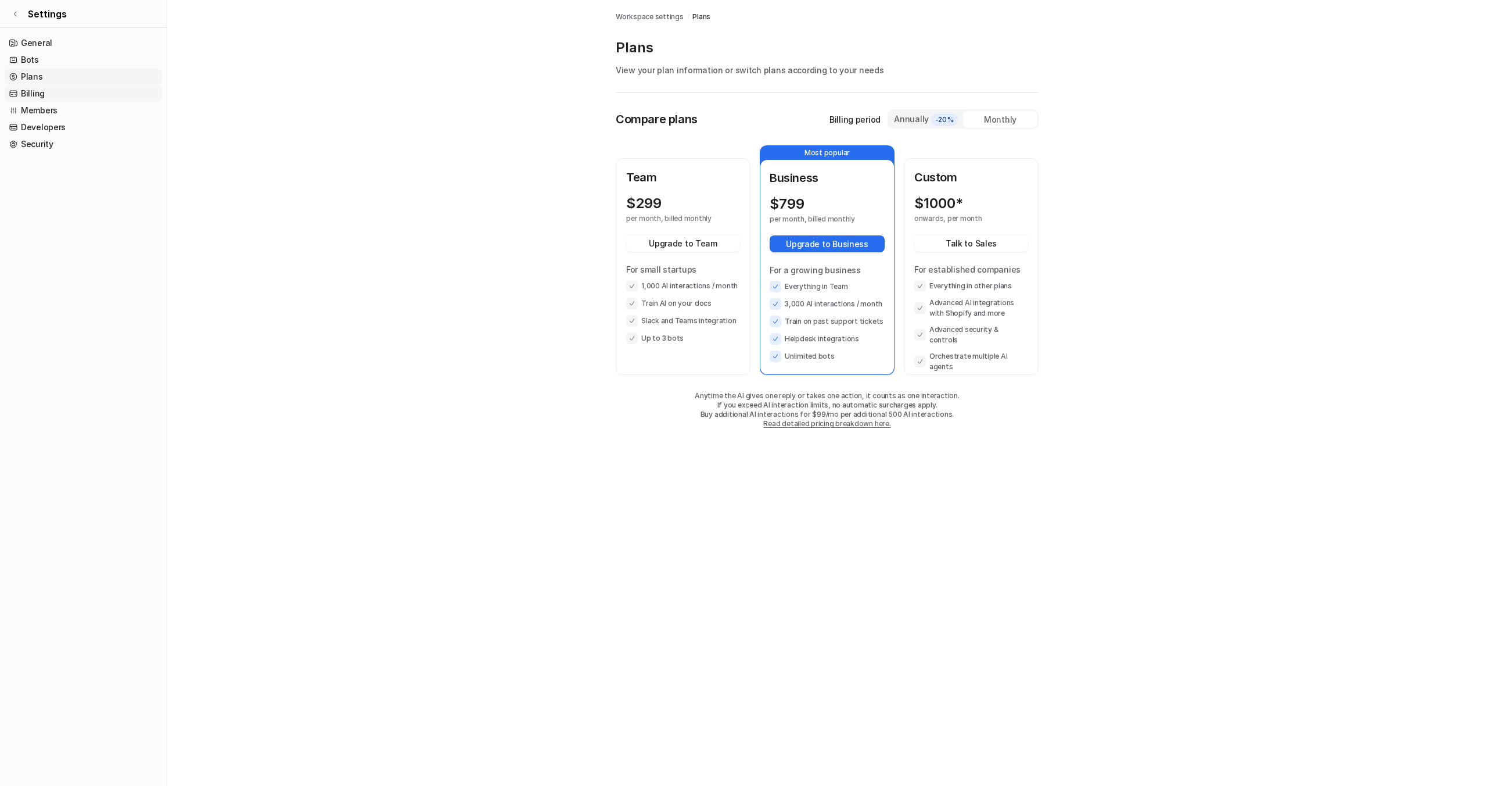
click at [28, 92] on link "Billing" at bounding box center [83, 93] width 157 height 16
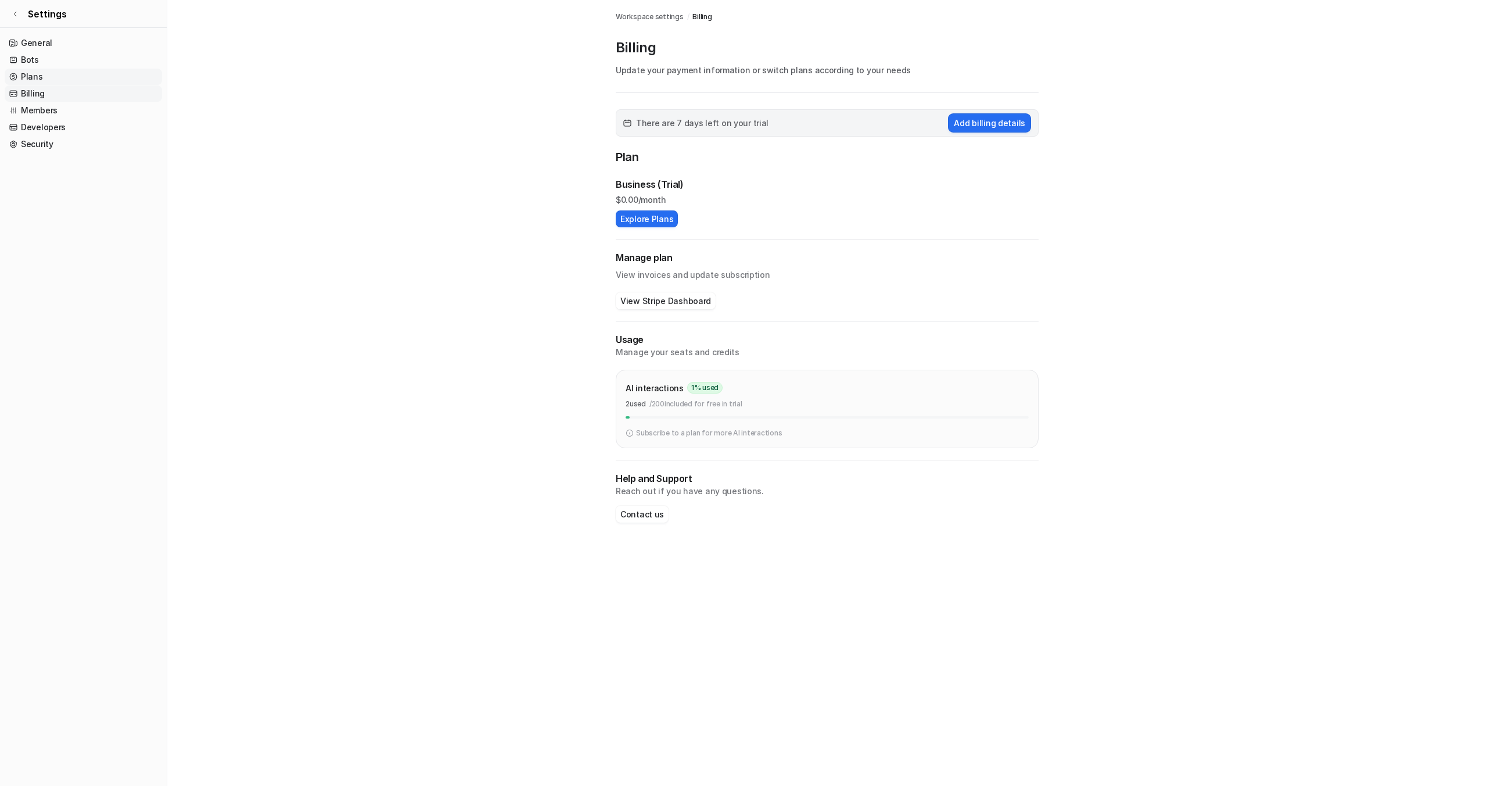
click at [37, 81] on link "Plans" at bounding box center [83, 77] width 157 height 16
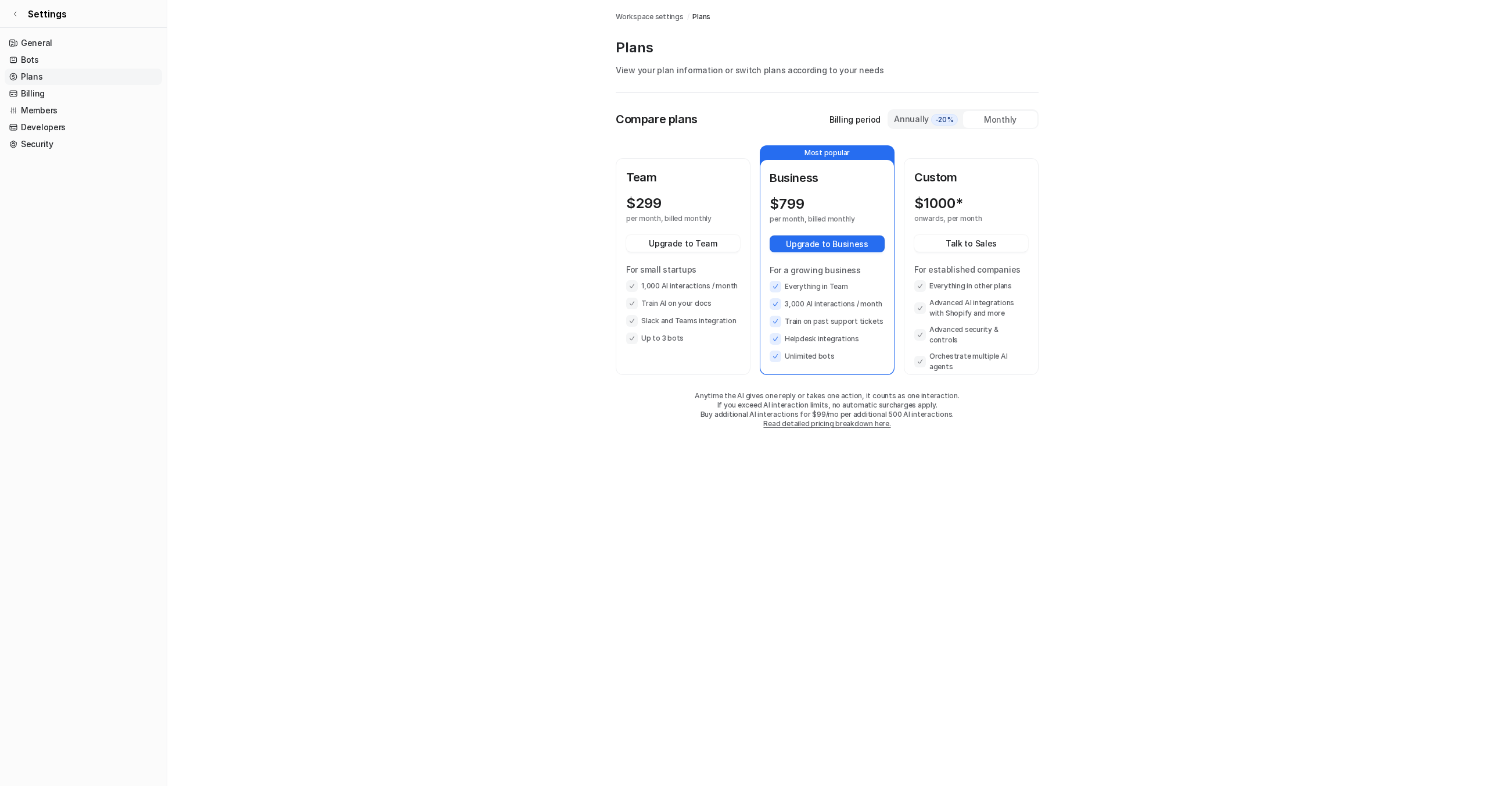
click at [998, 120] on div "Monthly" at bounding box center [1000, 119] width 74 height 17
click at [919, 120] on div "Annually -20%" at bounding box center [926, 119] width 65 height 13
click at [1004, 119] on div "Monthly" at bounding box center [1000, 119] width 74 height 17
click at [929, 120] on div "Annually -20%" at bounding box center [926, 119] width 65 height 13
click at [105, 92] on link "Billing" at bounding box center [83, 93] width 157 height 16
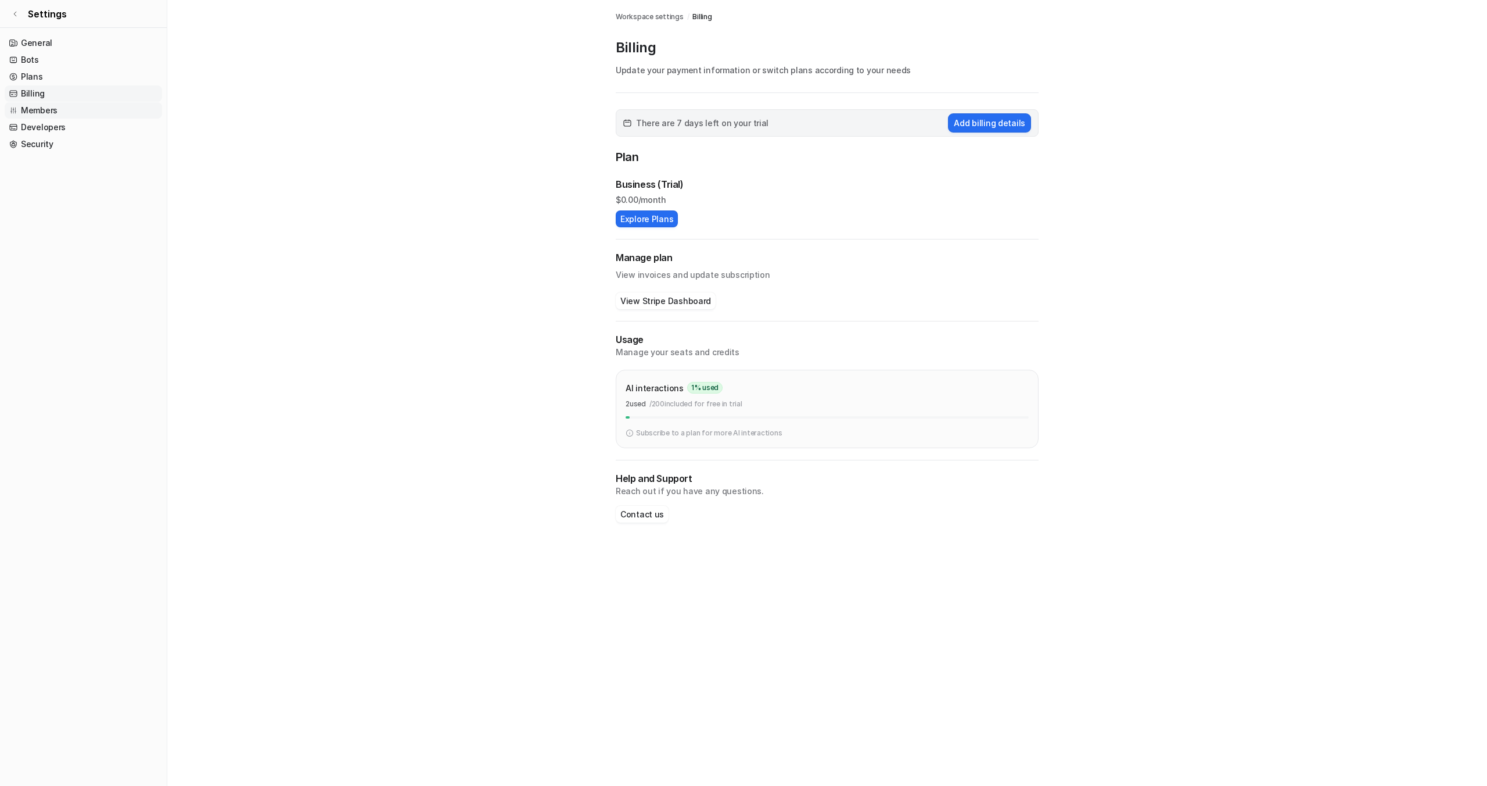
click at [28, 103] on link "Members" at bounding box center [83, 110] width 157 height 16
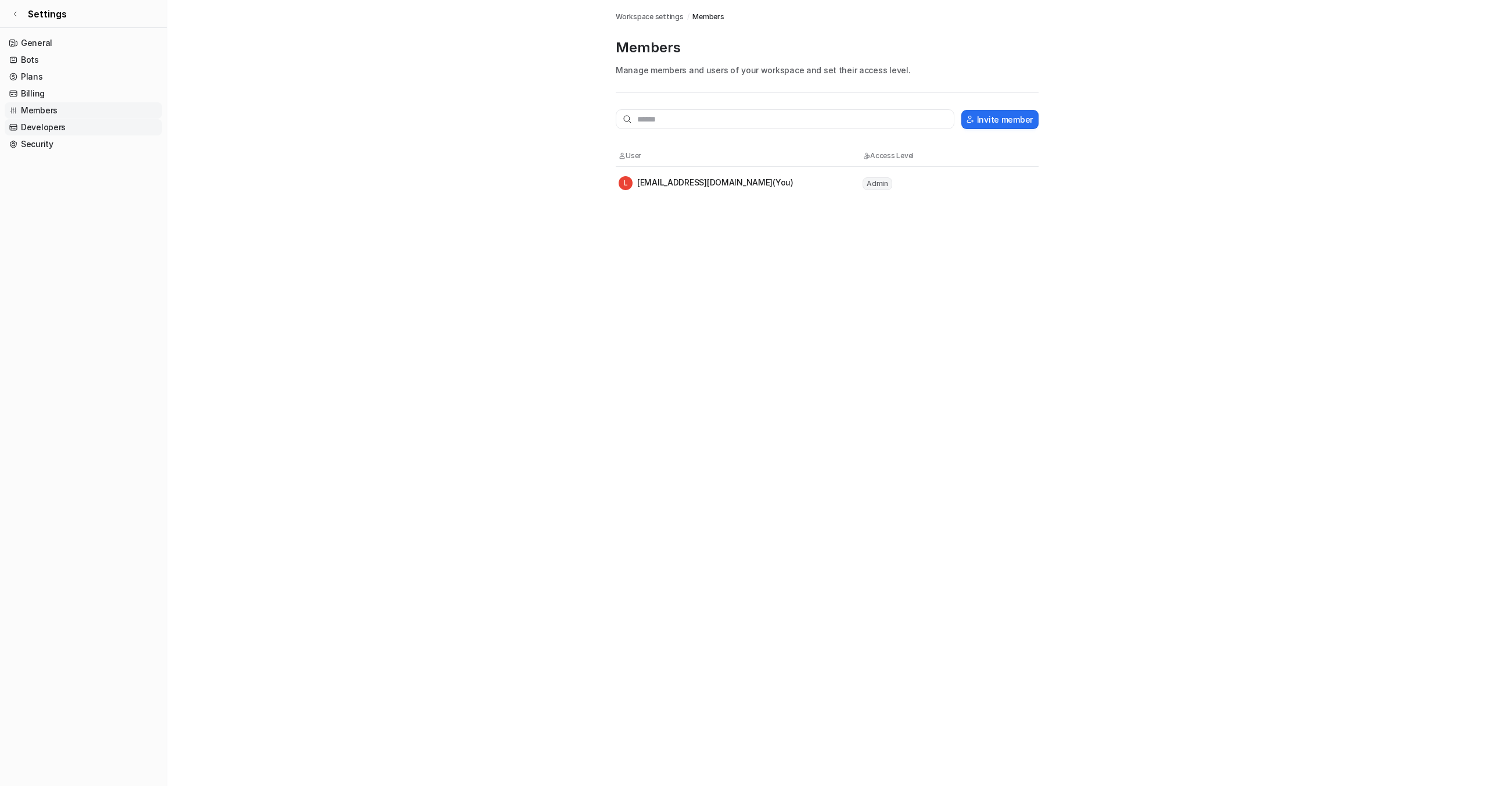
click at [40, 128] on link "Developers" at bounding box center [83, 127] width 157 height 16
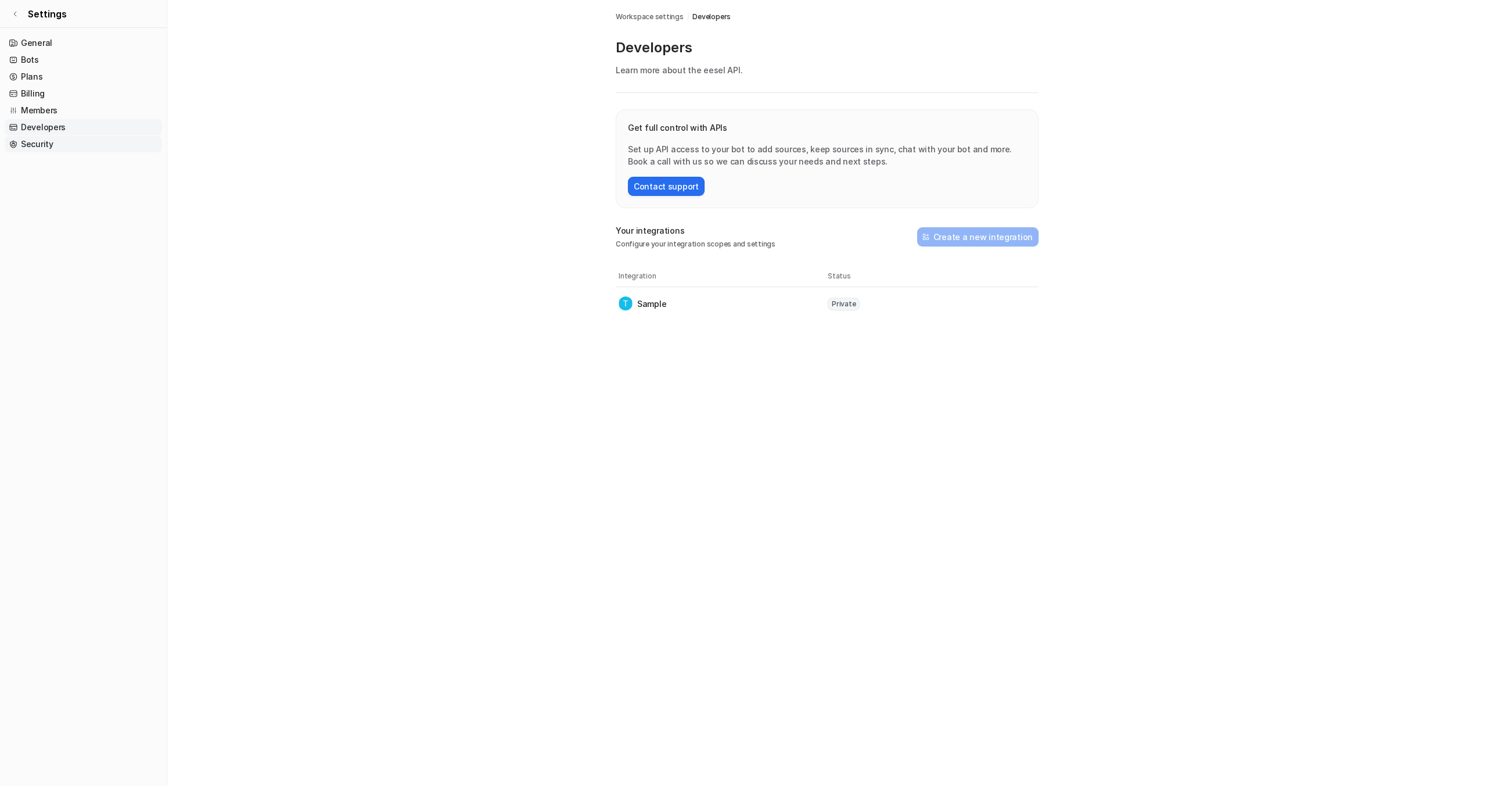
drag, startPoint x: 47, startPoint y: 142, endPoint x: 59, endPoint y: 142, distance: 12.2
click at [48, 142] on link "Security" at bounding box center [83, 144] width 157 height 16
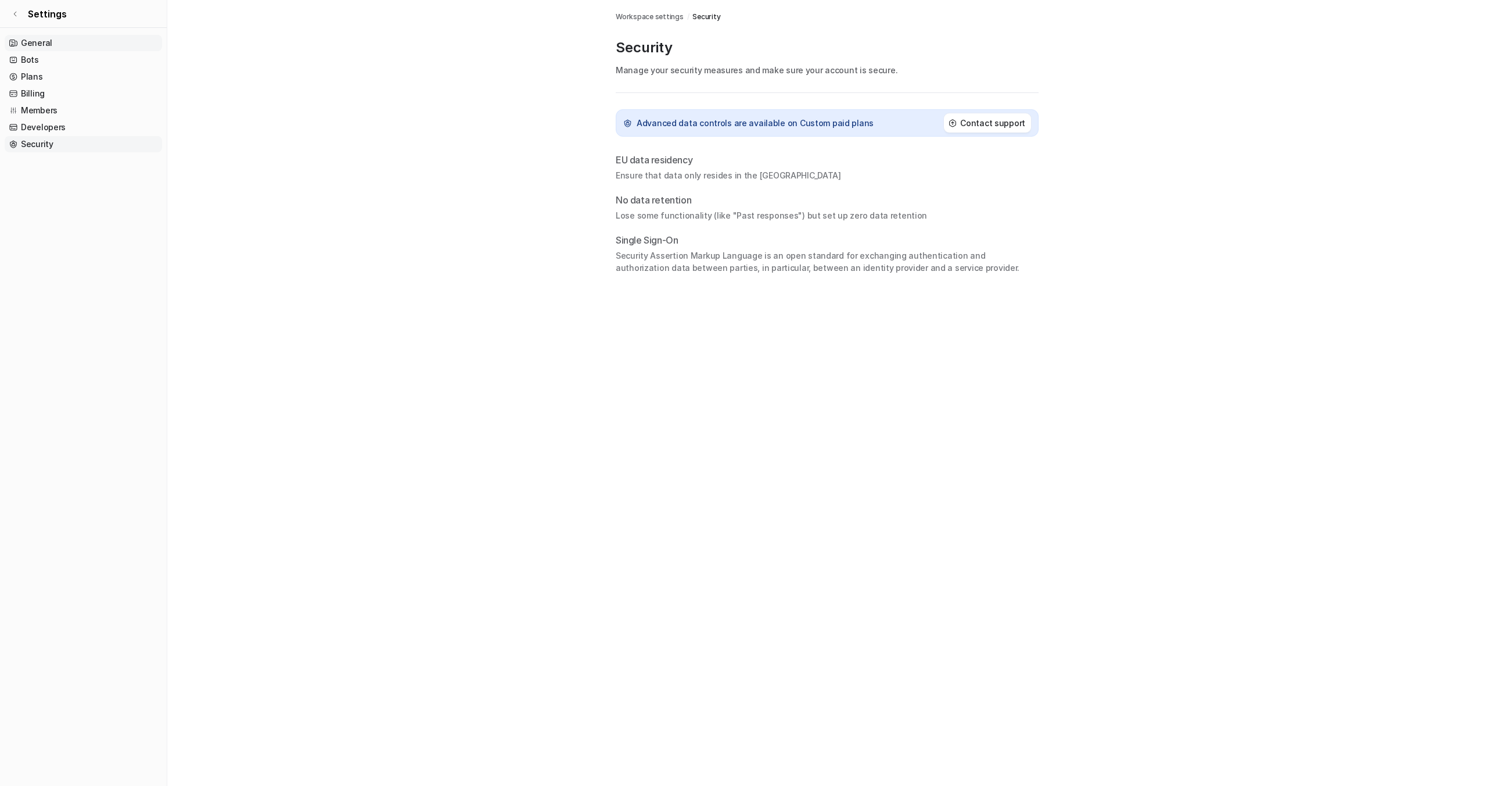
click at [35, 37] on link "General" at bounding box center [83, 43] width 157 height 16
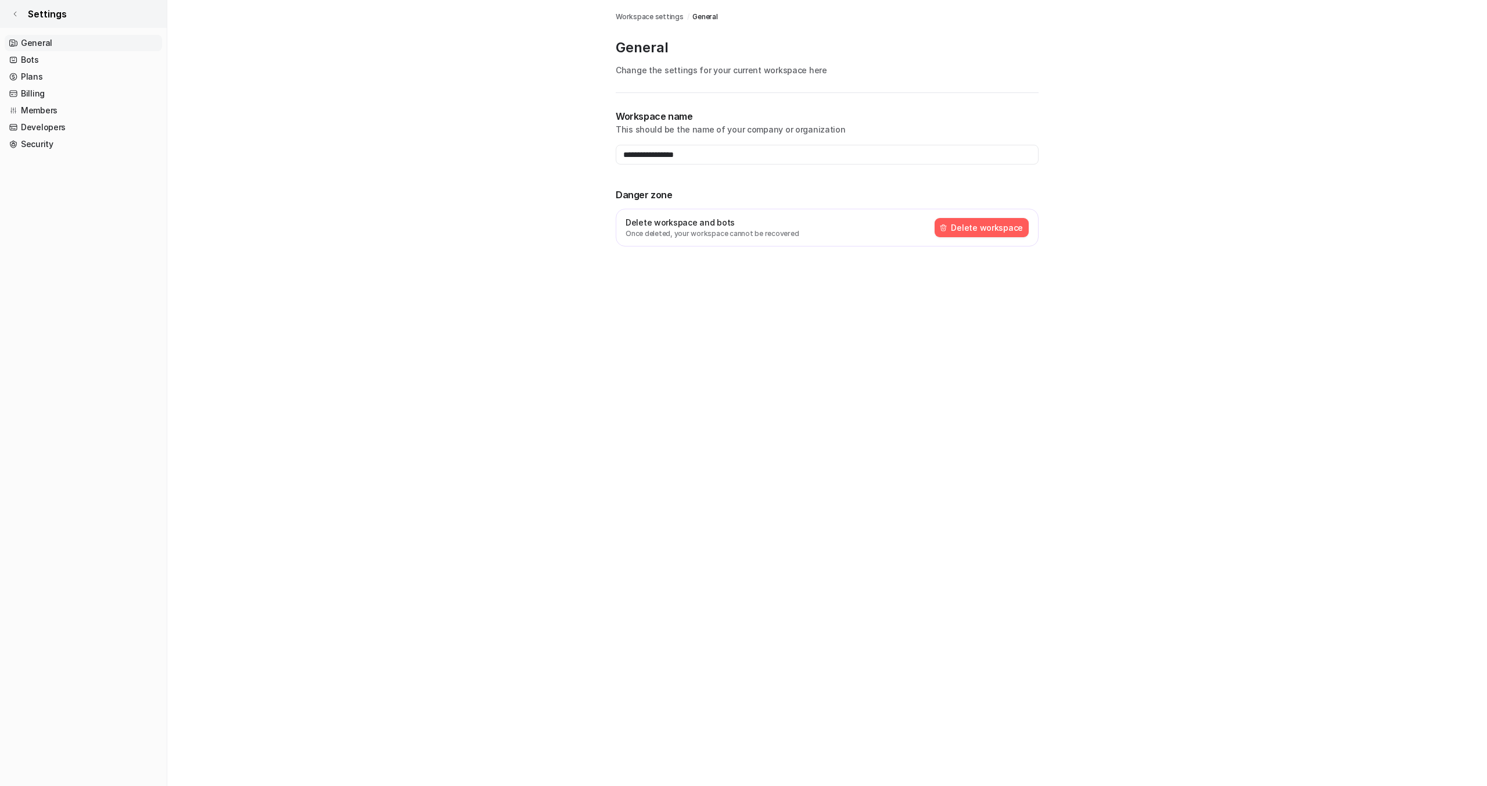
click at [18, 12] on icon at bounding box center [15, 13] width 7 height 7
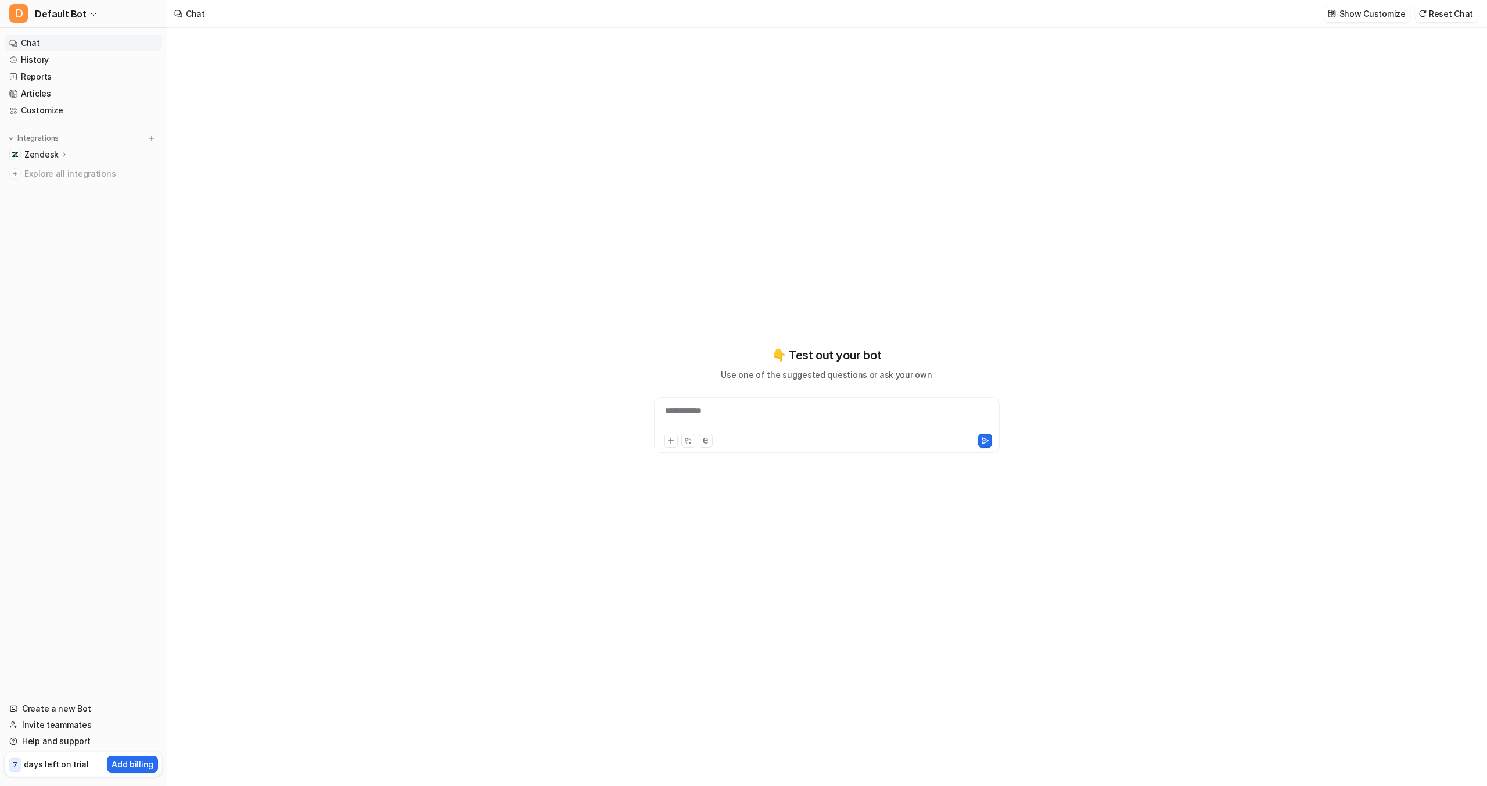
type textarea "**********"
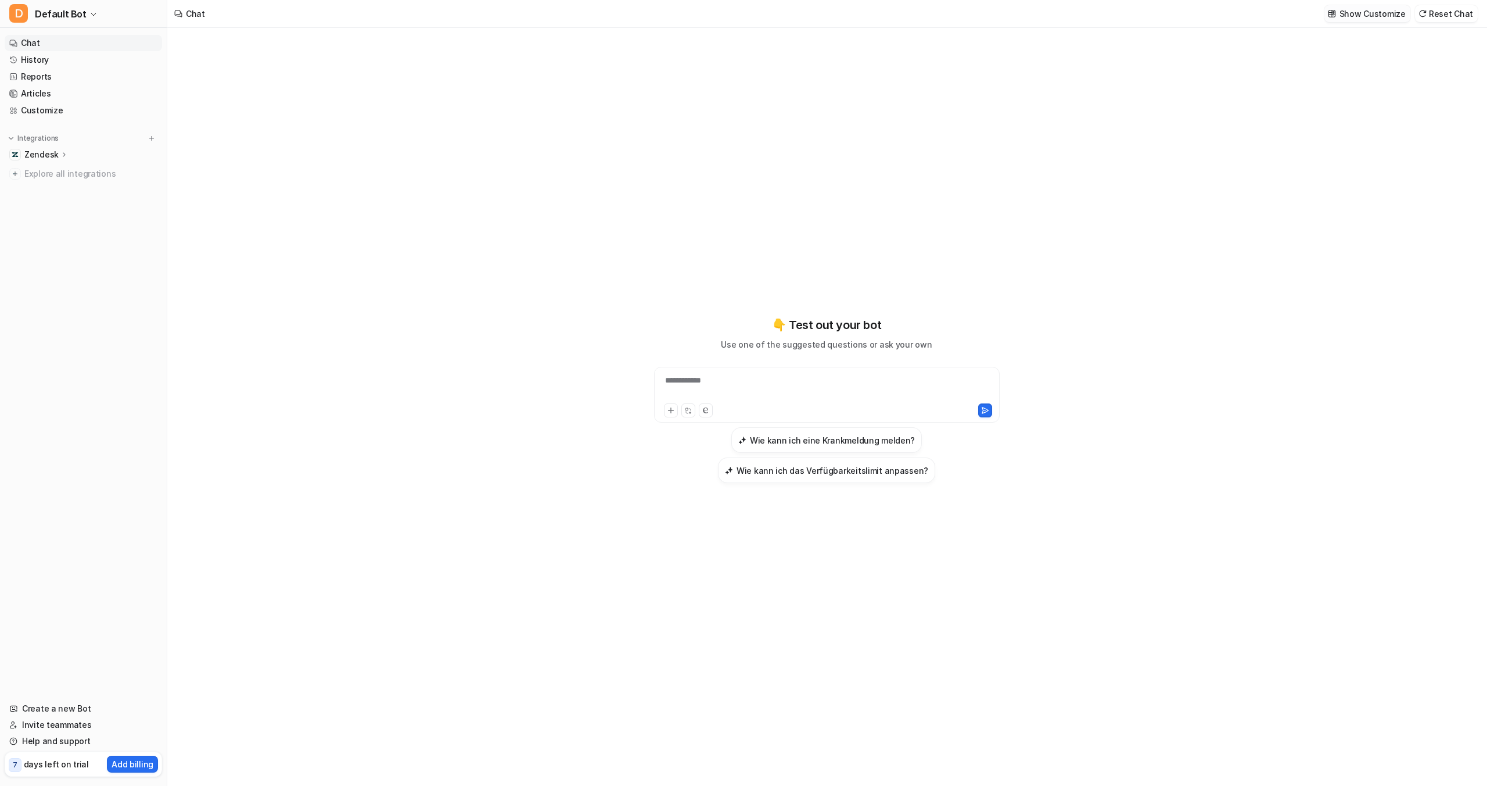
click at [1369, 16] on p "Show Customize" at bounding box center [1373, 14] width 66 height 12
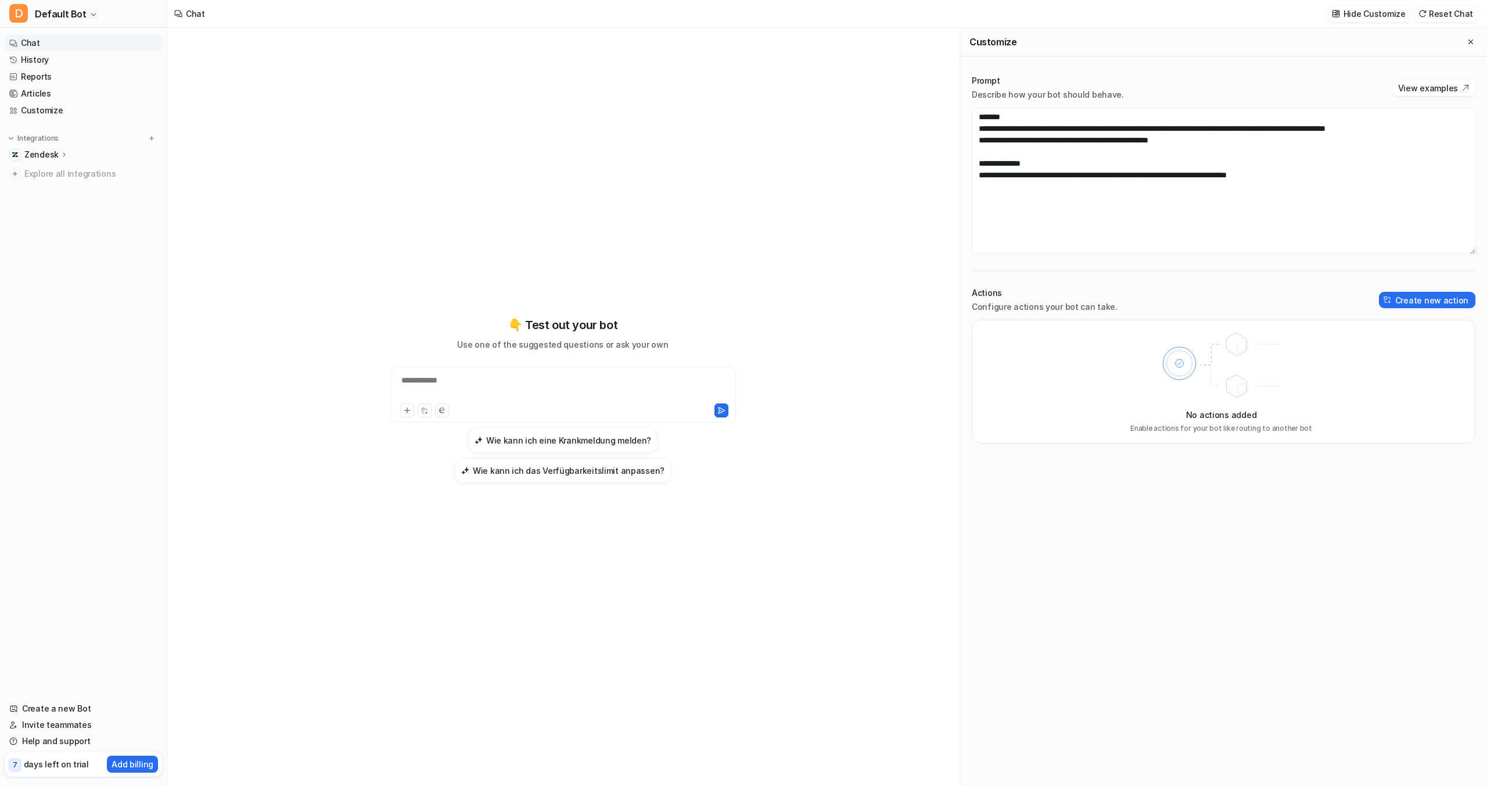
click at [436, 377] on div "**********" at bounding box center [563, 387] width 340 height 27
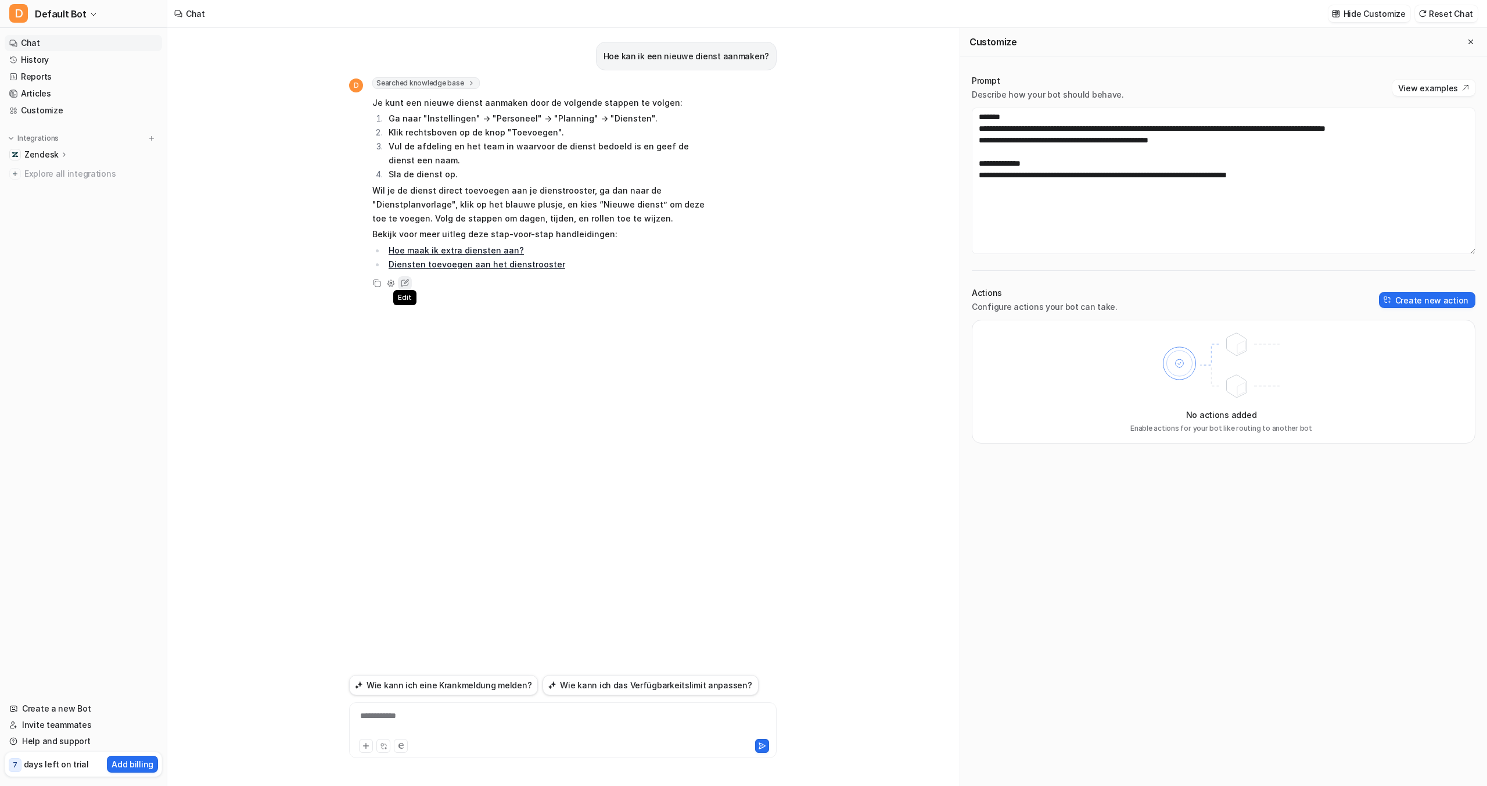
click at [405, 283] on icon at bounding box center [404, 282] width 15 height 15
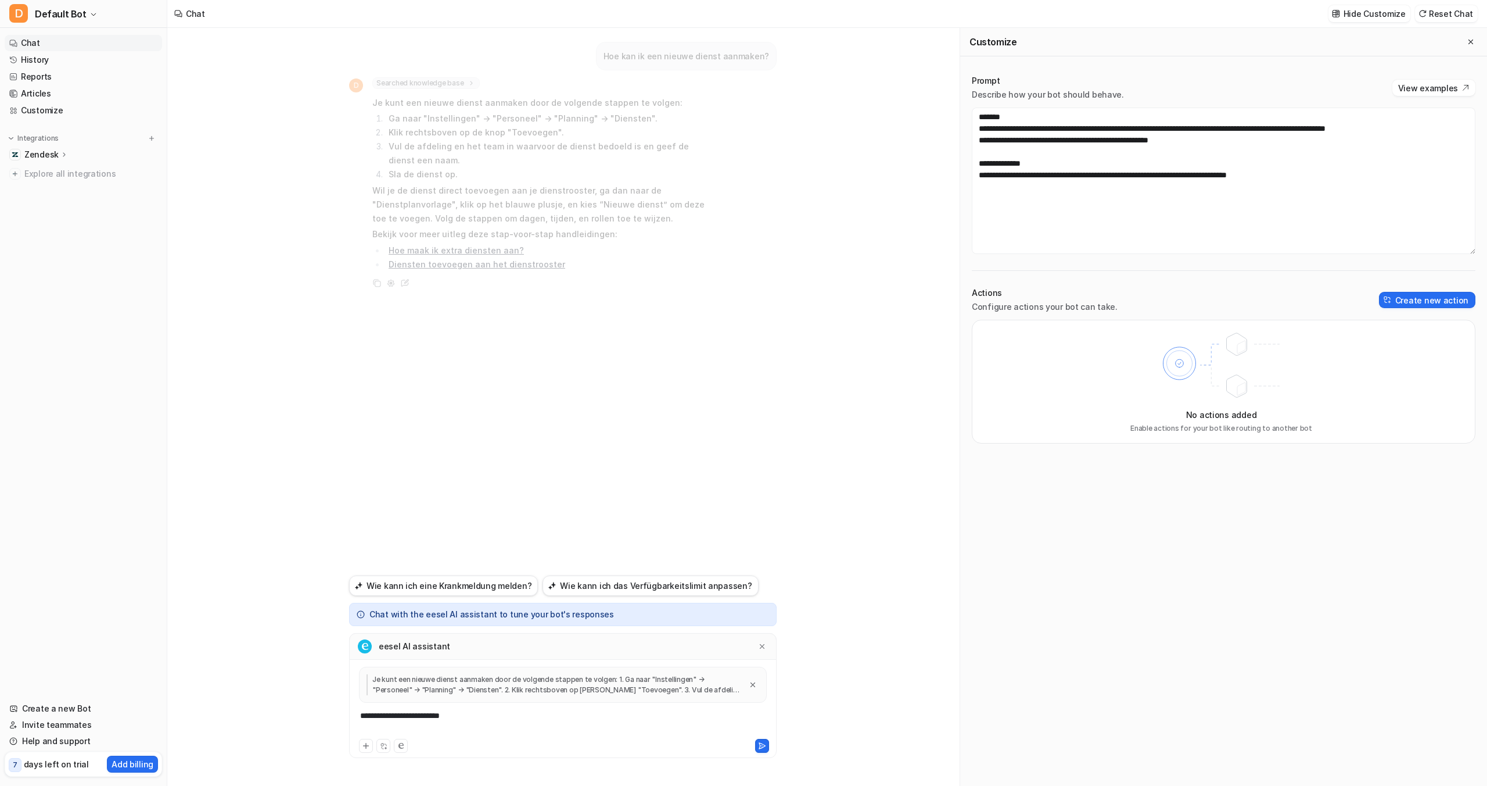
click at [391, 716] on div "**********" at bounding box center [563, 722] width 422 height 27
click at [497, 721] on div "**********" at bounding box center [563, 722] width 422 height 27
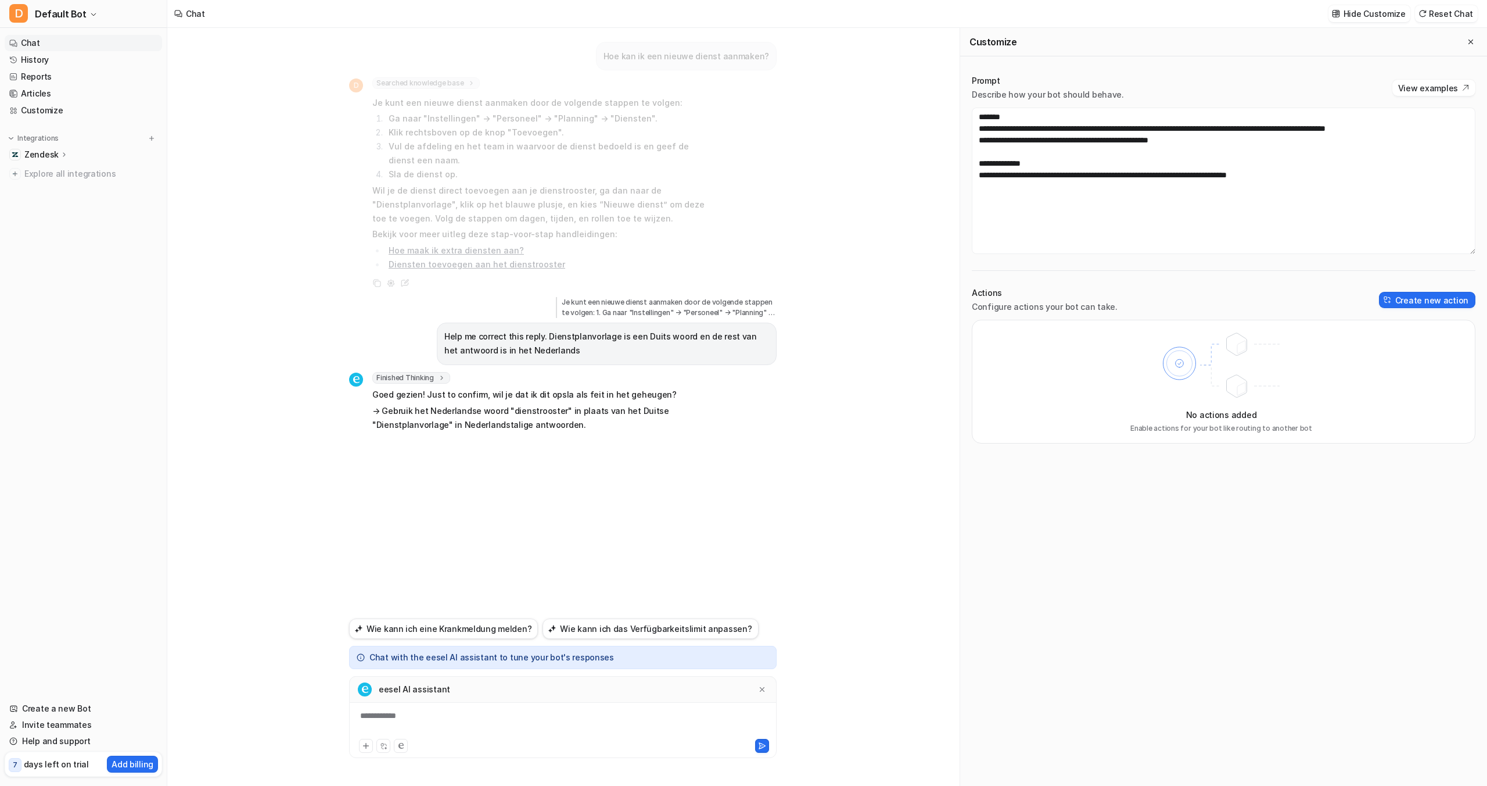
click at [399, 722] on div "**********" at bounding box center [563, 722] width 422 height 27
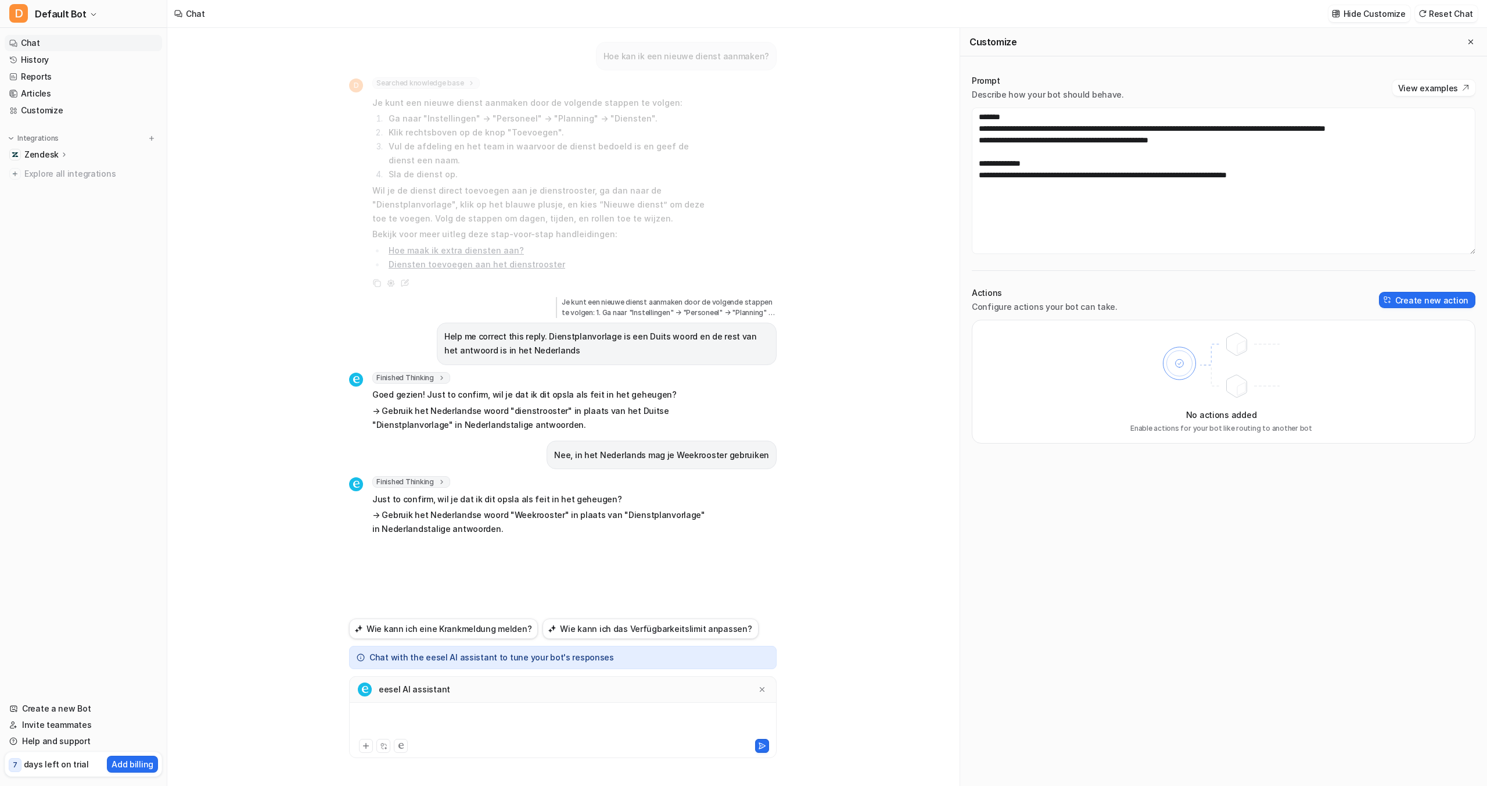
click at [381, 715] on div at bounding box center [563, 722] width 422 height 27
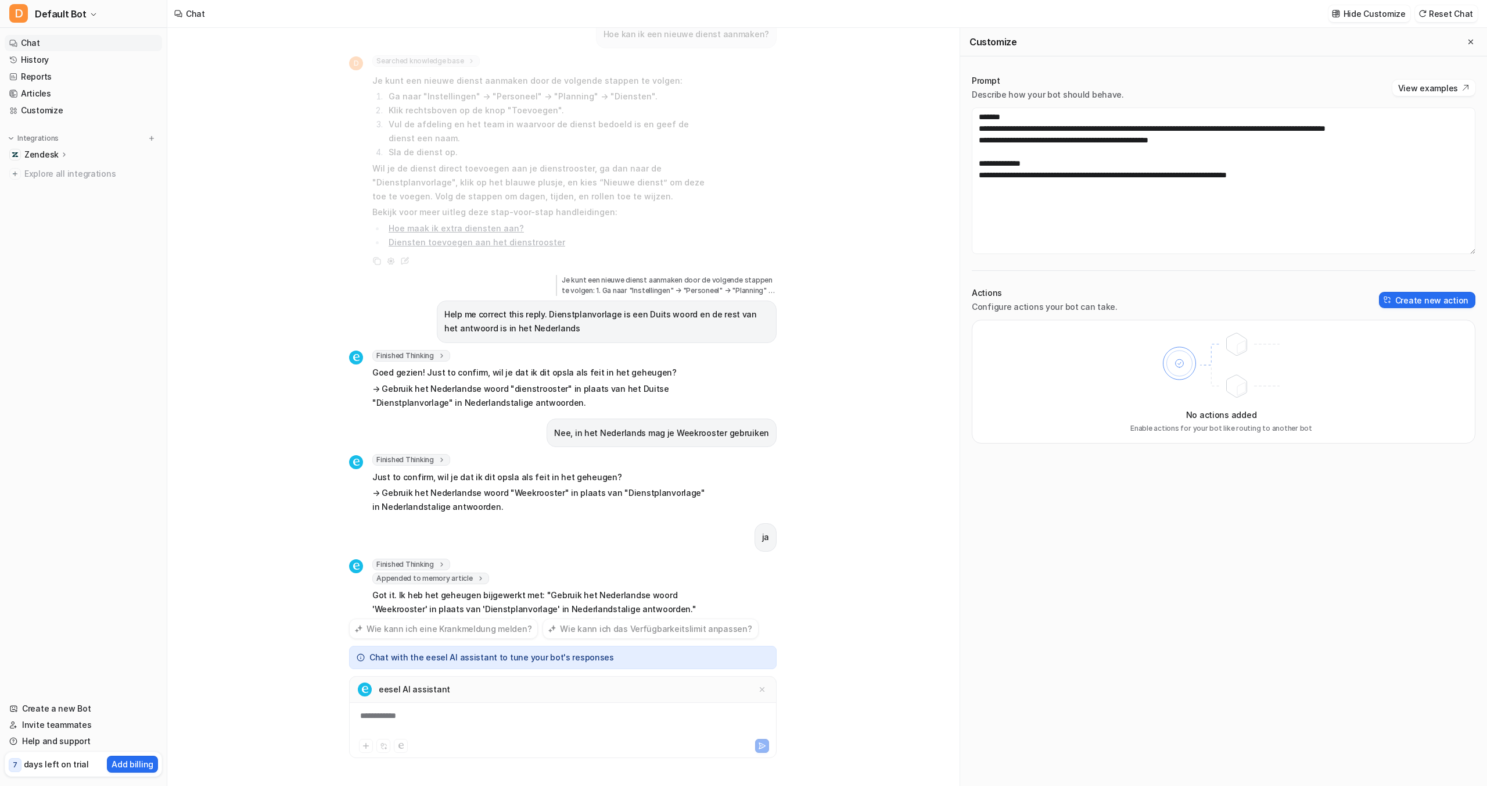
scroll to position [36, 0]
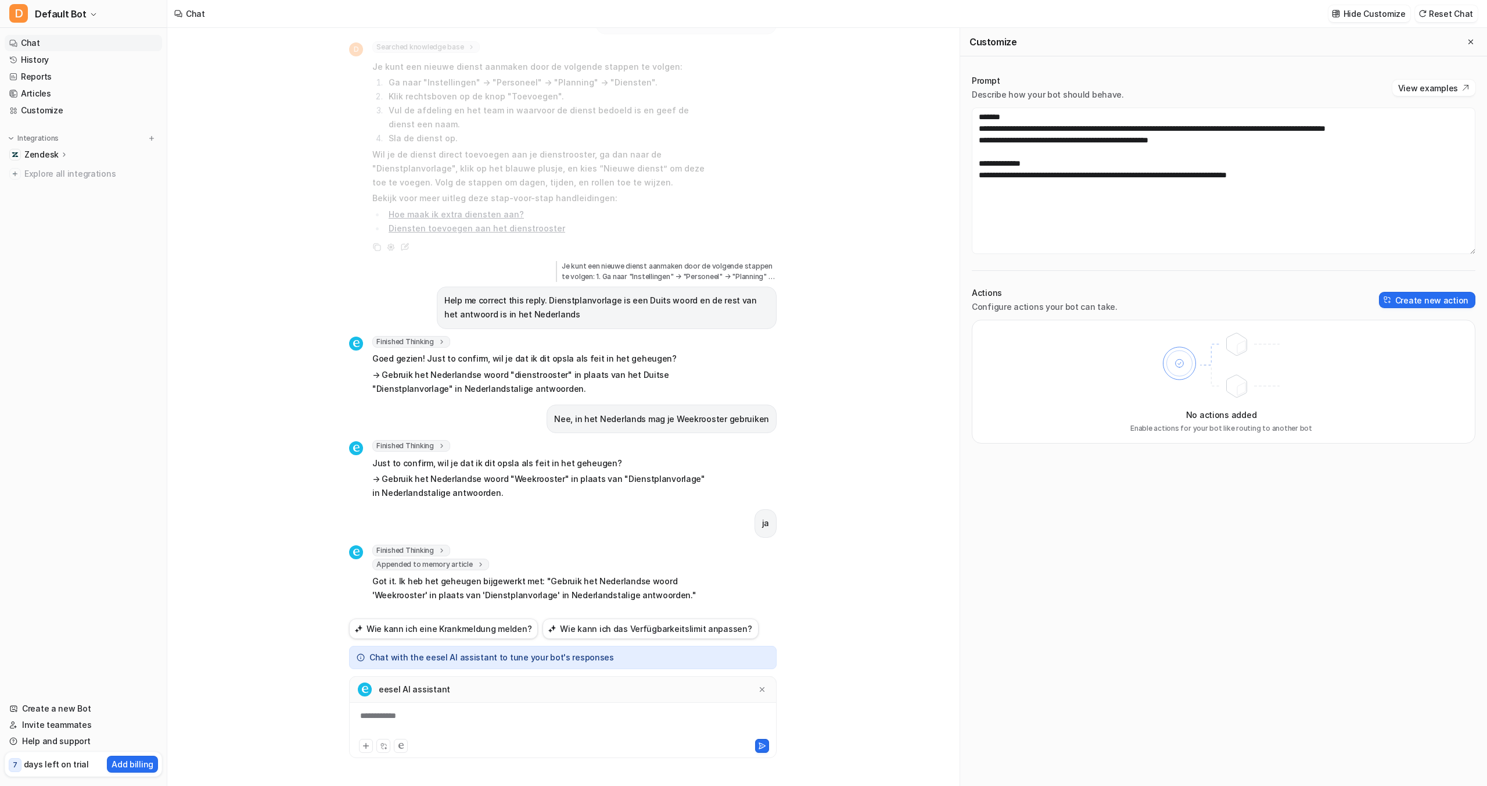
click at [396, 721] on div "**********" at bounding box center [563, 722] width 422 height 27
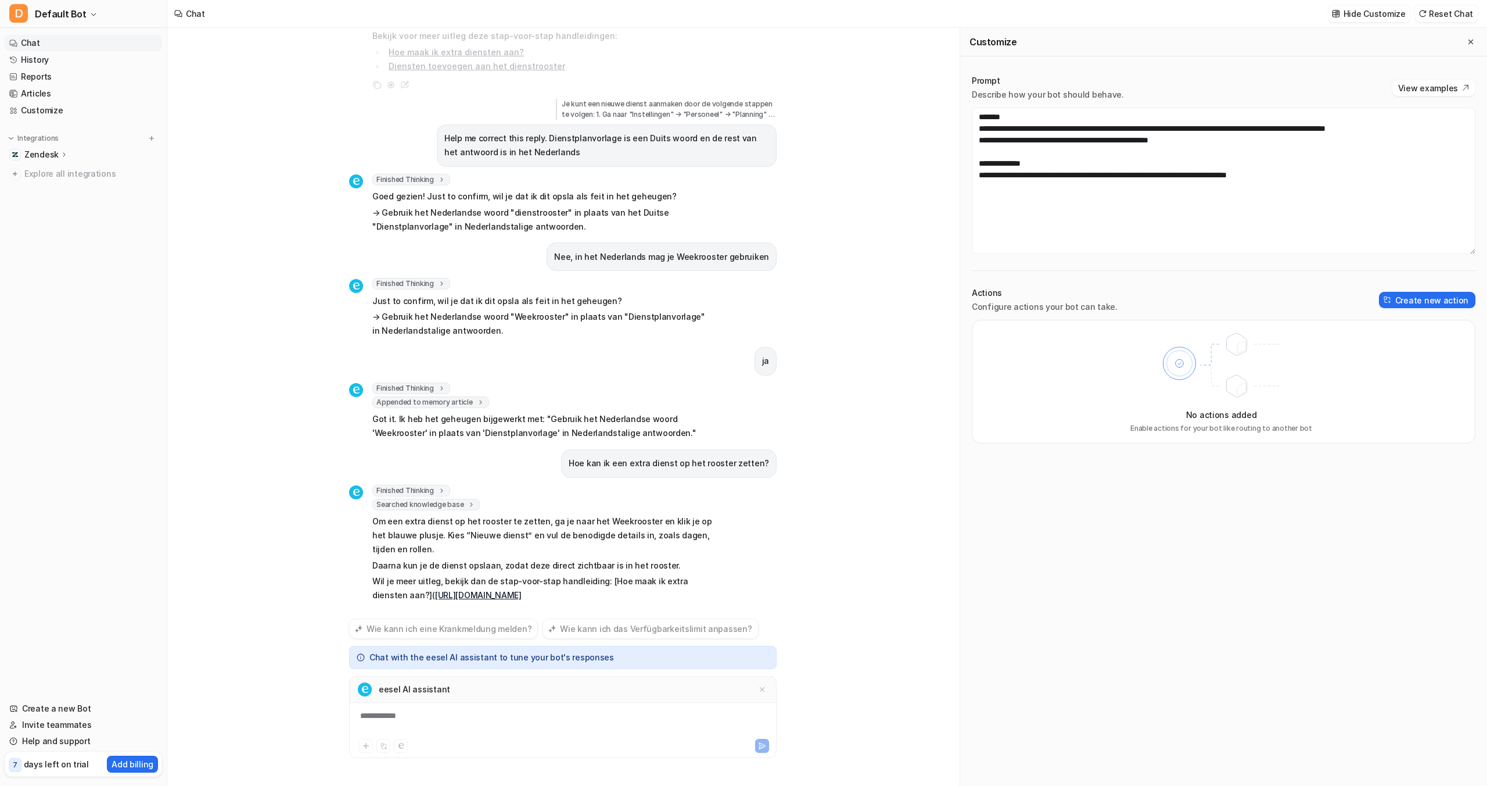
scroll to position [198, 0]
click at [1213, 140] on textarea "**********" at bounding box center [1224, 180] width 504 height 146
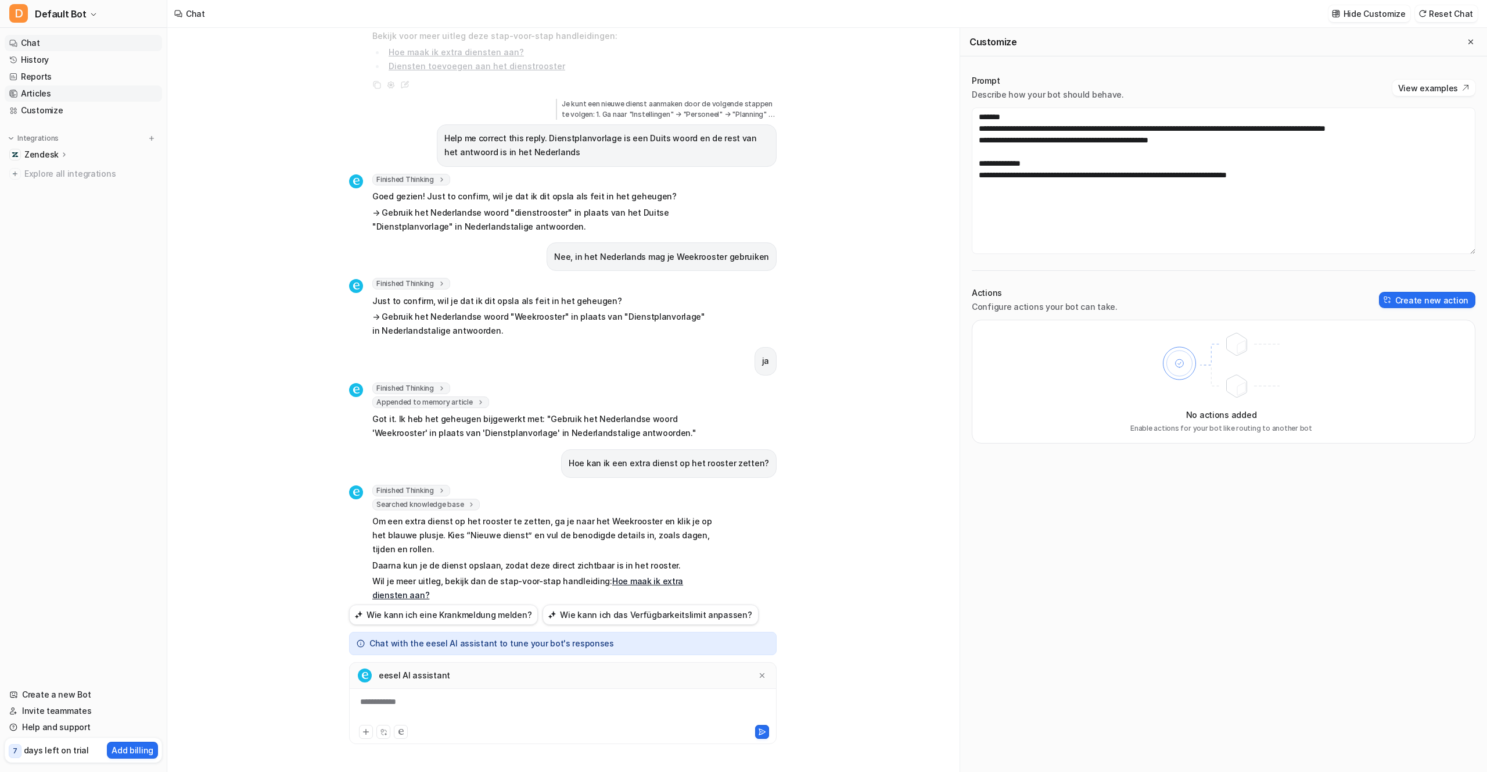
click at [40, 93] on link "Articles" at bounding box center [83, 93] width 157 height 16
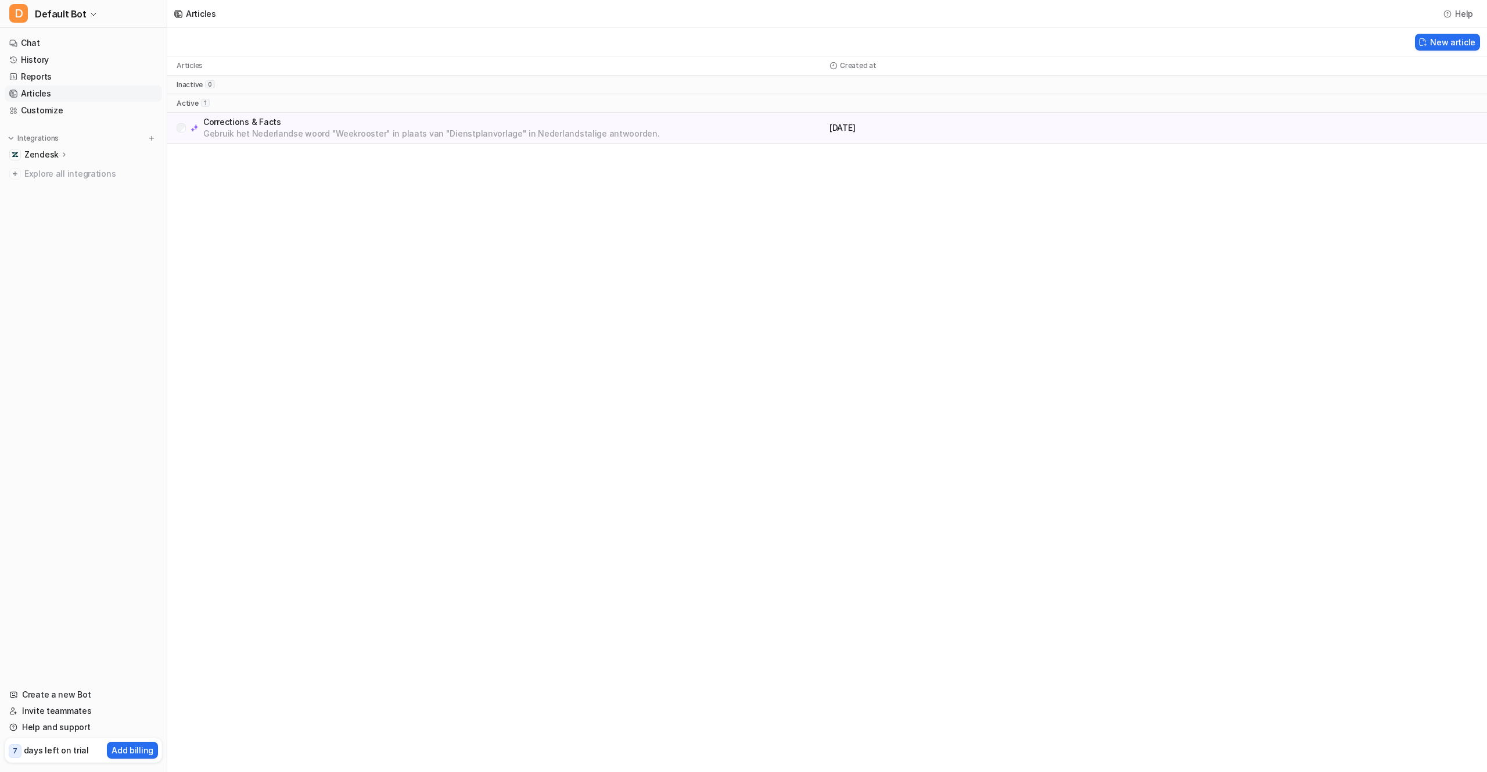
click at [65, 153] on icon at bounding box center [64, 154] width 8 height 9
click at [53, 185] on p "Sources" at bounding box center [50, 188] width 32 height 12
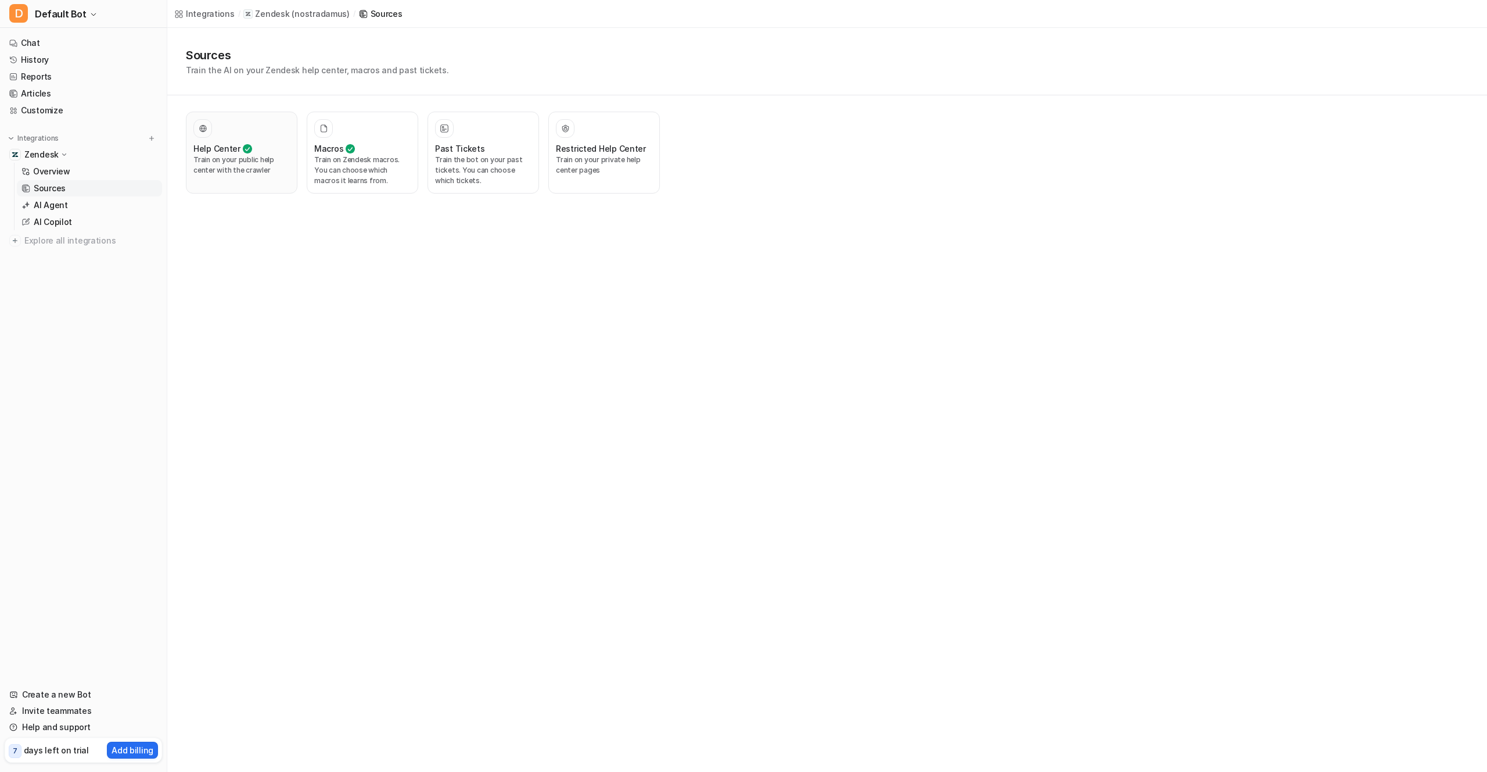
click at [257, 124] on div at bounding box center [241, 128] width 96 height 19
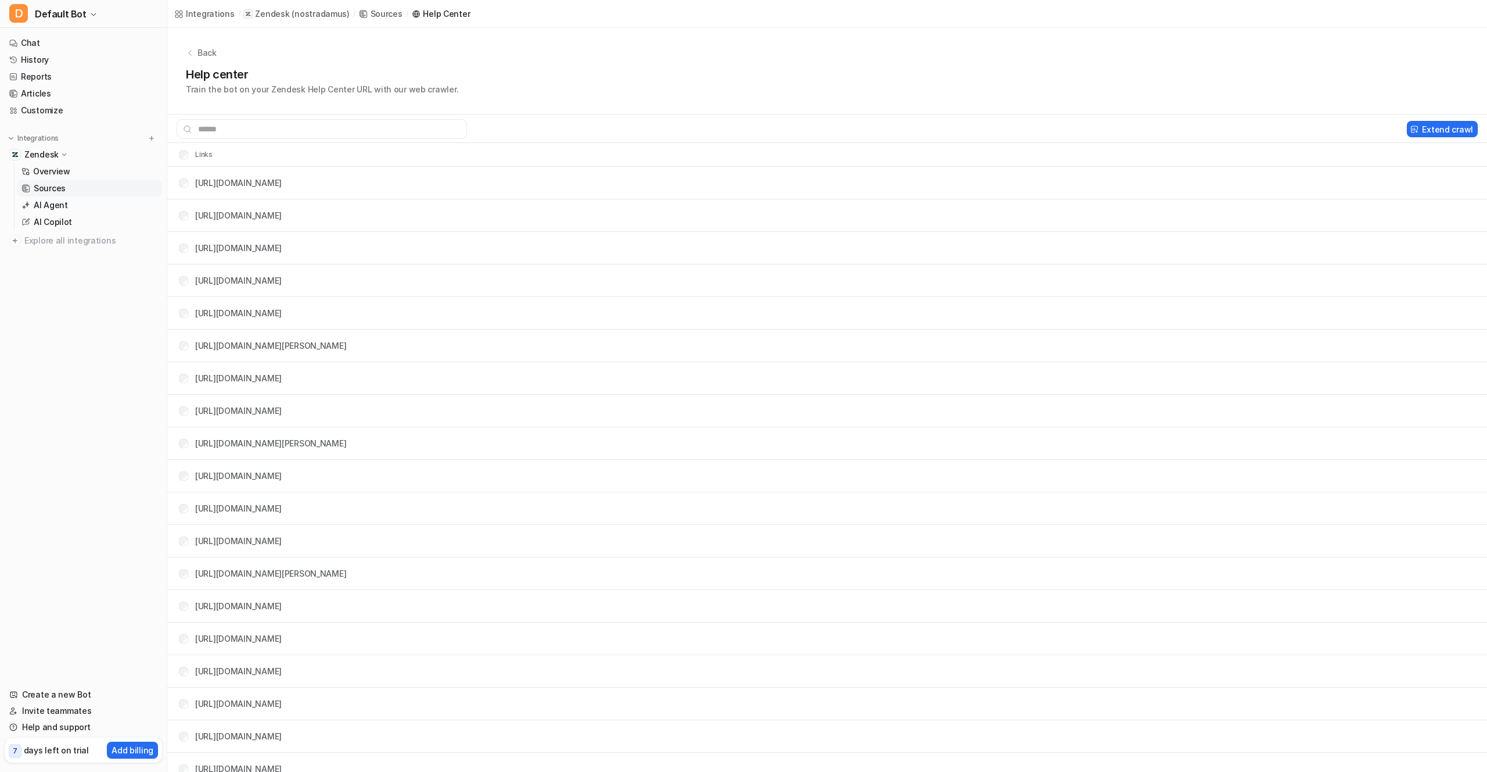
click at [260, 174] on td "https://nostradamus.zendesk.com/hc/de/articles/10436201622172-Mitarbeitende-im-…" at bounding box center [226, 182] width 113 height 21
click at [49, 199] on p "AI Agent" at bounding box center [51, 205] width 34 height 12
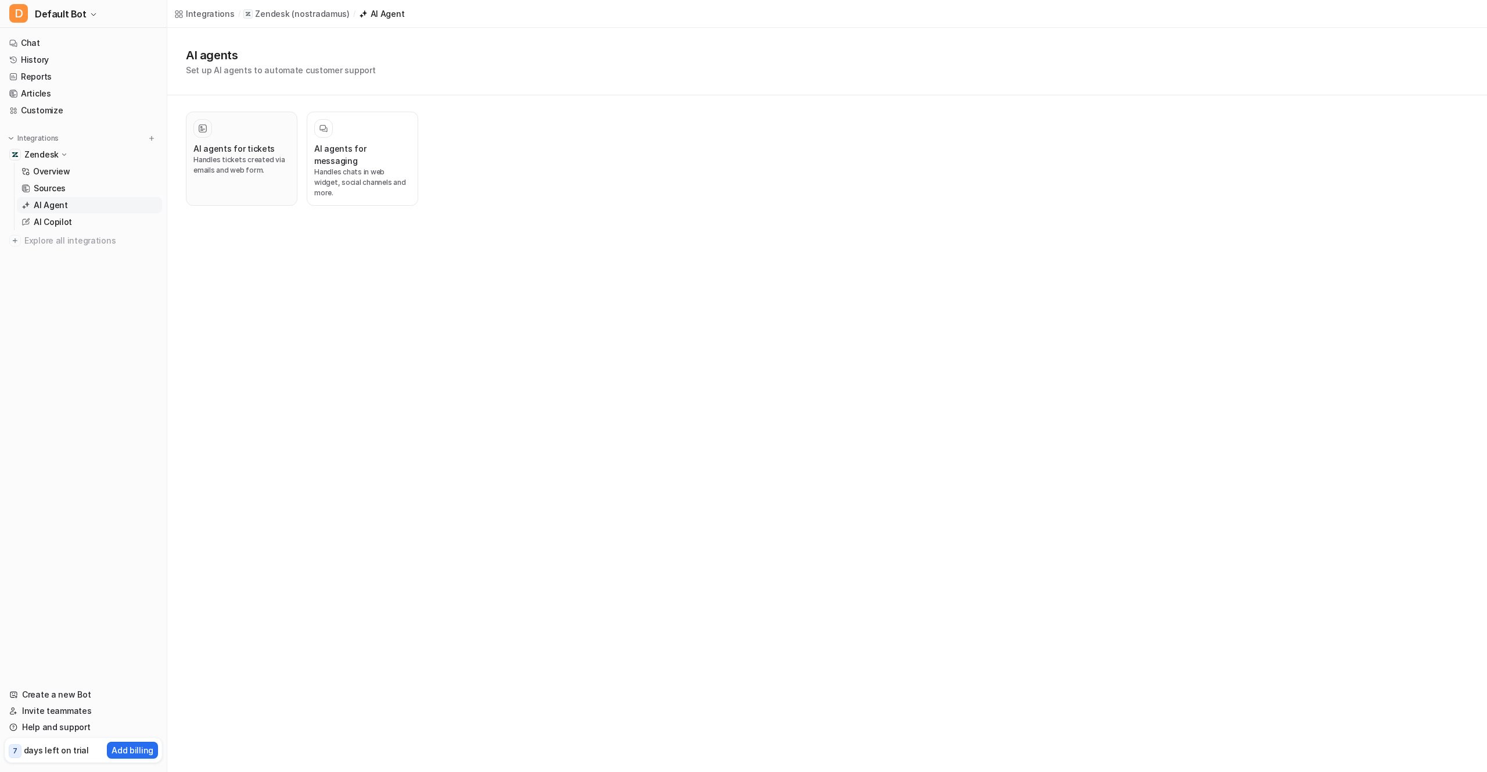
click at [245, 158] on p "Handles tickets created via emails and web form." at bounding box center [241, 165] width 96 height 21
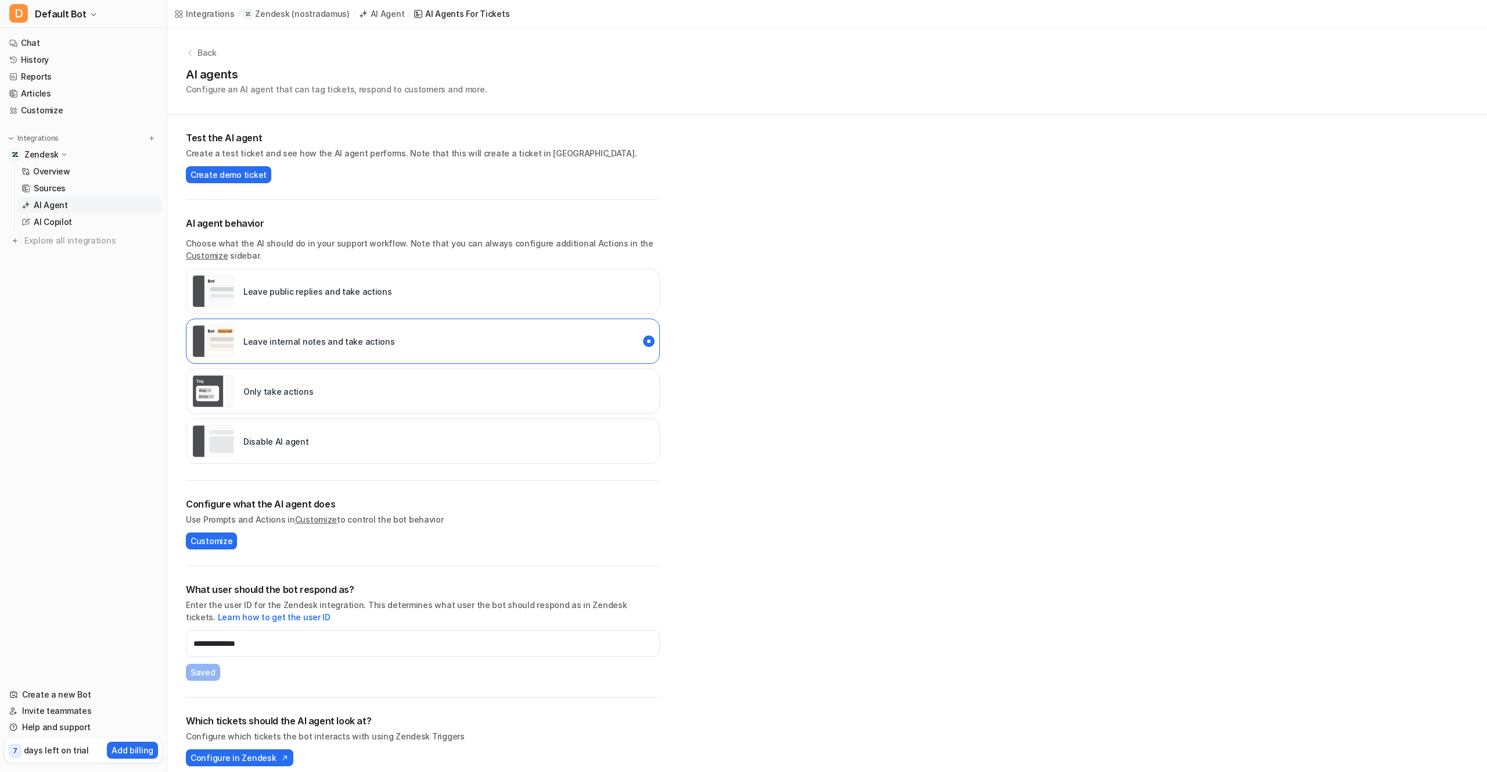
scroll to position [10, 0]
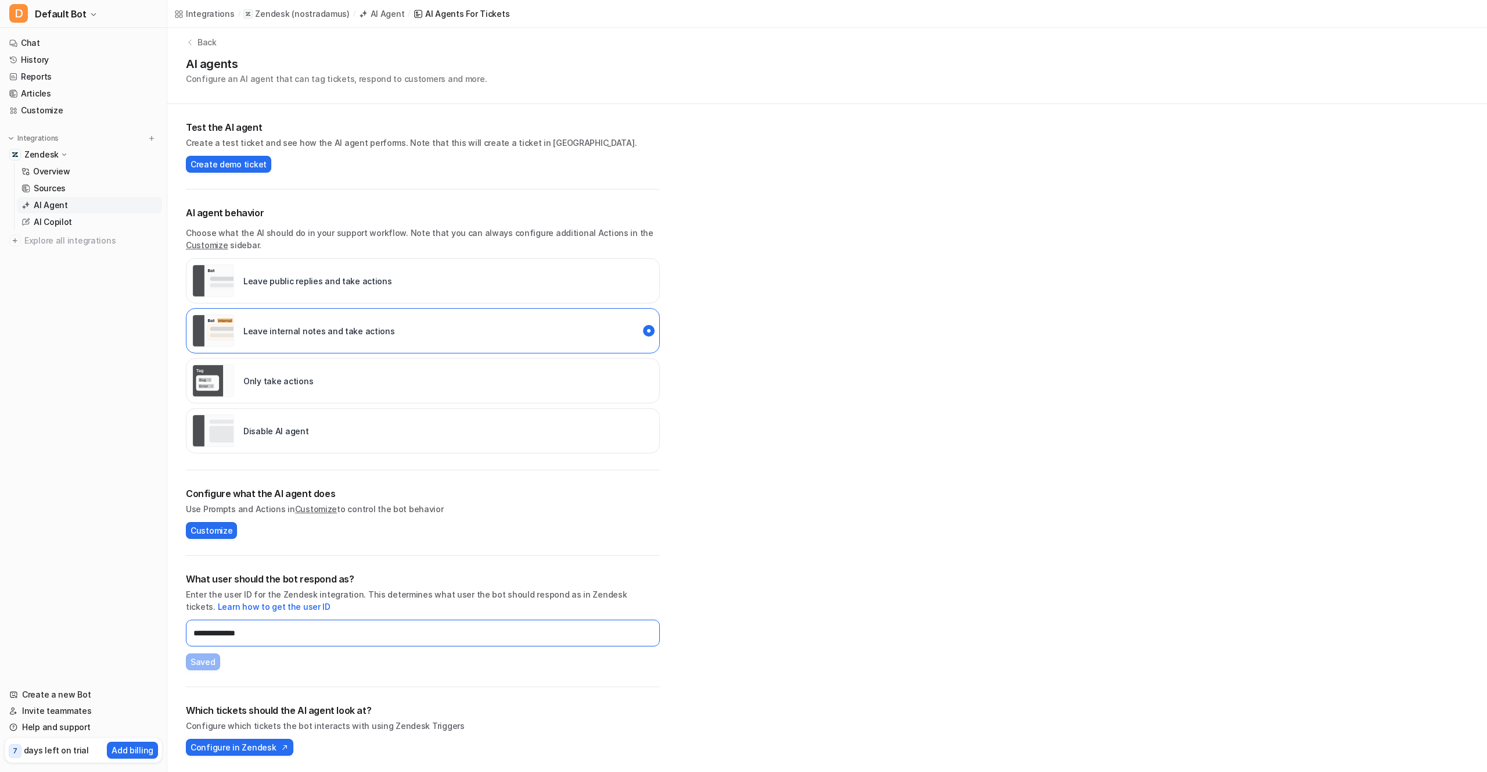
drag, startPoint x: 200, startPoint y: 637, endPoint x: 188, endPoint y: 635, distance: 13.0
click at [187, 635] on input "**********" at bounding box center [423, 632] width 474 height 27
click at [258, 661] on div "What user should the bot respond as? Enter the user ID for the Zendesk integrat…" at bounding box center [423, 621] width 474 height 98
click at [241, 165] on span "Create demo ticket" at bounding box center [229, 164] width 76 height 12
click at [216, 530] on span "Customize" at bounding box center [212, 530] width 42 height 12
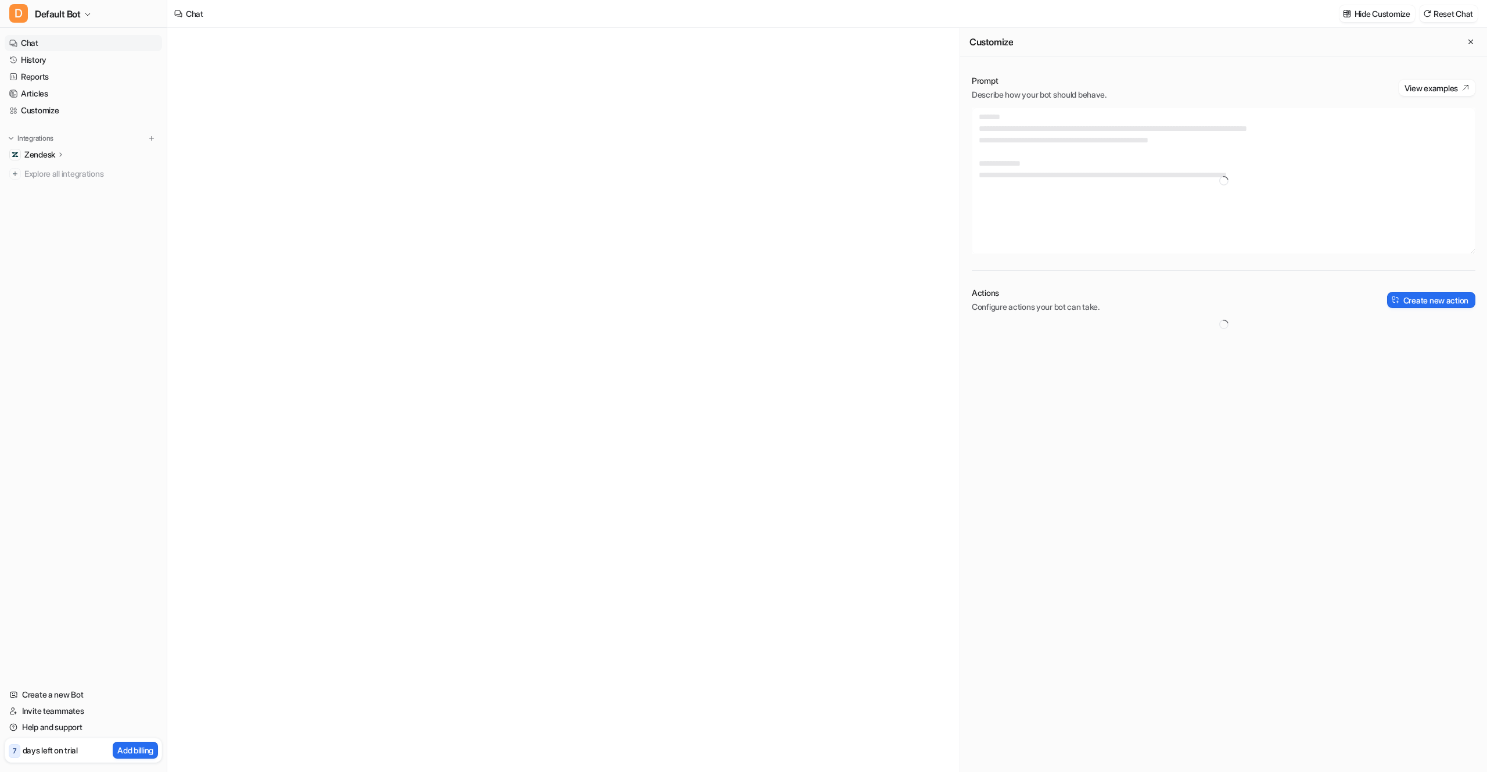
type textarea "**********"
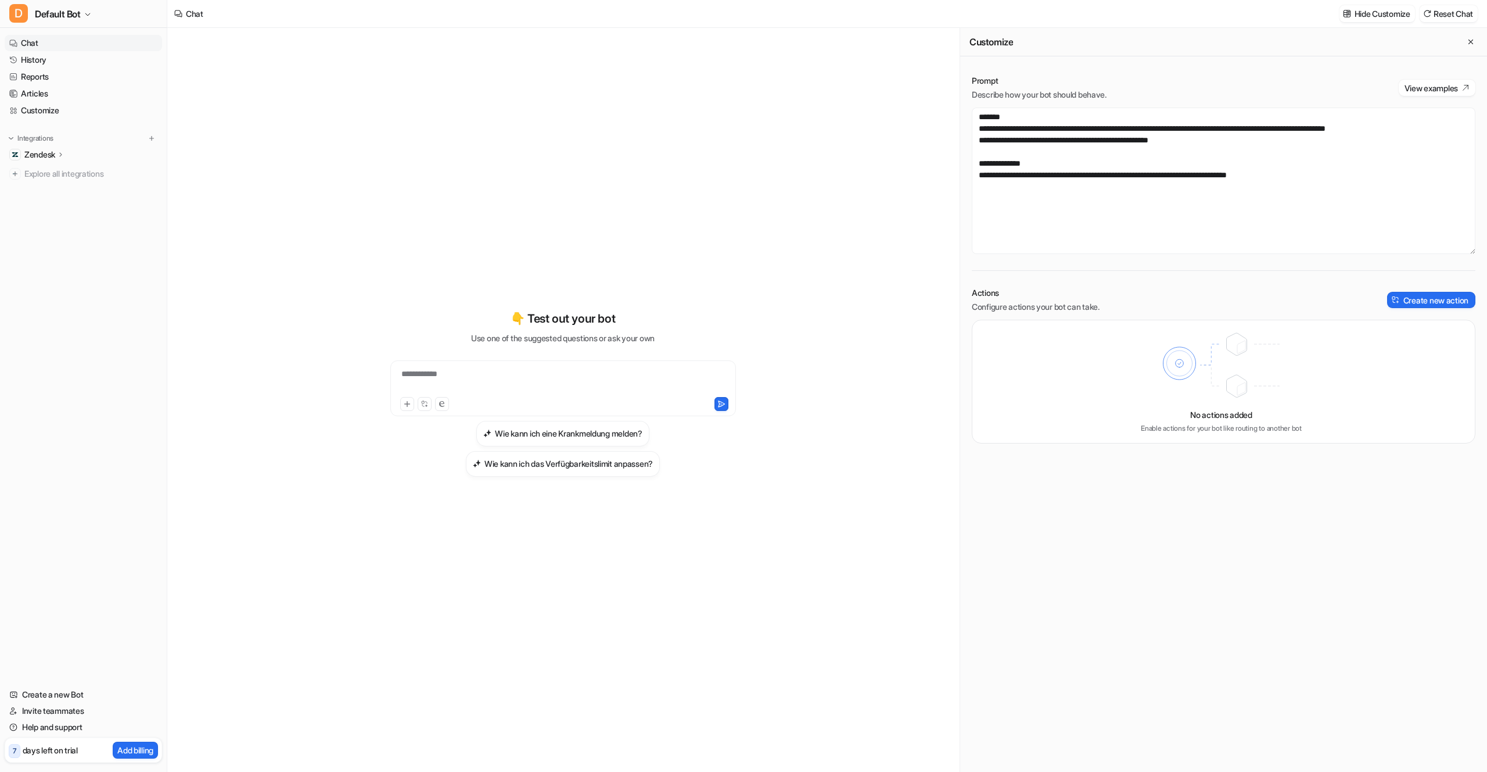
click at [36, 152] on p "Zendesk" at bounding box center [39, 155] width 31 height 12
click at [49, 187] on p "Sources" at bounding box center [49, 188] width 30 height 12
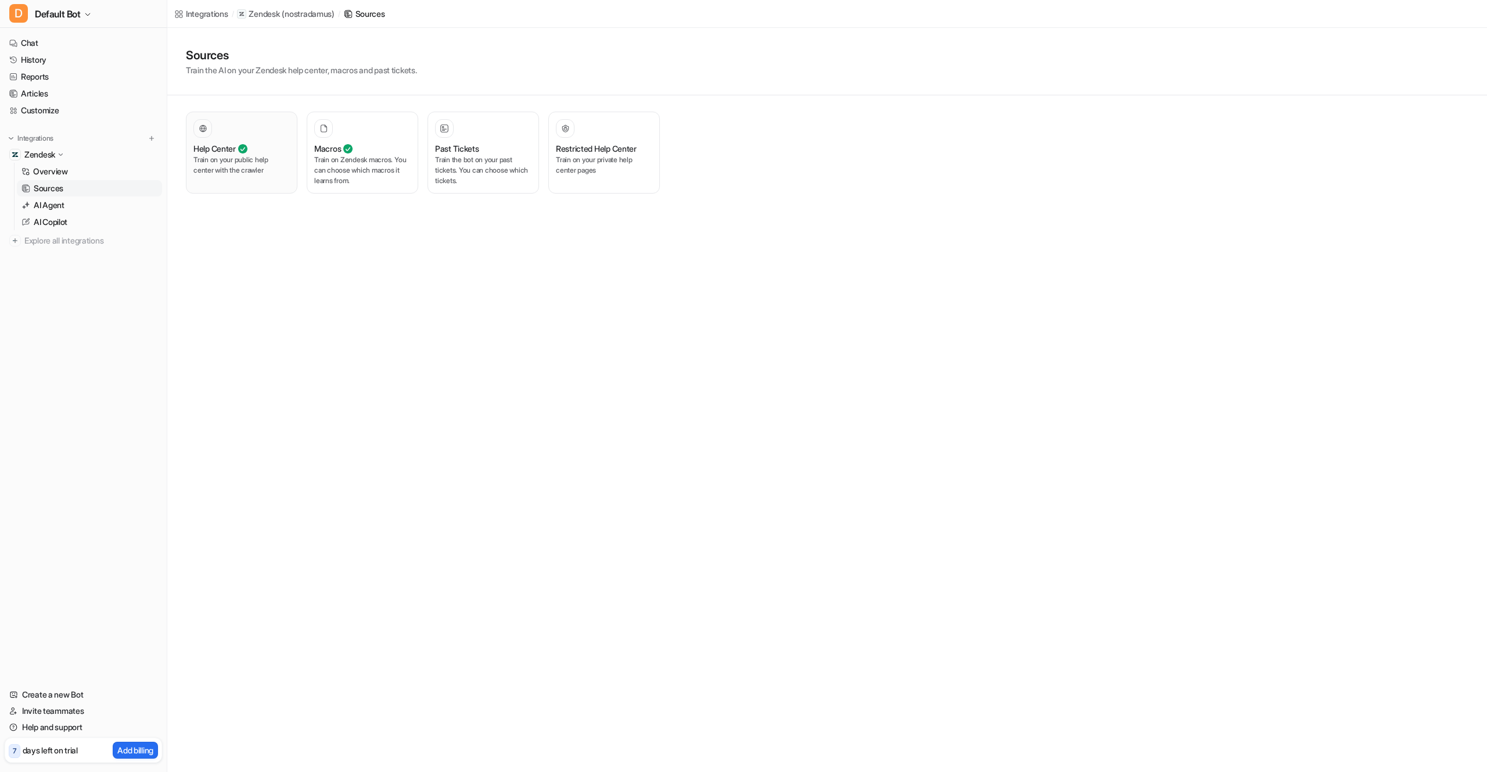
click at [284, 171] on p "Train on your public help center with the crawler" at bounding box center [241, 165] width 96 height 21
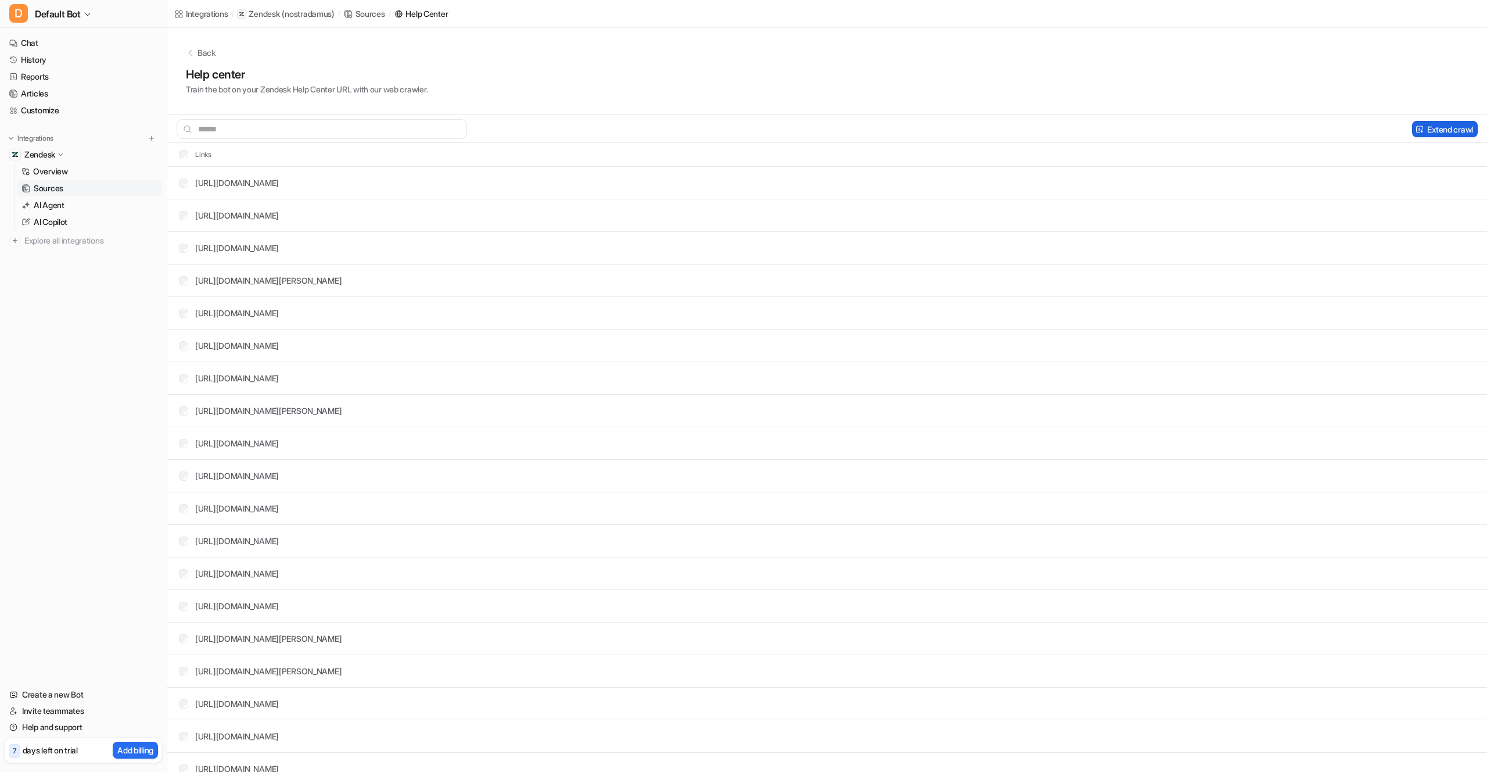
click at [1458, 128] on button "Extend crawl" at bounding box center [1446, 129] width 66 height 16
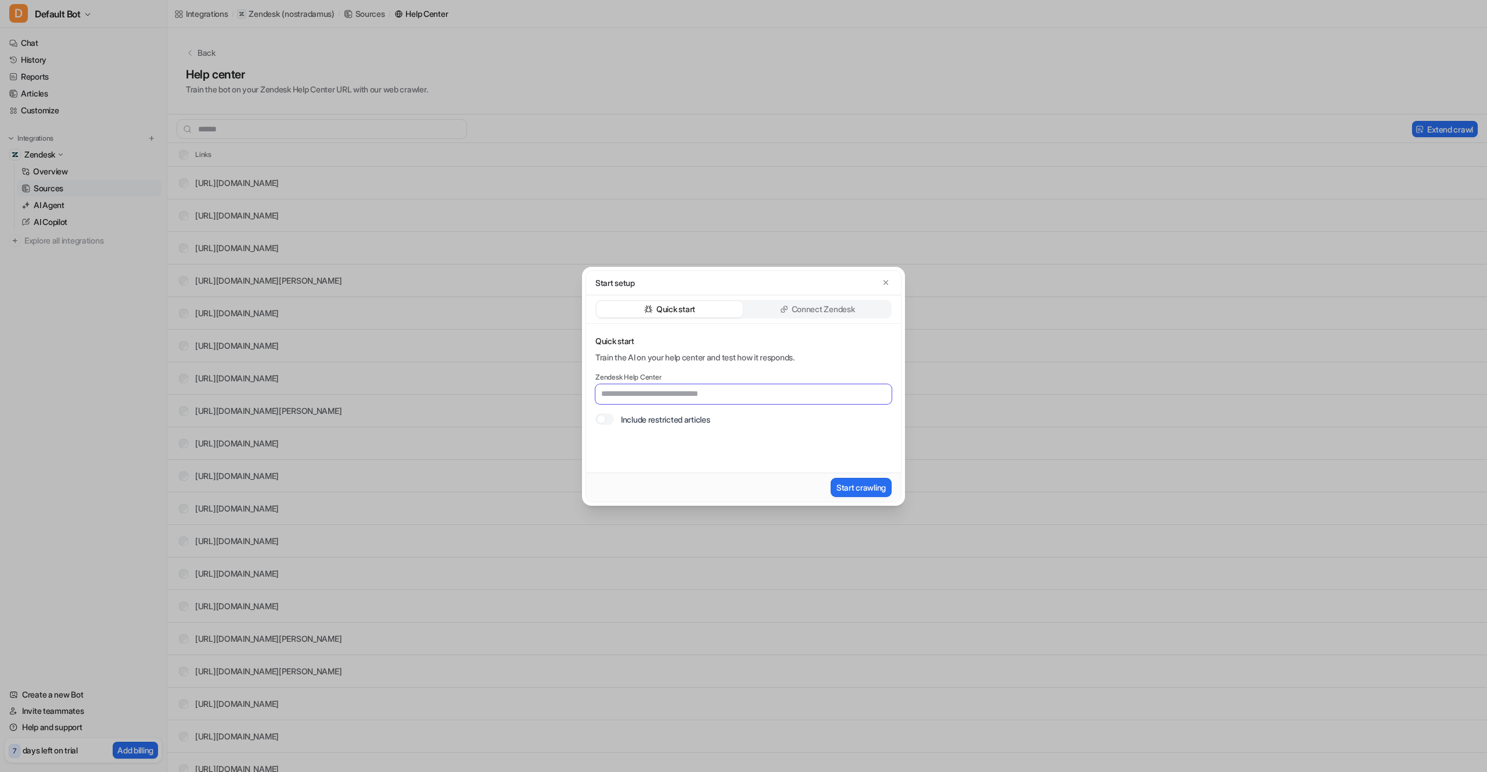
click at [653, 392] on input "text" at bounding box center [744, 394] width 296 height 20
paste input "**********"
type input "**********"
click at [813, 309] on p "Connect Zendesk" at bounding box center [823, 309] width 63 height 12
type input "**********"
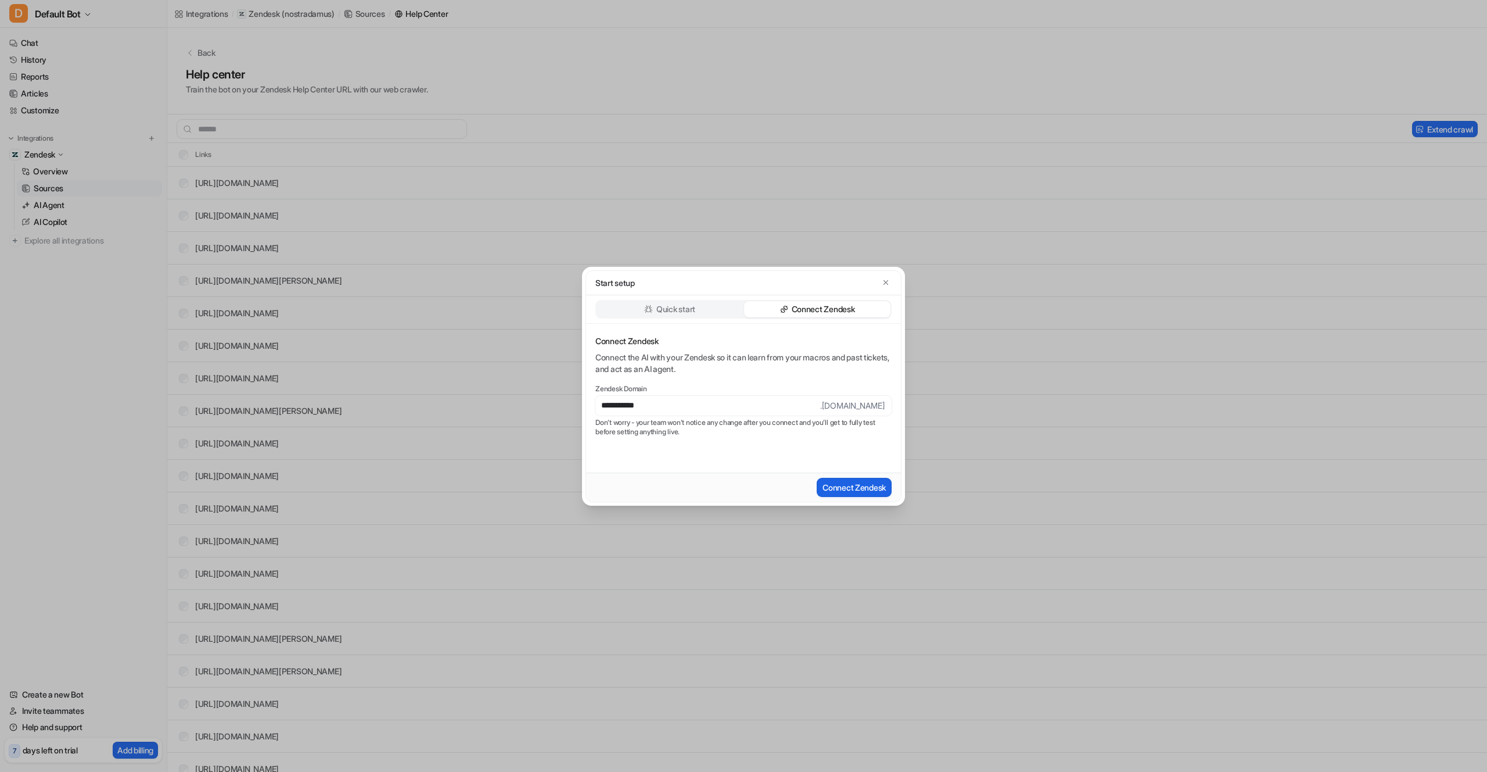
click at [869, 482] on button "Connect Zendesk" at bounding box center [854, 487] width 75 height 19
